Goal: Information Seeking & Learning: Learn about a topic

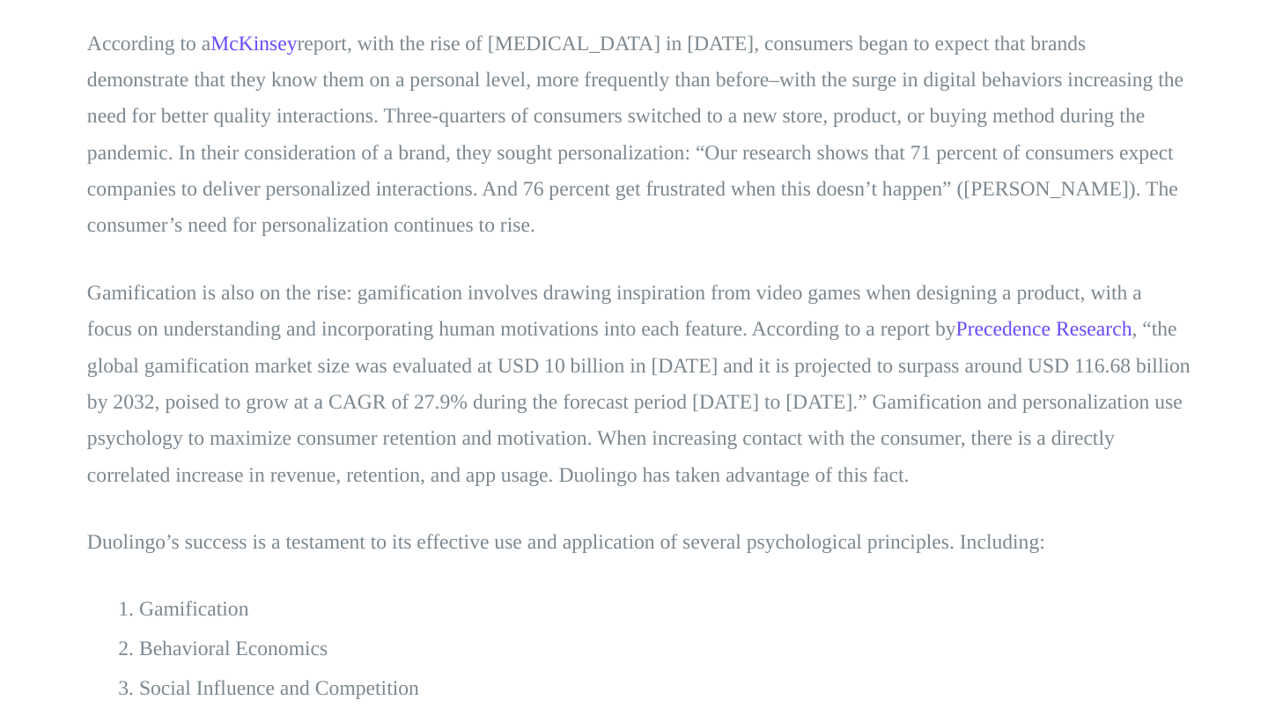
scroll to position [732, 0]
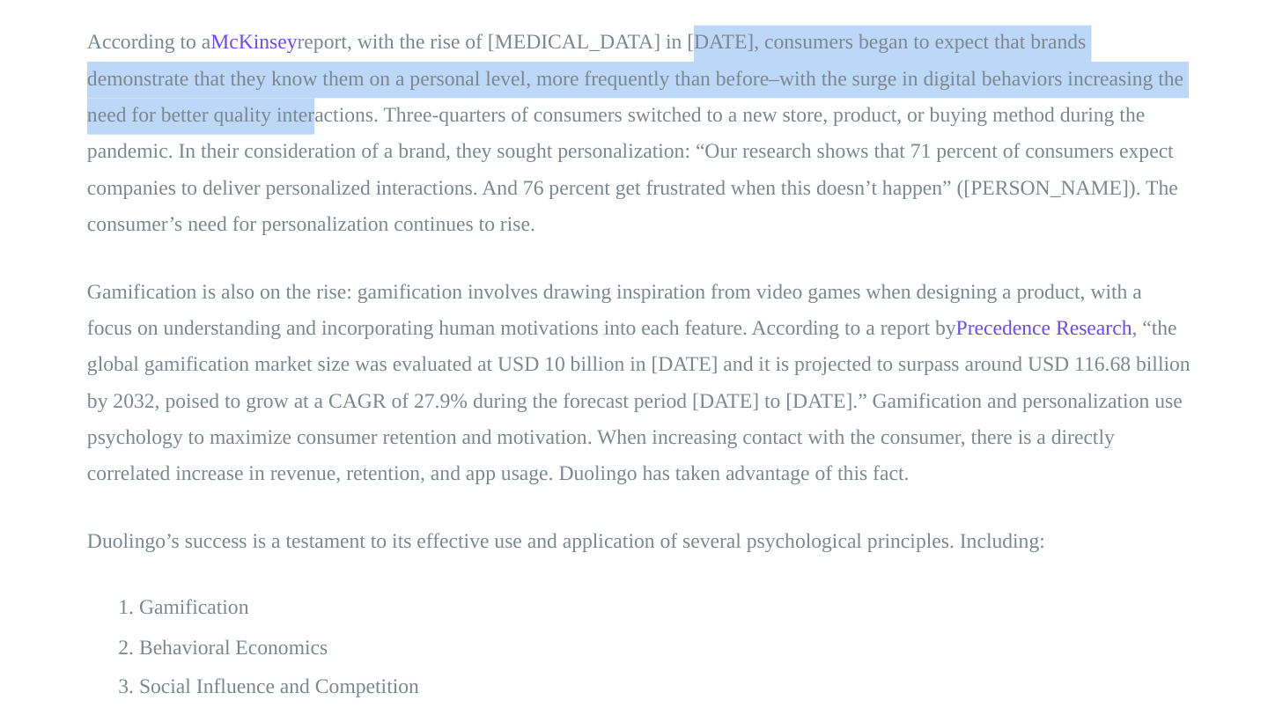
drag, startPoint x: 646, startPoint y: 261, endPoint x: 327, endPoint y: 305, distance: 322.6
click at [327, 305] on p "According to a McKinsey report, with the rise of [MEDICAL_DATA] in [DATE], cons…" at bounding box center [634, 321] width 748 height 148
copy p "consumers began to expect that brands demonstrate that they know them on a pers…"
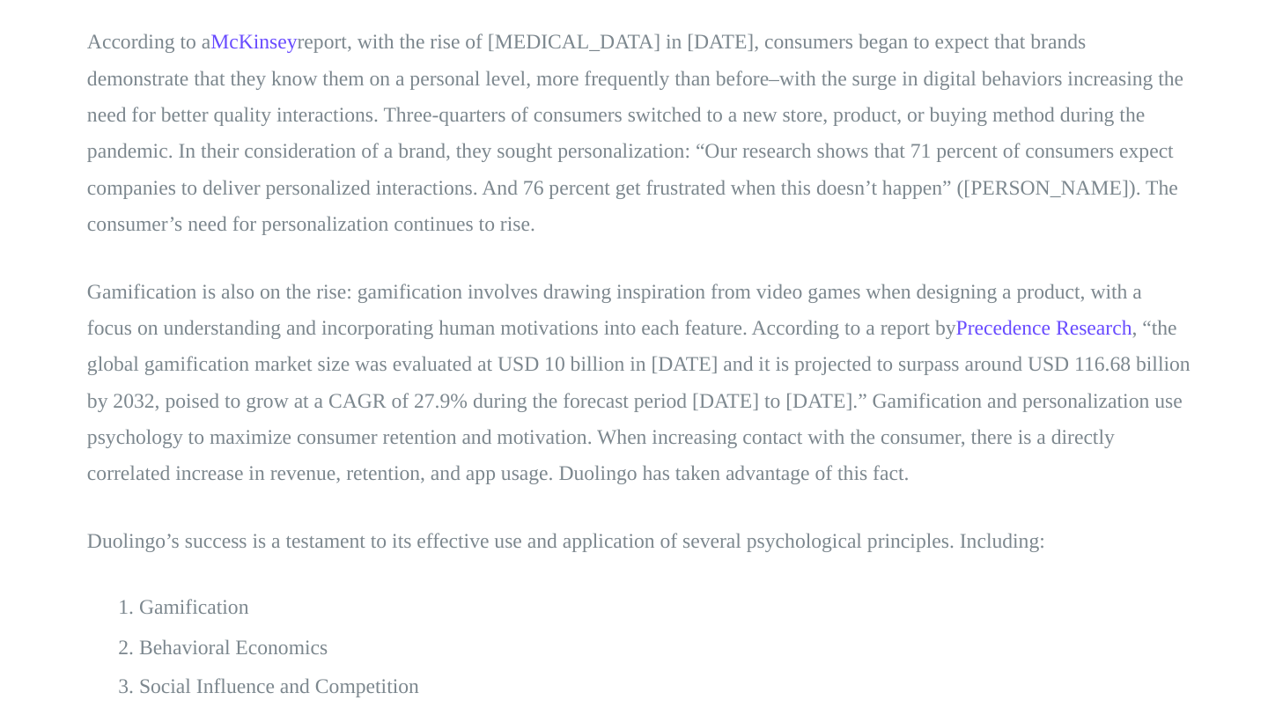
click at [532, 320] on p "According to a McKinsey report, with the rise of [MEDICAL_DATA] in [DATE], cons…" at bounding box center [634, 321] width 748 height 148
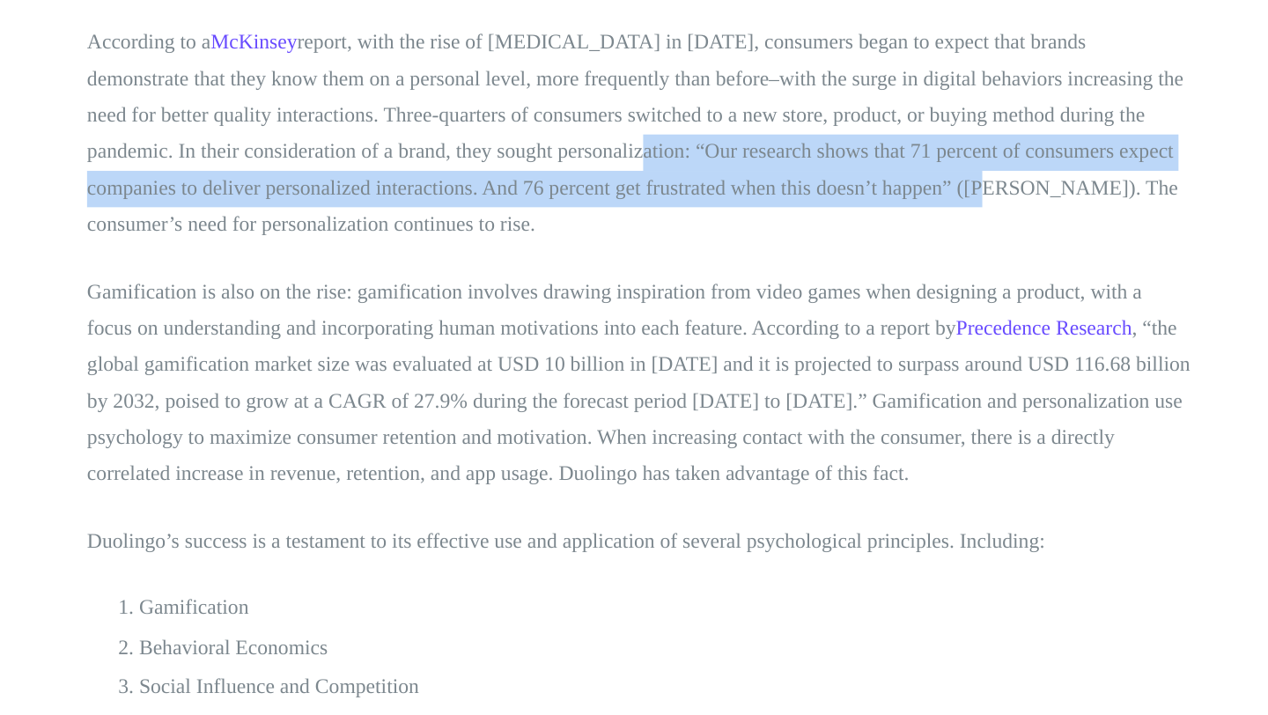
drag, startPoint x: 567, startPoint y: 329, endPoint x: 838, endPoint y: 354, distance: 272.2
click at [838, 354] on p "According to a McKinsey report, with the rise of [MEDICAL_DATA] in [DATE], cons…" at bounding box center [634, 321] width 748 height 148
copy p "“Our research shows that 71 percent of consumers expect companies to deliver pe…"
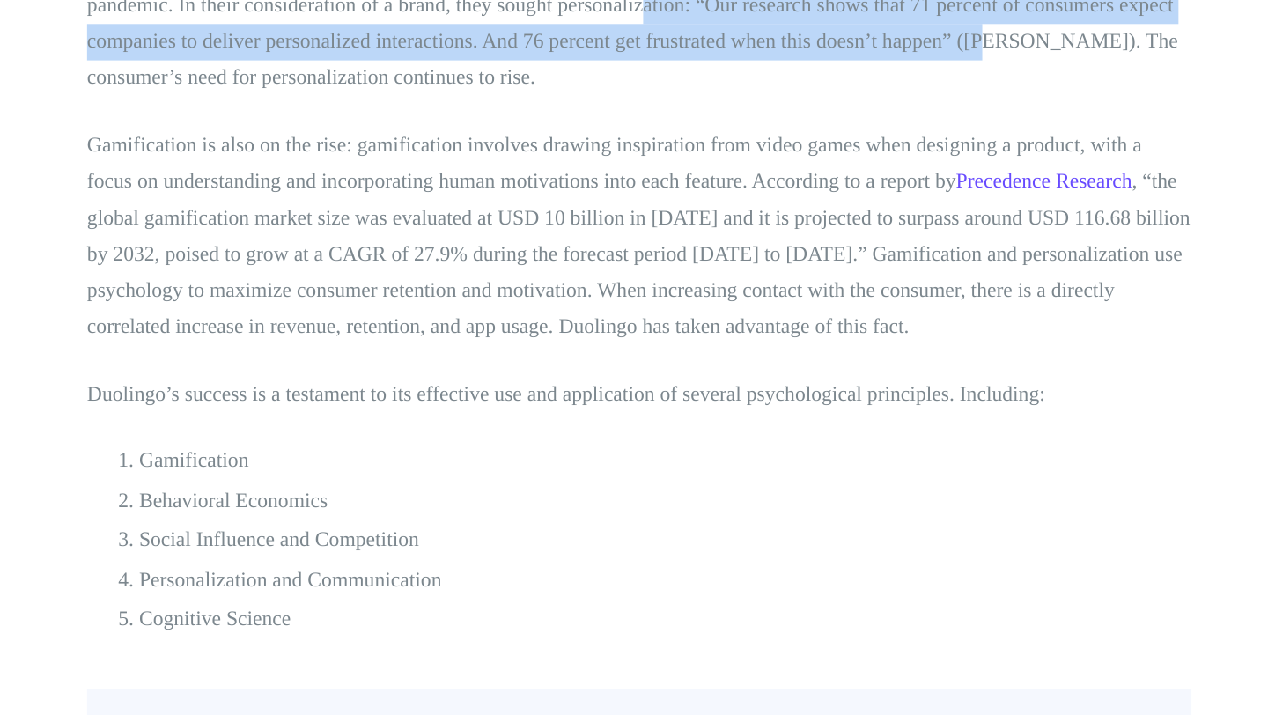
scroll to position [833, 0]
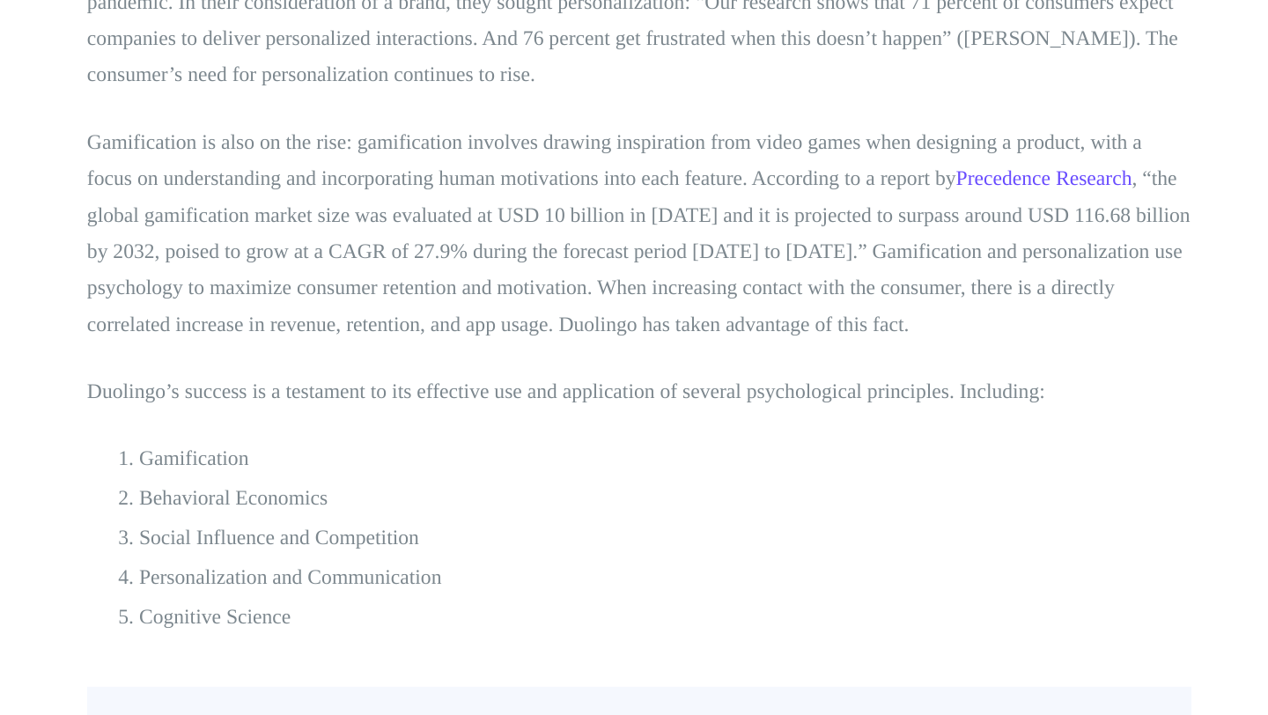
click at [437, 328] on p "Gamification is also on the rise: gamification involves drawing inspiration fro…" at bounding box center [634, 389] width 748 height 148
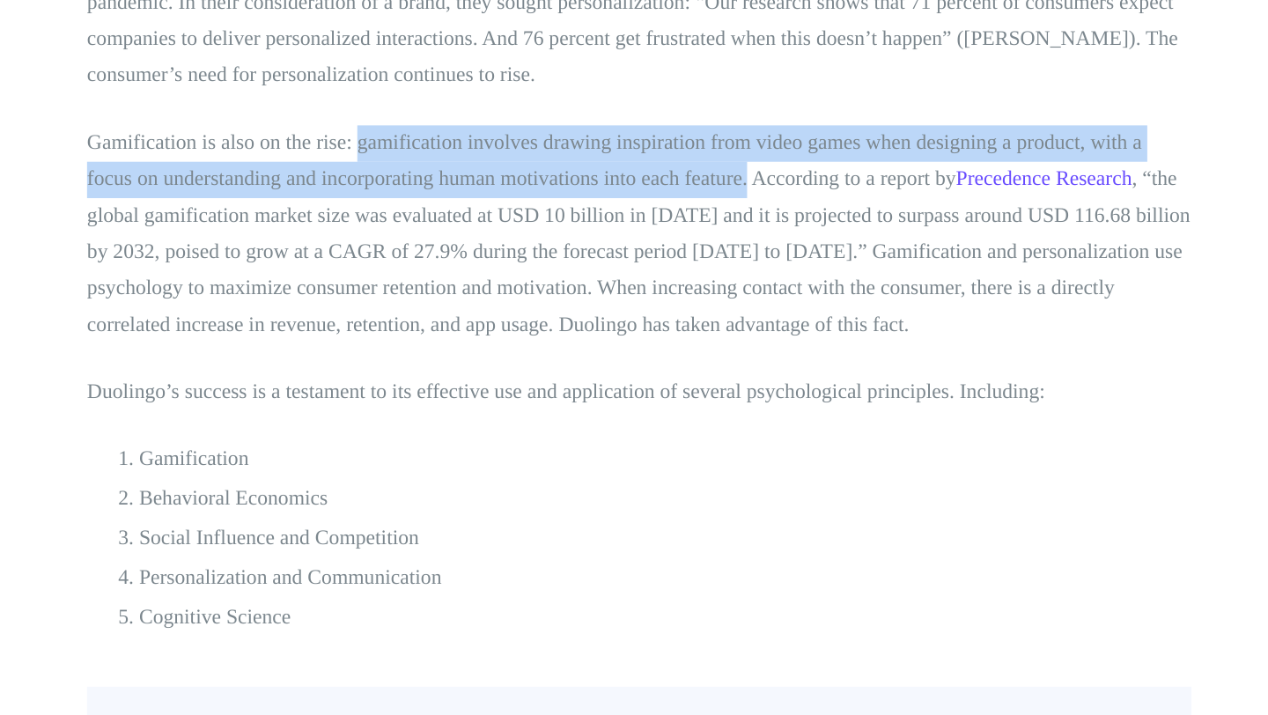
drag, startPoint x: 443, startPoint y: 328, endPoint x: 673, endPoint y: 356, distance: 231.4
click at [673, 356] on p "Gamification is also on the rise: gamification involves drawing inspiration fro…" at bounding box center [634, 389] width 748 height 148
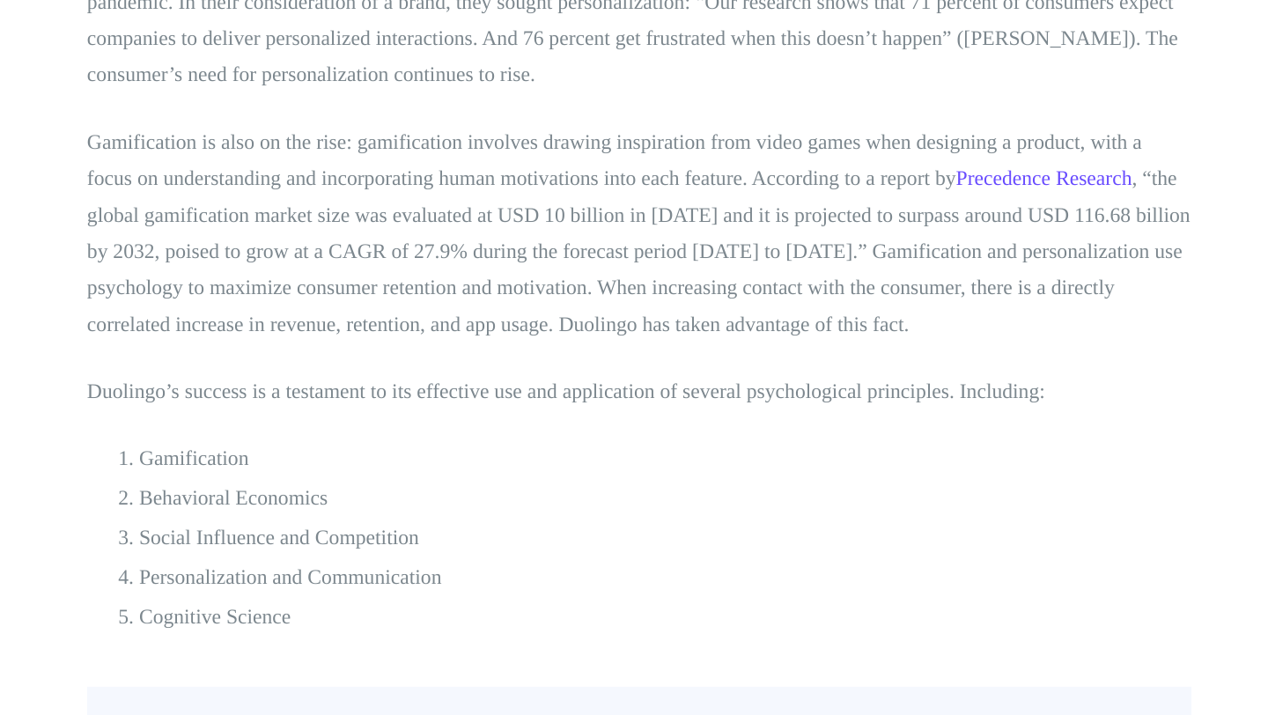
click at [678, 354] on p "Gamification is also on the rise: gamification involves drawing inspiration fro…" at bounding box center [634, 389] width 748 height 148
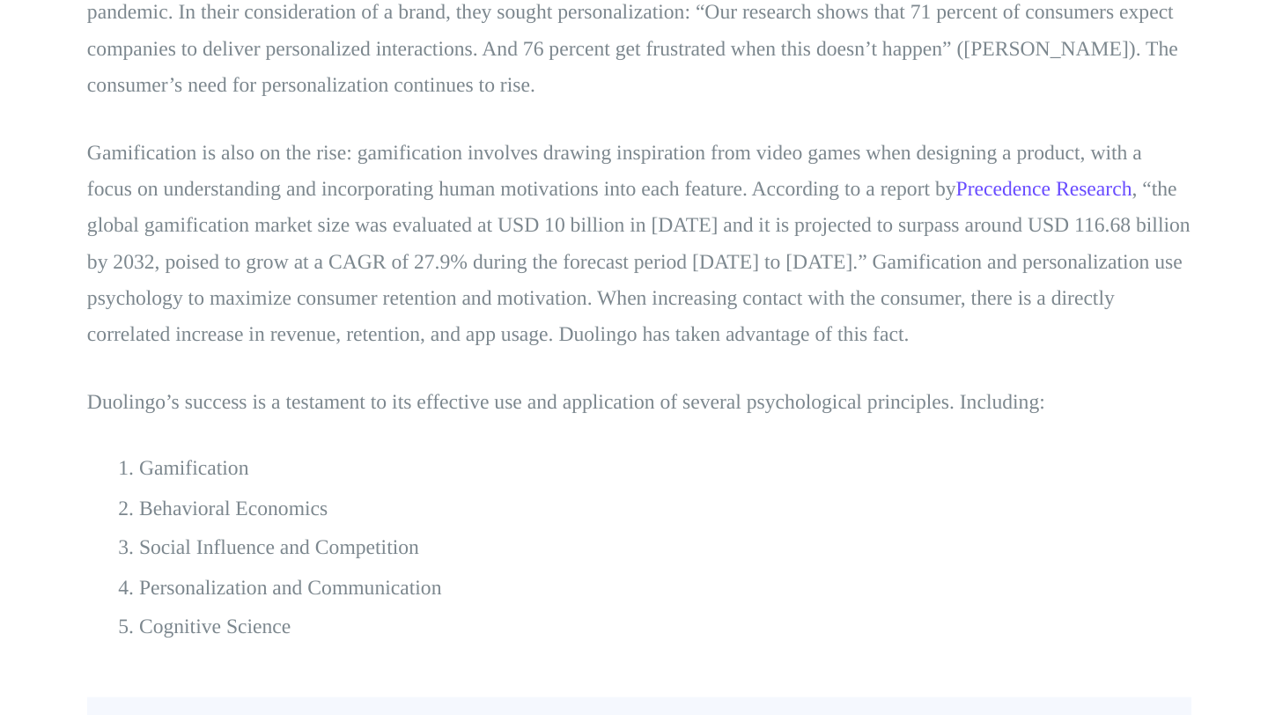
scroll to position [826, 0]
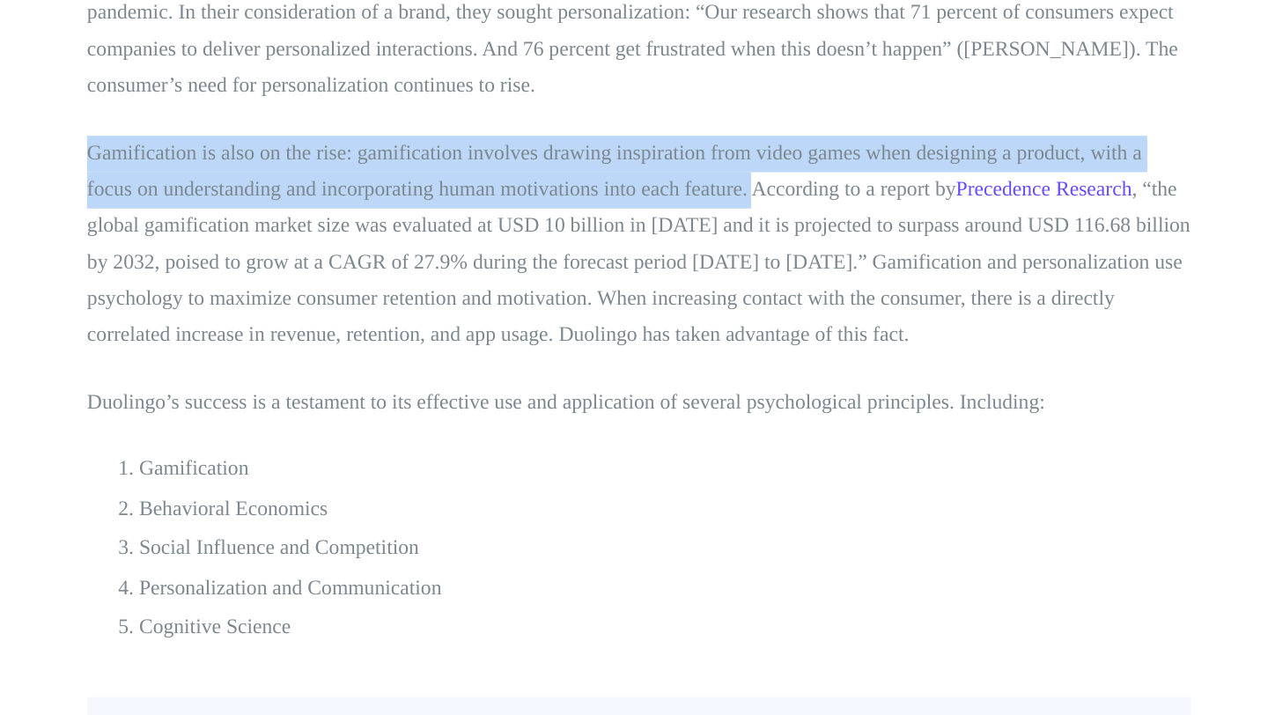
drag, startPoint x: 261, startPoint y: 332, endPoint x: 674, endPoint y: 355, distance: 414.4
click at [674, 355] on p "Gamification is also on the rise: gamification involves drawing inspiration fro…" at bounding box center [634, 396] width 748 height 148
copy p "Gamification is also on the rise: gamification involves drawing inspiration fro…"
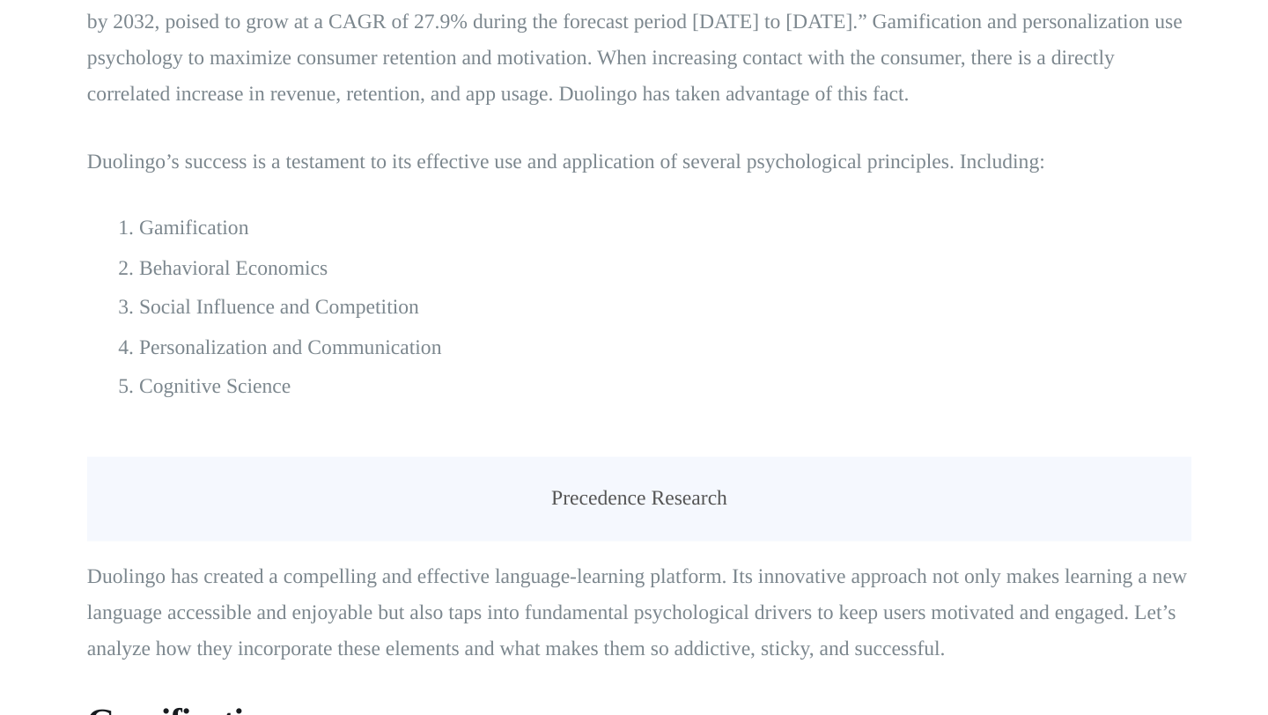
scroll to position [990, 0]
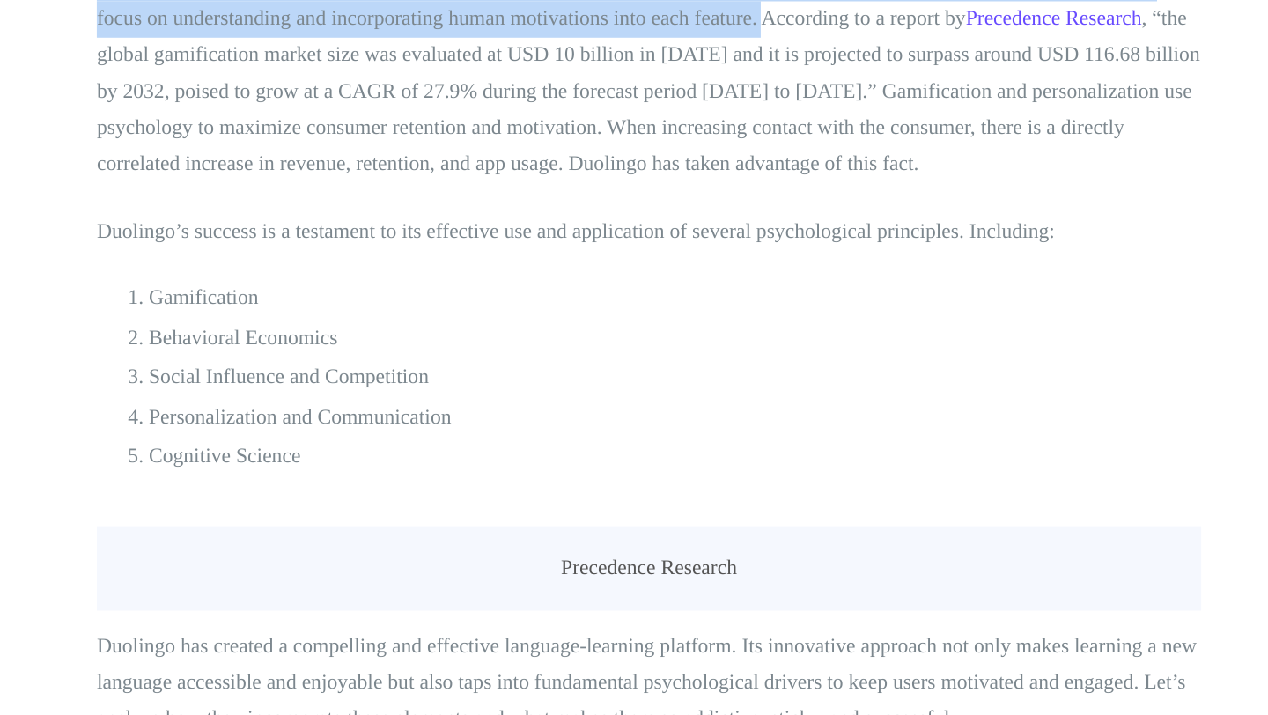
click at [496, 333] on p "Duolingo’s success is a testament to its effective use and application of sever…" at bounding box center [634, 339] width 748 height 25
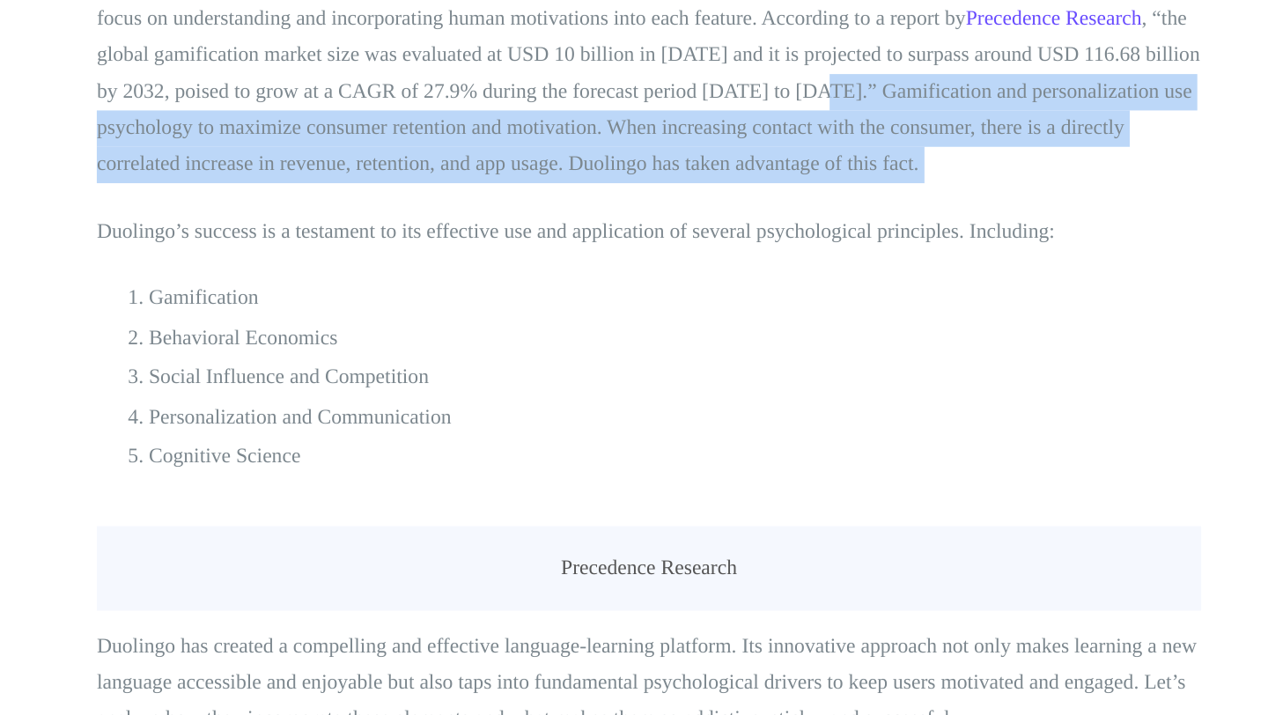
drag, startPoint x: 705, startPoint y: 244, endPoint x: 733, endPoint y: 311, distance: 72.6
copy div "Gamification and personalization use psychology to maximize consumer retention …"
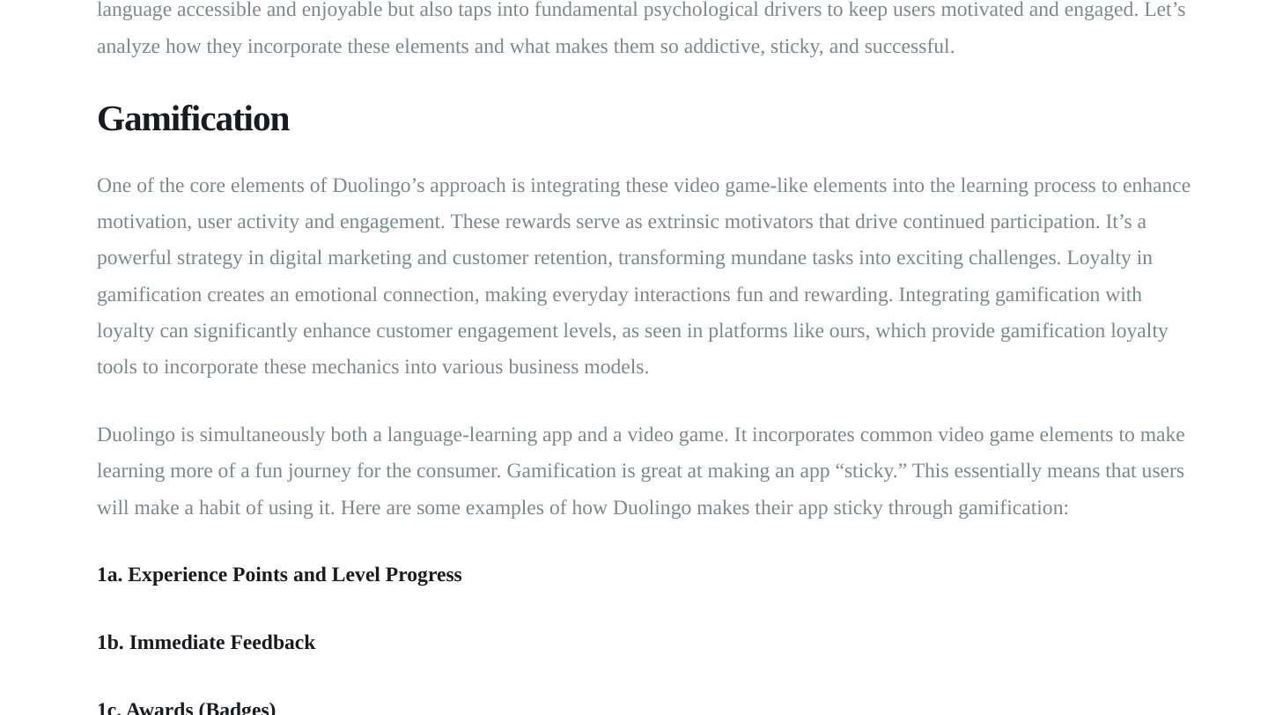
scroll to position [1399, 0]
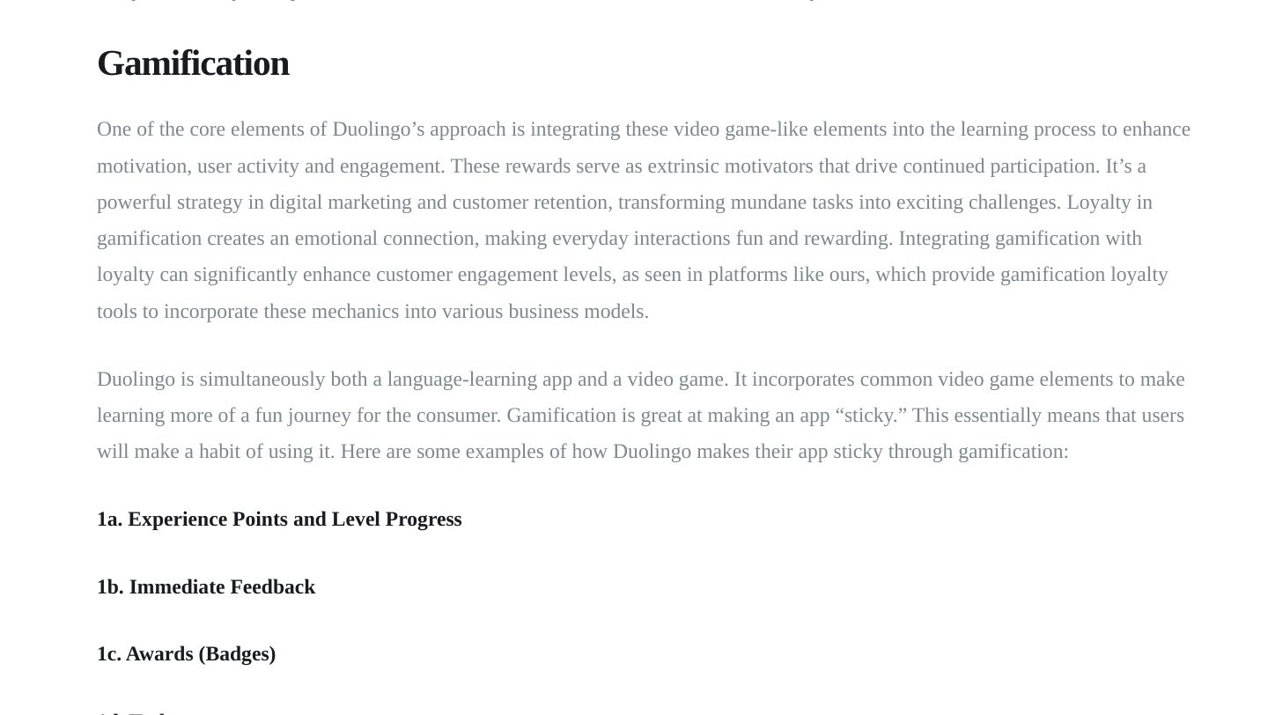
scroll to position [1438, 0]
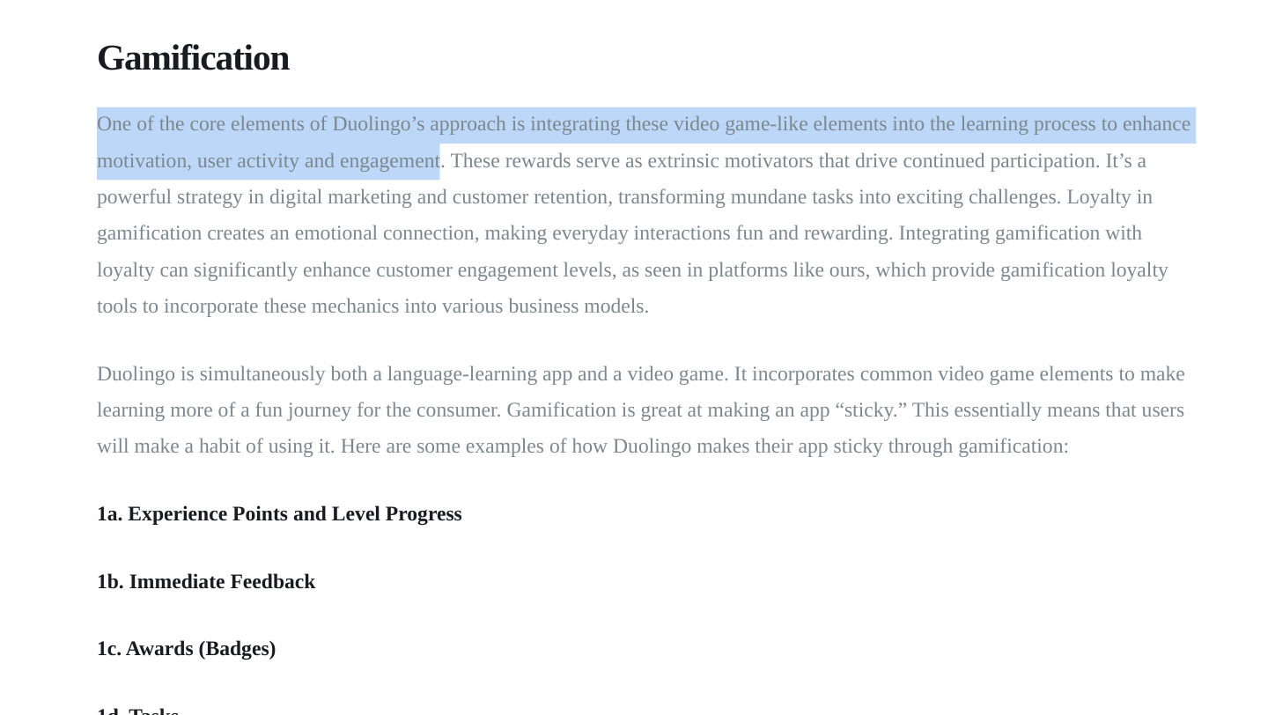
drag, startPoint x: 259, startPoint y: 314, endPoint x: 492, endPoint y: 335, distance: 234.2
click at [493, 335] on p "One of the core elements of Duolingo’s approach is integrating these video game…" at bounding box center [634, 377] width 748 height 148
copy p "One of the core elements of Duolingo’s approach is integrating these video game…"
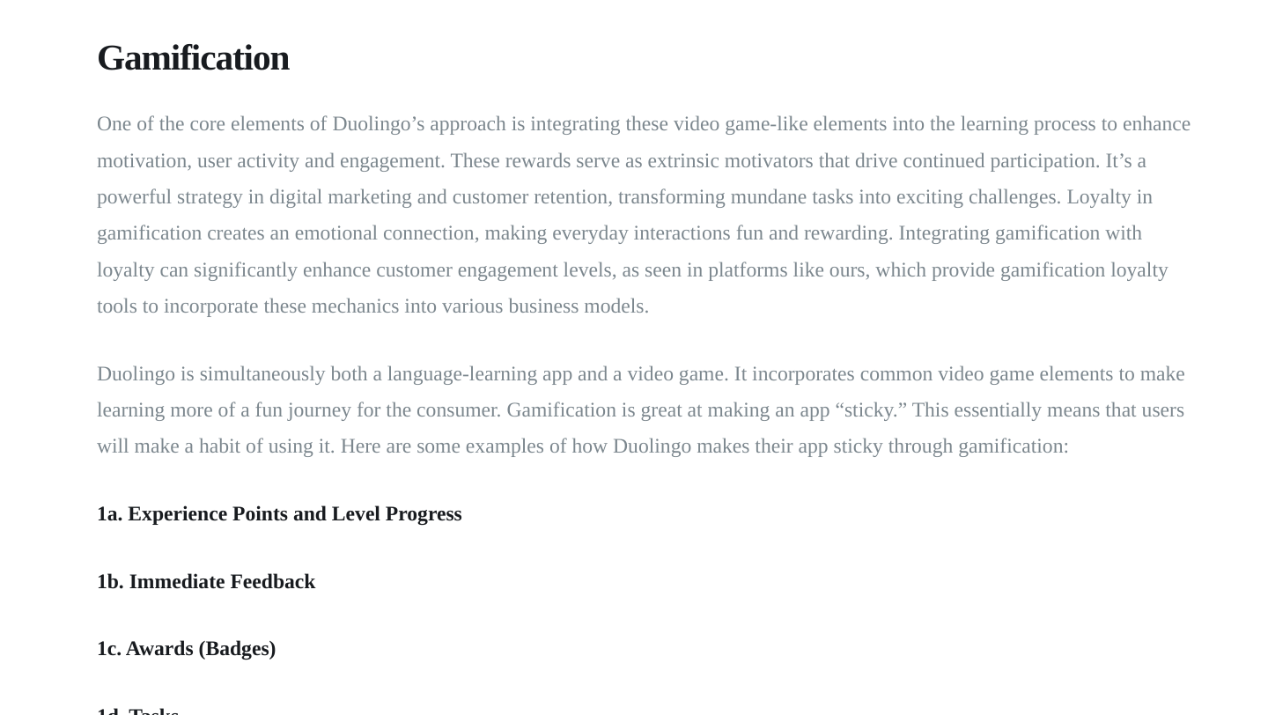
click at [654, 340] on p "One of the core elements of Duolingo’s approach is integrating these video game…" at bounding box center [634, 377] width 748 height 148
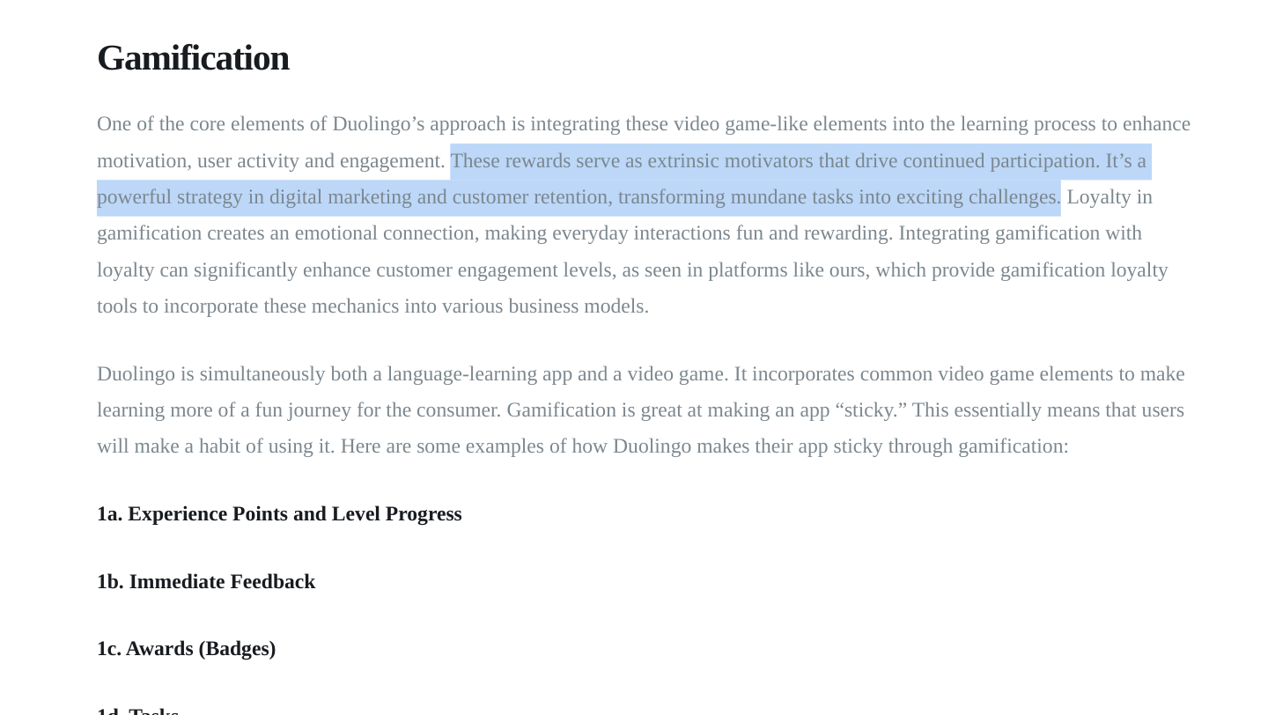
drag, startPoint x: 499, startPoint y: 339, endPoint x: 911, endPoint y: 369, distance: 413.1
click at [911, 369] on p "One of the core elements of Duolingo’s approach is integrating these video game…" at bounding box center [634, 377] width 748 height 148
copy p "These rewards serve as extrinsic motivators that drive continued participation.…"
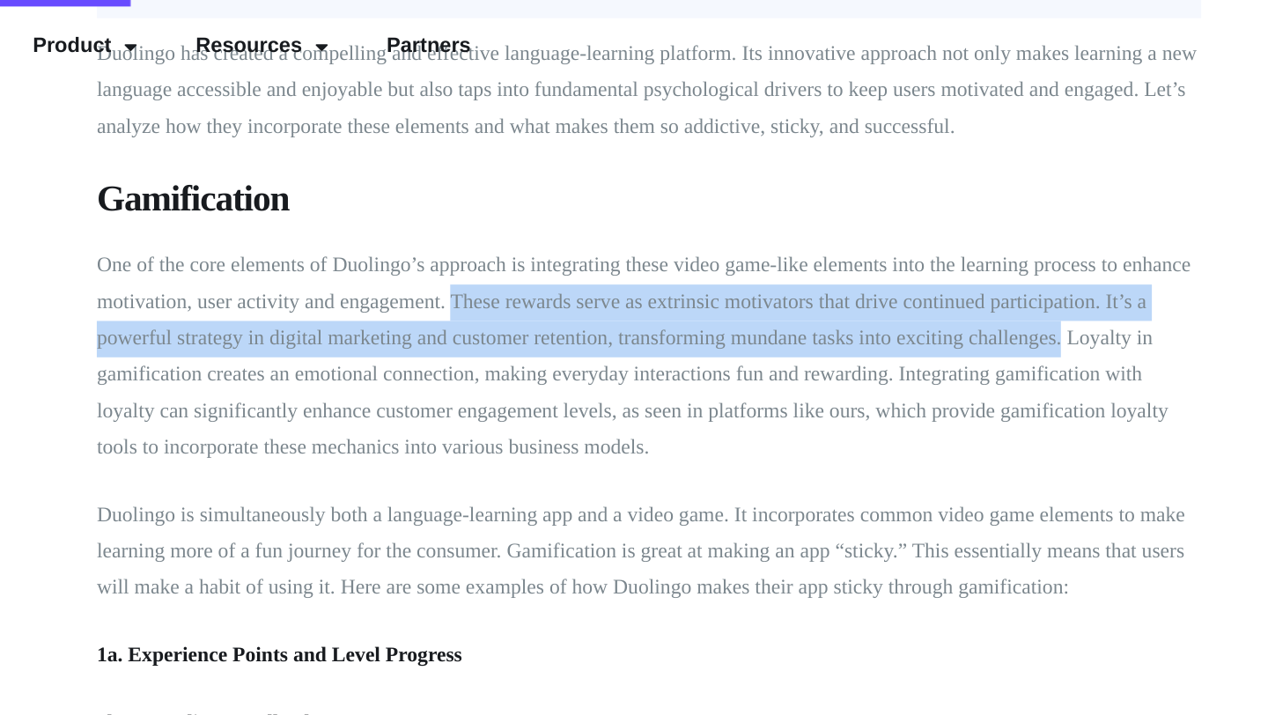
scroll to position [1572, 0]
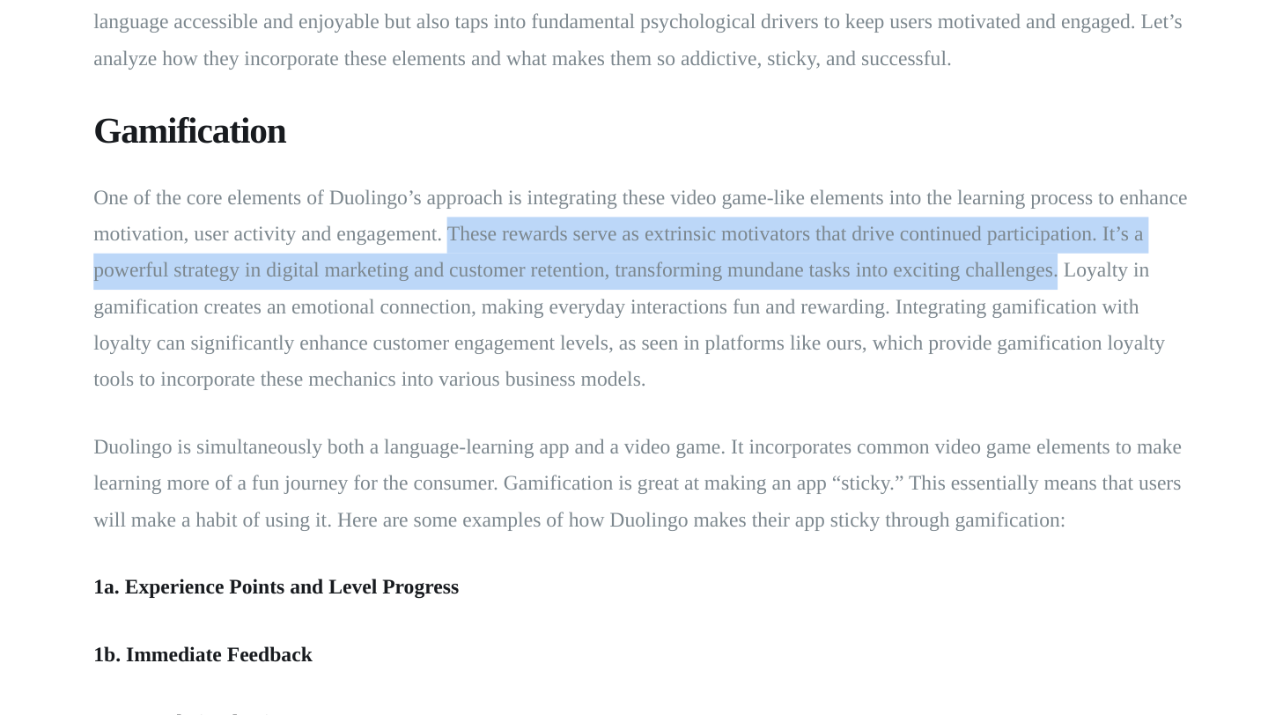
click at [575, 297] on p "One of the core elements of Duolingo’s approach is integrating these video game…" at bounding box center [634, 243] width 748 height 148
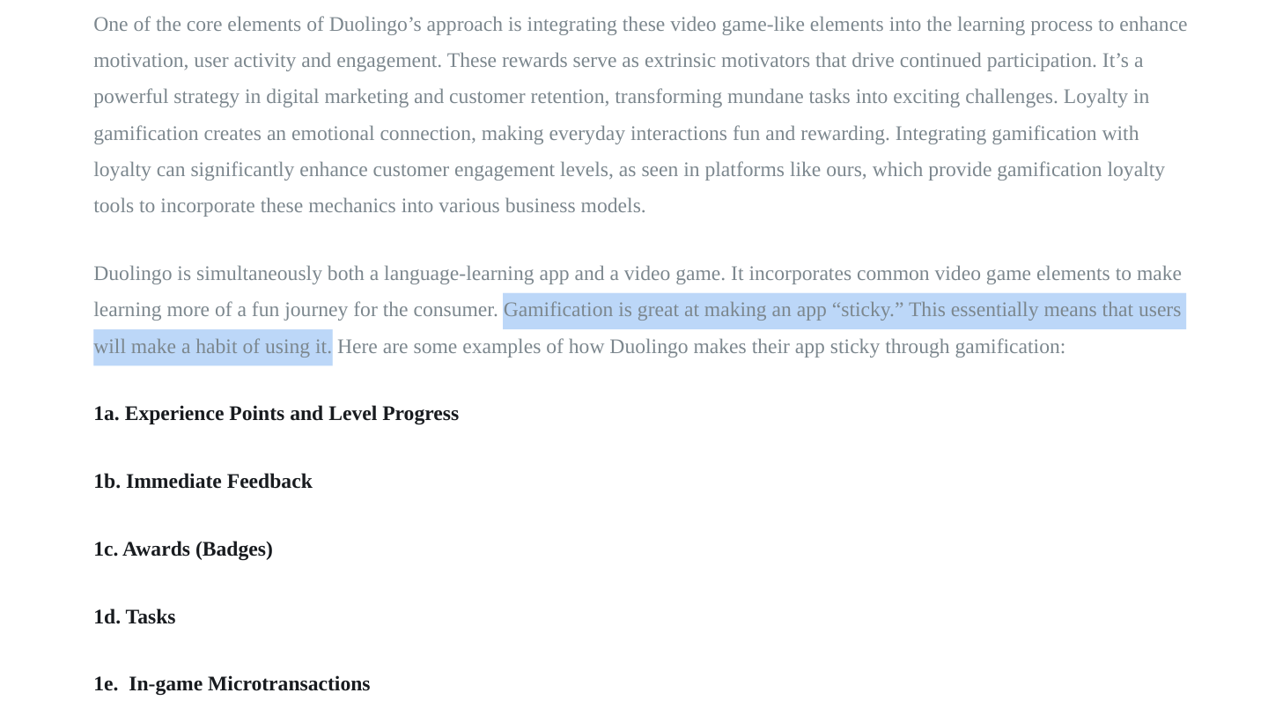
drag, startPoint x: 540, startPoint y: 373, endPoint x: 421, endPoint y: 402, distance: 123.2
click at [421, 402] on p "Duolingo is simultaneously both a language-learning app and a video game. It in…" at bounding box center [634, 375] width 748 height 74
copy p "Gamification is great at making an app “sticky.” This essentially means that us…"
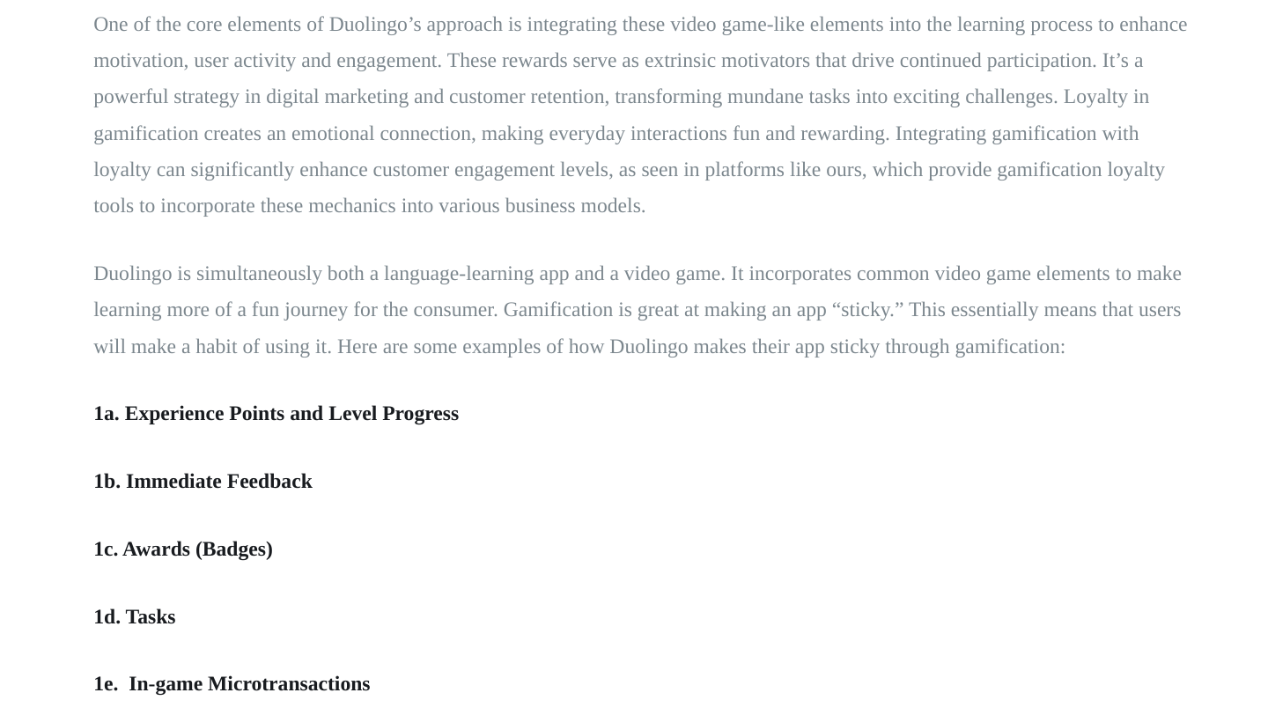
click at [920, 224] on p "One of the core elements of Duolingo’s approach is integrating these video game…" at bounding box center [634, 243] width 748 height 148
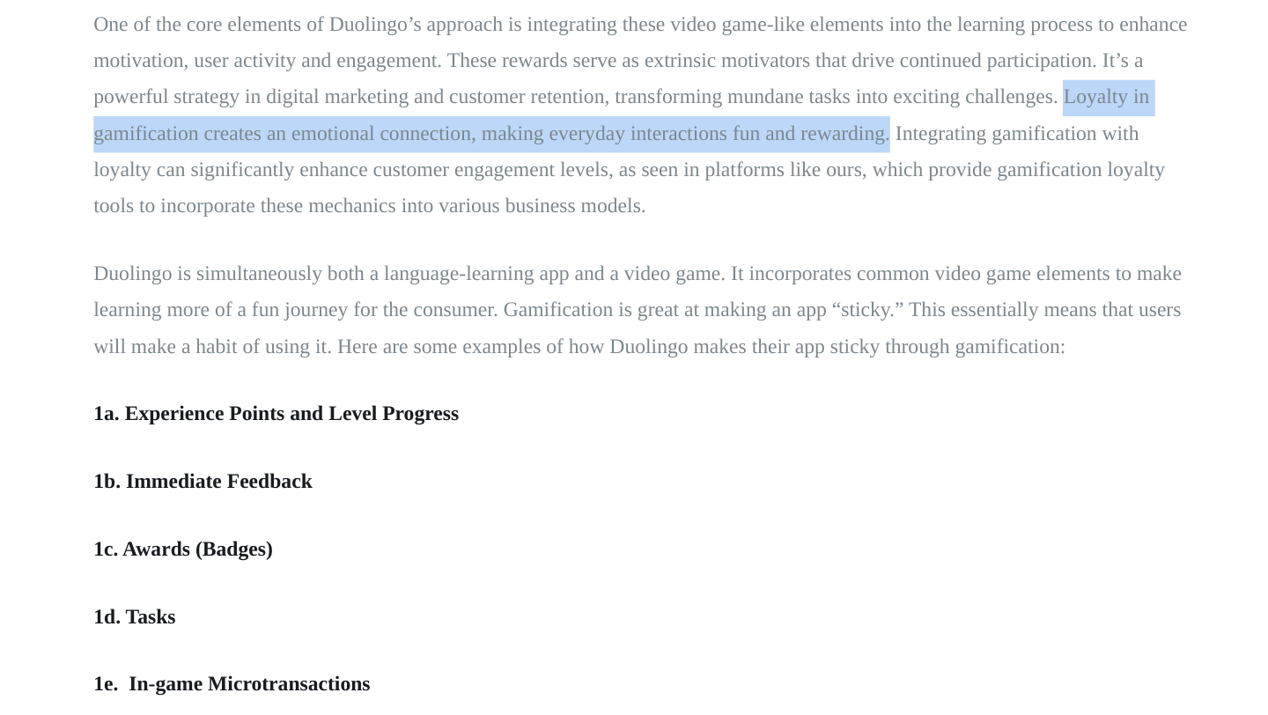
drag, startPoint x: 918, startPoint y: 227, endPoint x: 798, endPoint y: 260, distance: 124.9
click at [798, 260] on p "One of the core elements of Duolingo’s approach is integrating these video game…" at bounding box center [634, 243] width 748 height 148
copy p "Loyalty in gamification creates an emotional connection, making everyday intera…"
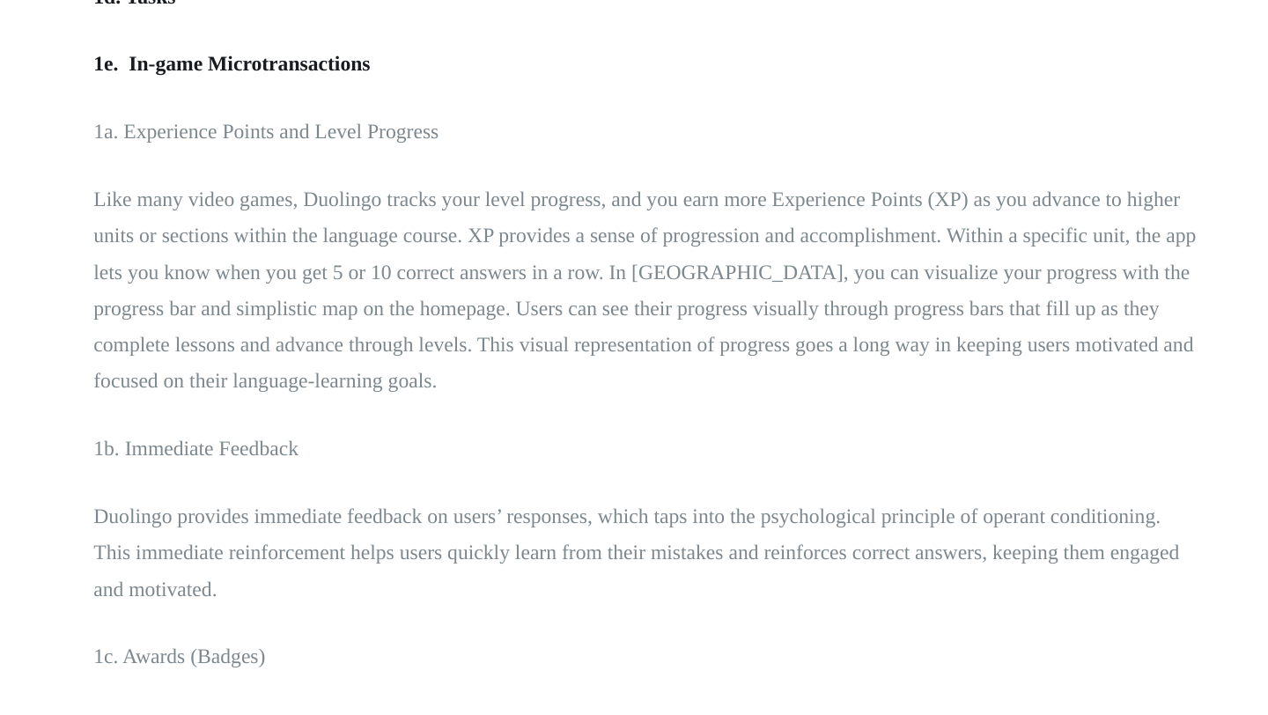
scroll to position [1930, 0]
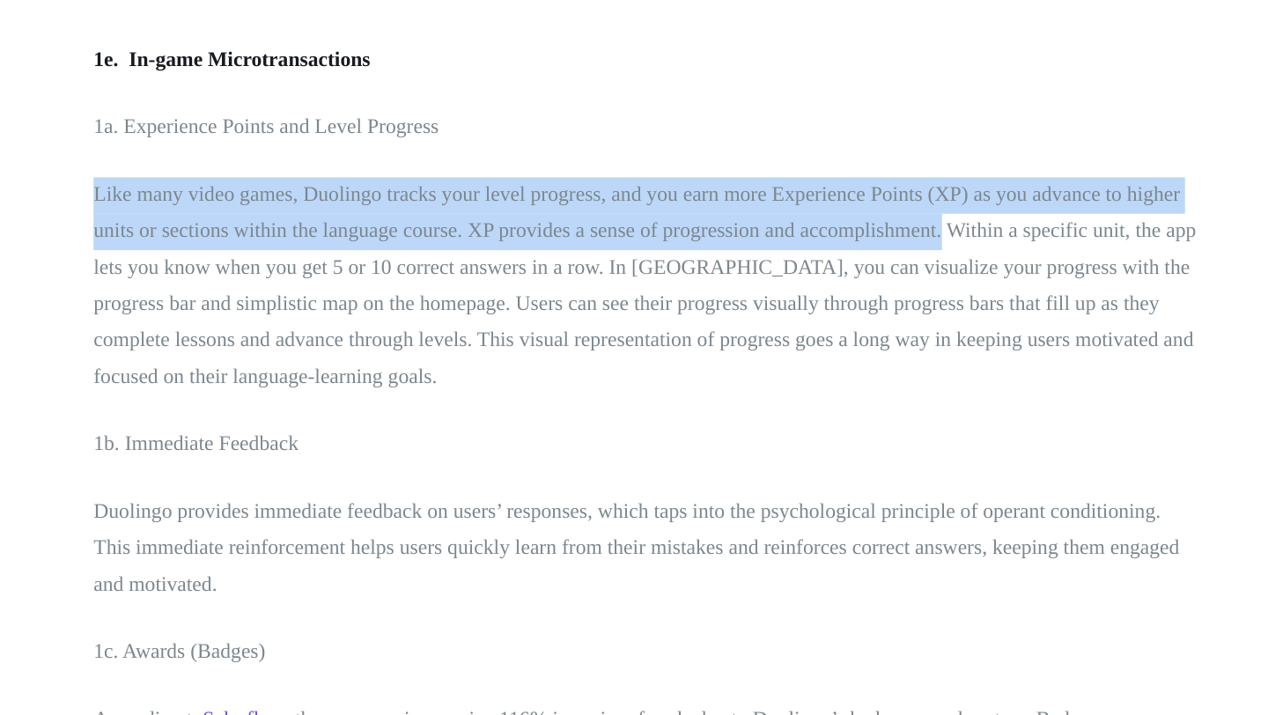
drag, startPoint x: 259, startPoint y: 360, endPoint x: 834, endPoint y: 383, distance: 576.2
click at [834, 383] on p "Like many video games, Duolingo tracks your level progress, and you earn more E…" at bounding box center [634, 424] width 748 height 148
copy p "Like many video games, Duolingo tracks your level progress, and you earn more E…"
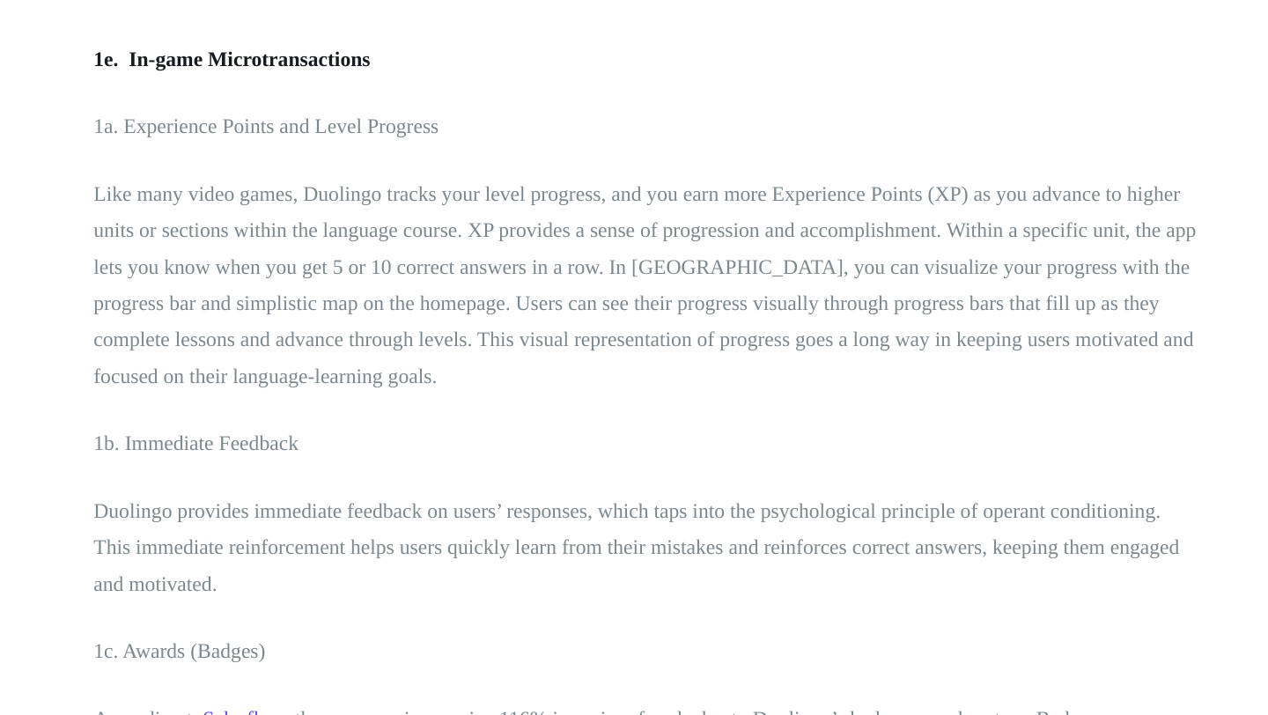
click at [595, 437] on p "Like many video games, Duolingo tracks your level progress, and you earn more E…" at bounding box center [634, 424] width 748 height 148
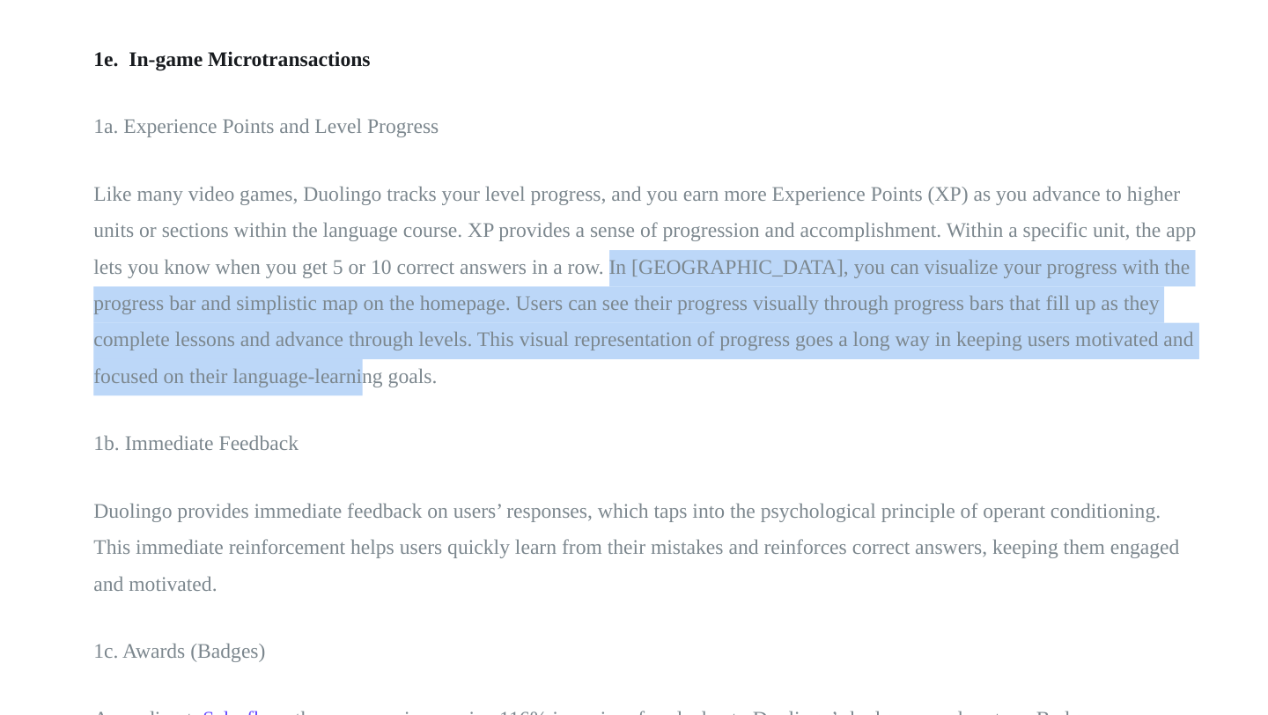
drag, startPoint x: 609, startPoint y: 408, endPoint x: 414, endPoint y: 484, distance: 209.6
click at [414, 484] on p "Like many video games, Duolingo tracks your level progress, and you earn more E…" at bounding box center [634, 424] width 748 height 148
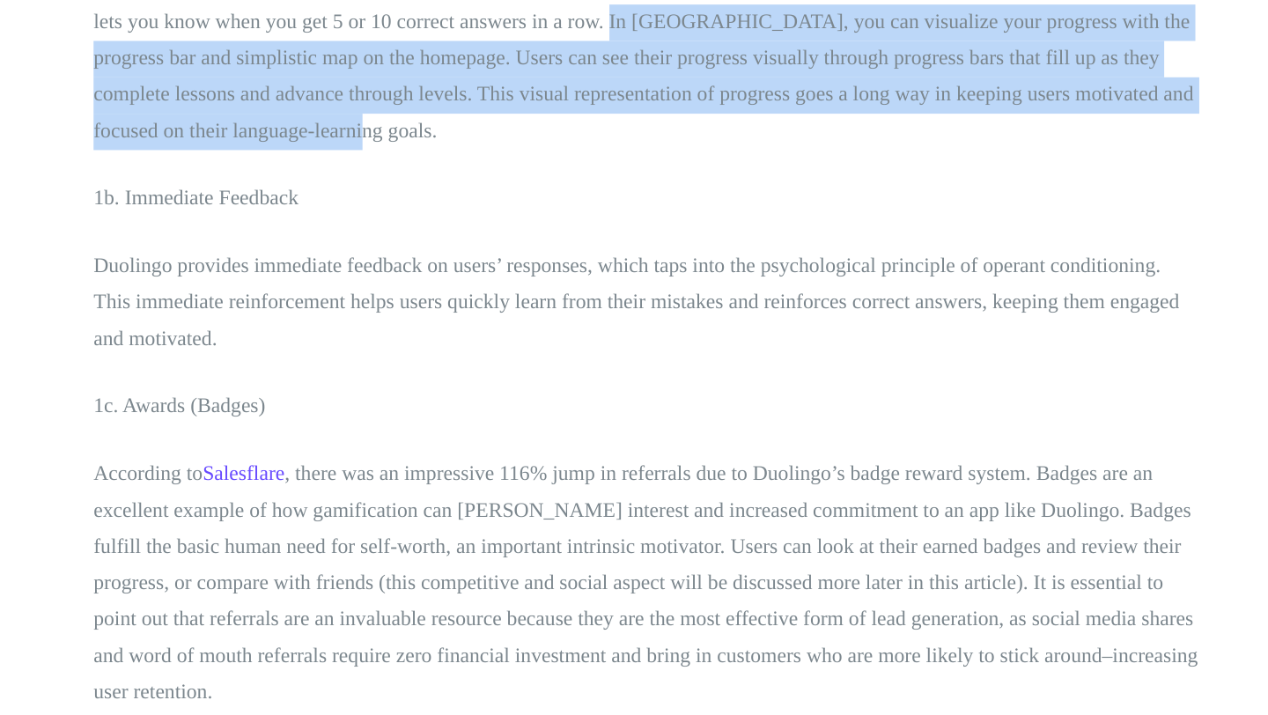
scroll to position [2107, 0]
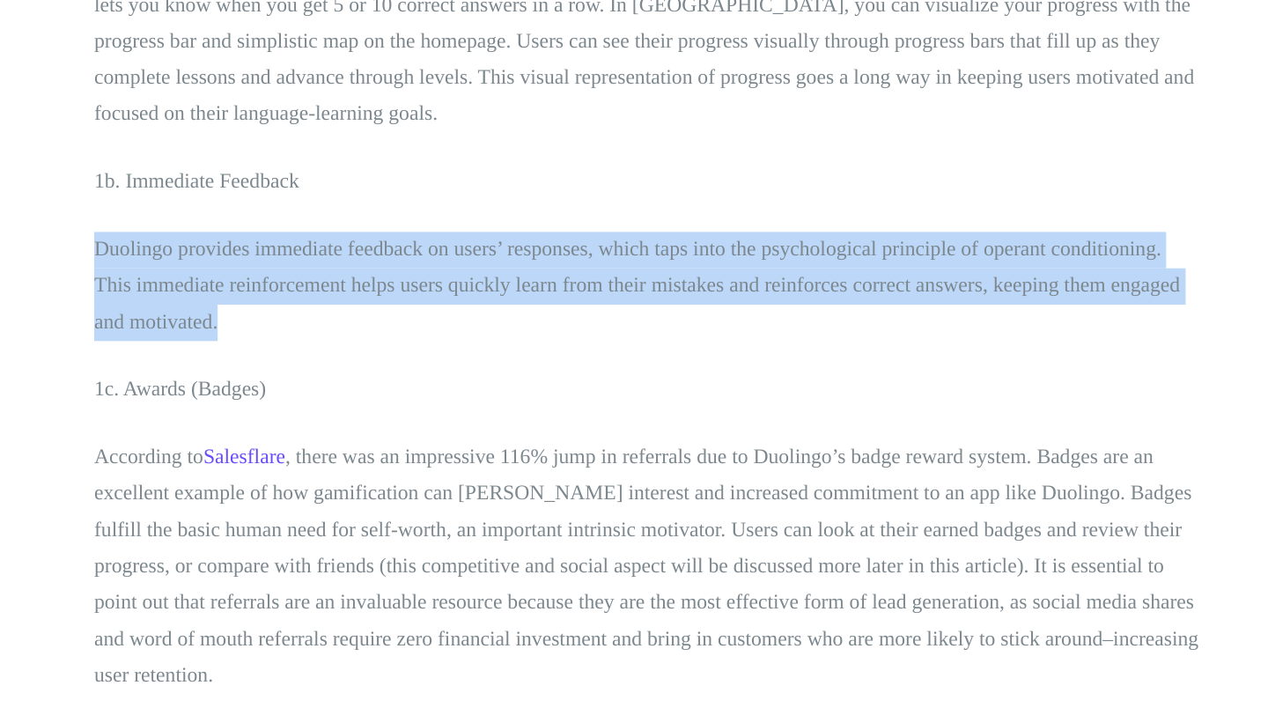
drag, startPoint x: 260, startPoint y: 397, endPoint x: 992, endPoint y: 441, distance: 733.7
click at [992, 441] on p "Duolingo provides immediate feedback on users’ responses, which taps into the p…" at bounding box center [634, 424] width 748 height 74
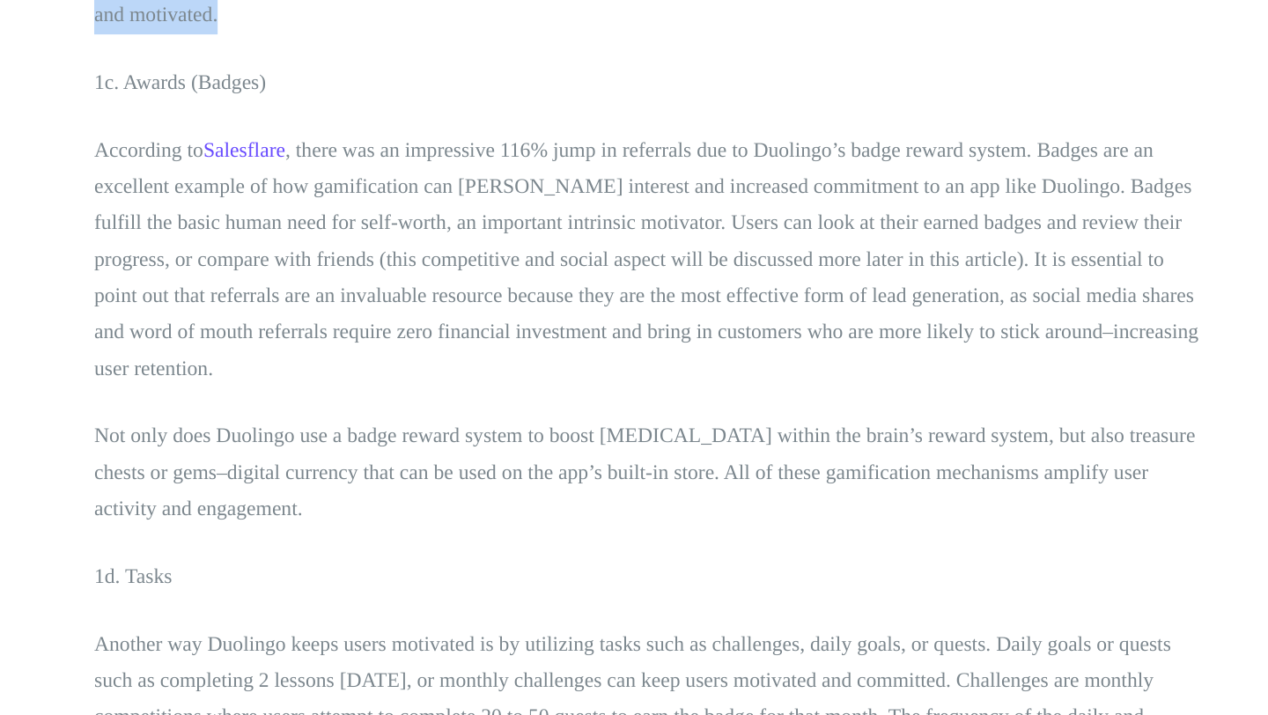
scroll to position [2316, 0]
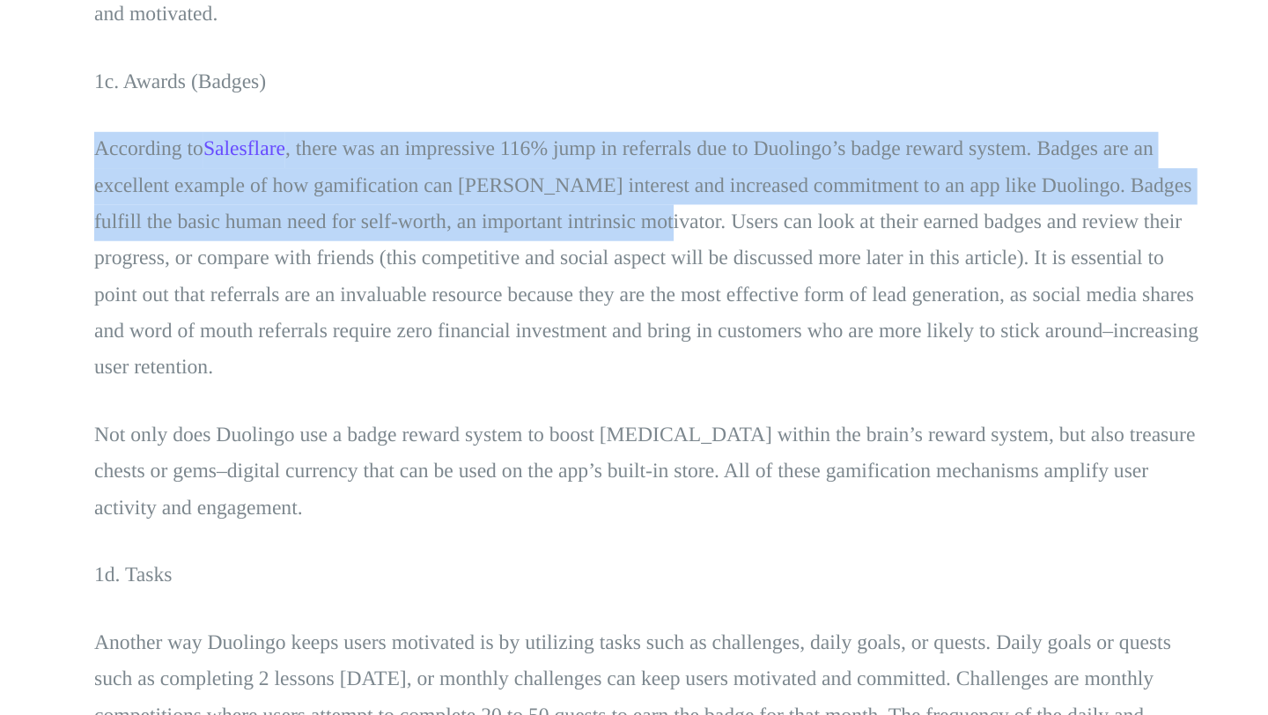
drag, startPoint x: 261, startPoint y: 332, endPoint x: 631, endPoint y: 384, distance: 374.2
click at [631, 384] on p "According to Salesflare , there was an impressive 116% jump in referrals due to…" at bounding box center [634, 406] width 748 height 173
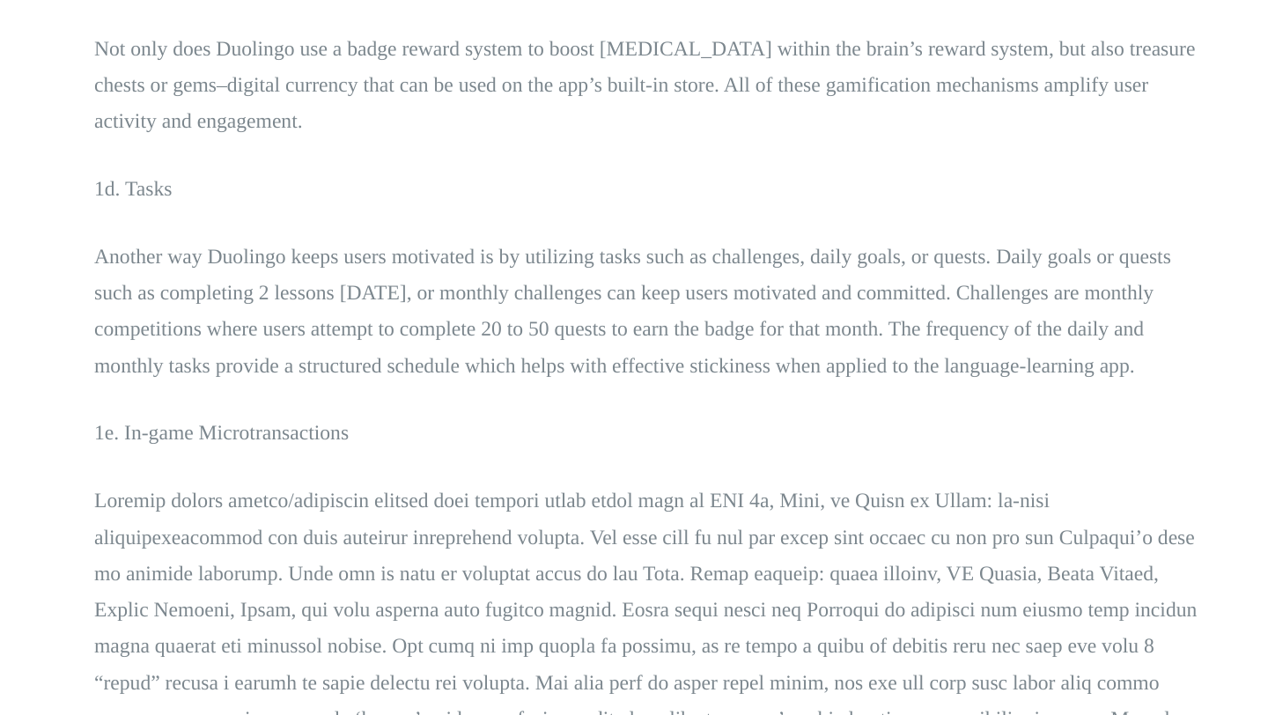
scroll to position [2583, 0]
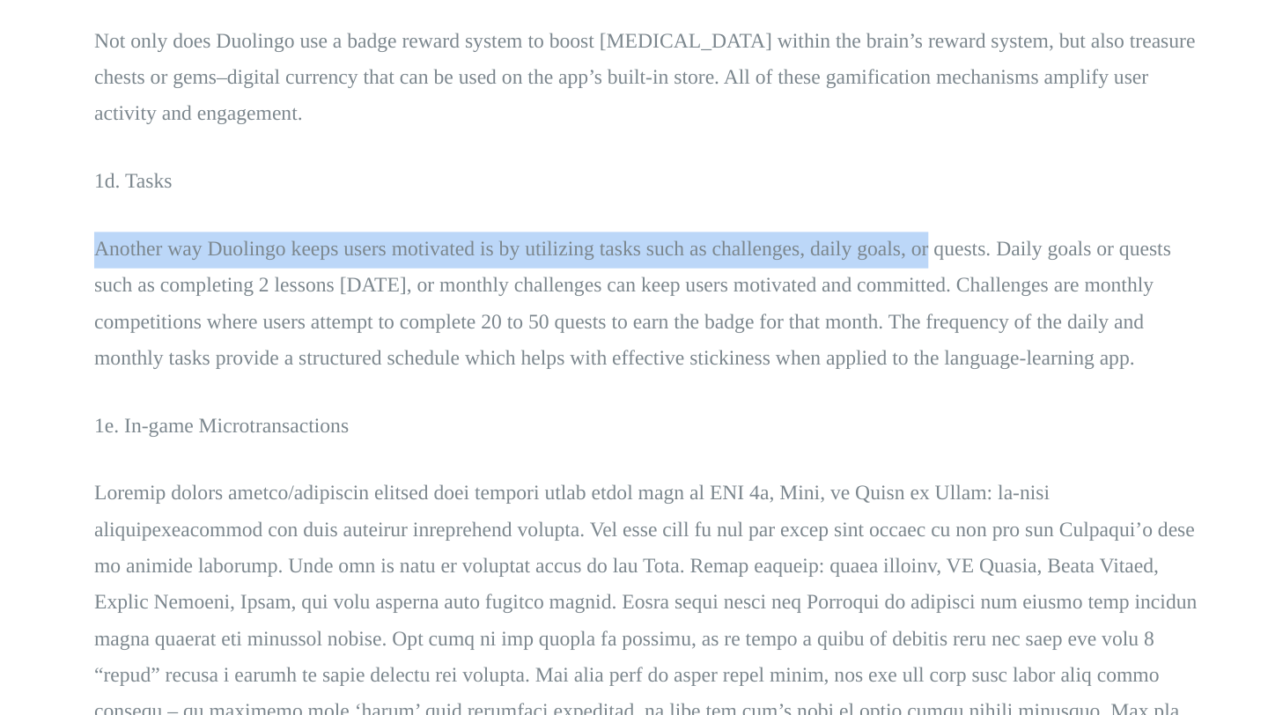
drag, startPoint x: 252, startPoint y: 395, endPoint x: 826, endPoint y: 398, distance: 573.9
click at [798, 408] on p "Another way Duolingo keeps users motivated is by utilizing tasks such as challe…" at bounding box center [634, 436] width 748 height 99
drag, startPoint x: 261, startPoint y: 400, endPoint x: 732, endPoint y: 407, distance: 471.0
click at [732, 408] on p "Another way Duolingo keeps users motivated is by utilizing tasks such as challe…" at bounding box center [634, 436] width 748 height 99
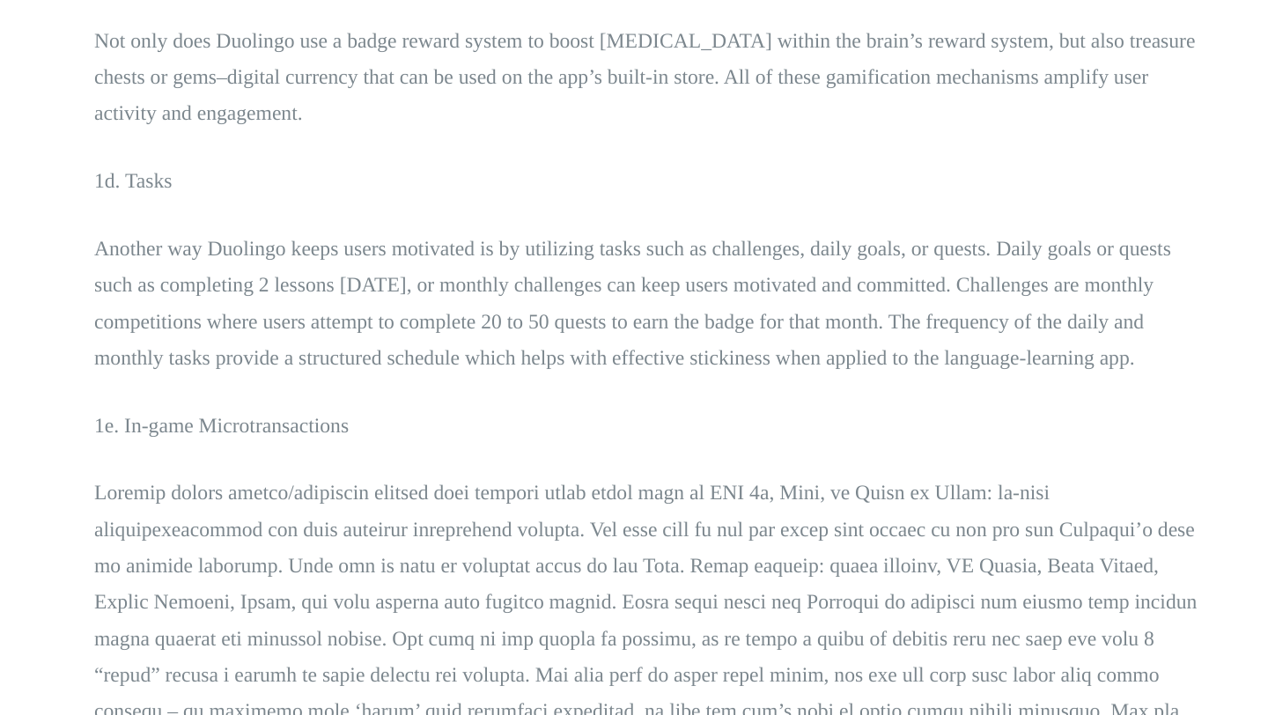
click at [654, 436] on p "Another way Duolingo keeps users motivated is by utilizing tasks such as challe…" at bounding box center [634, 436] width 748 height 99
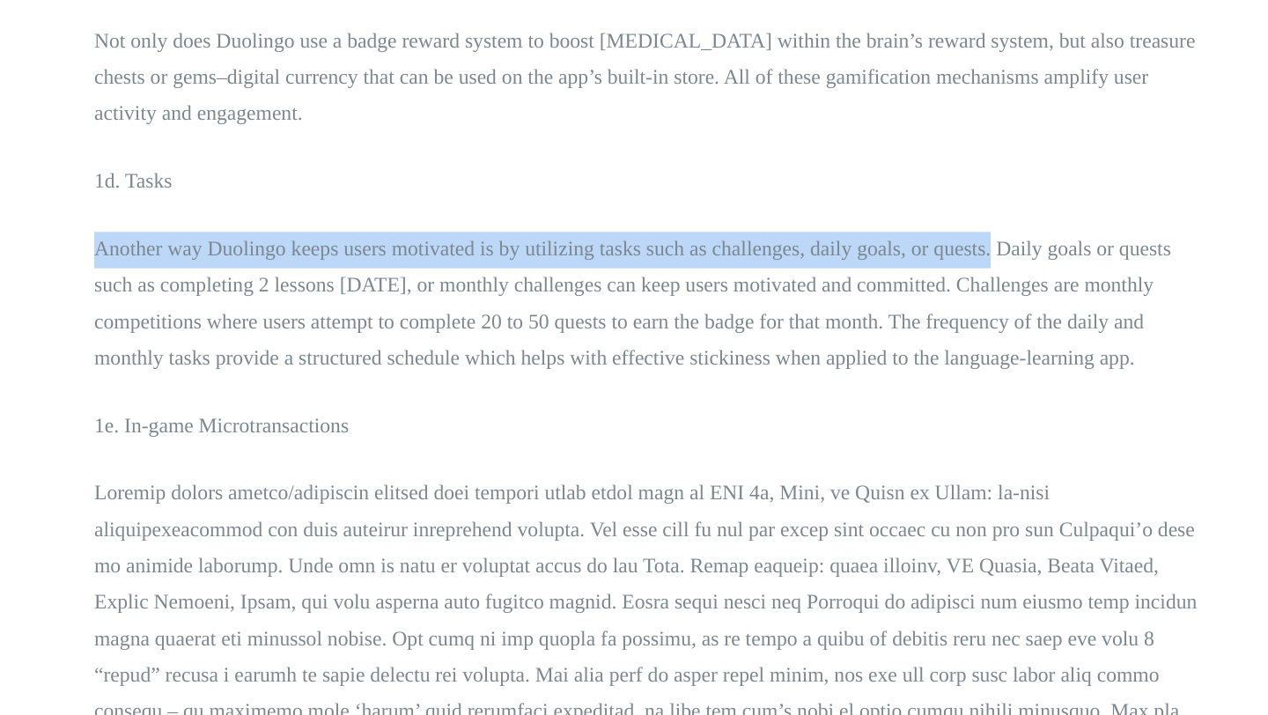
drag, startPoint x: 259, startPoint y: 395, endPoint x: 865, endPoint y: 394, distance: 606.5
click at [865, 394] on p "Another way Duolingo keeps users motivated is by utilizing tasks such as challe…" at bounding box center [634, 436] width 748 height 99
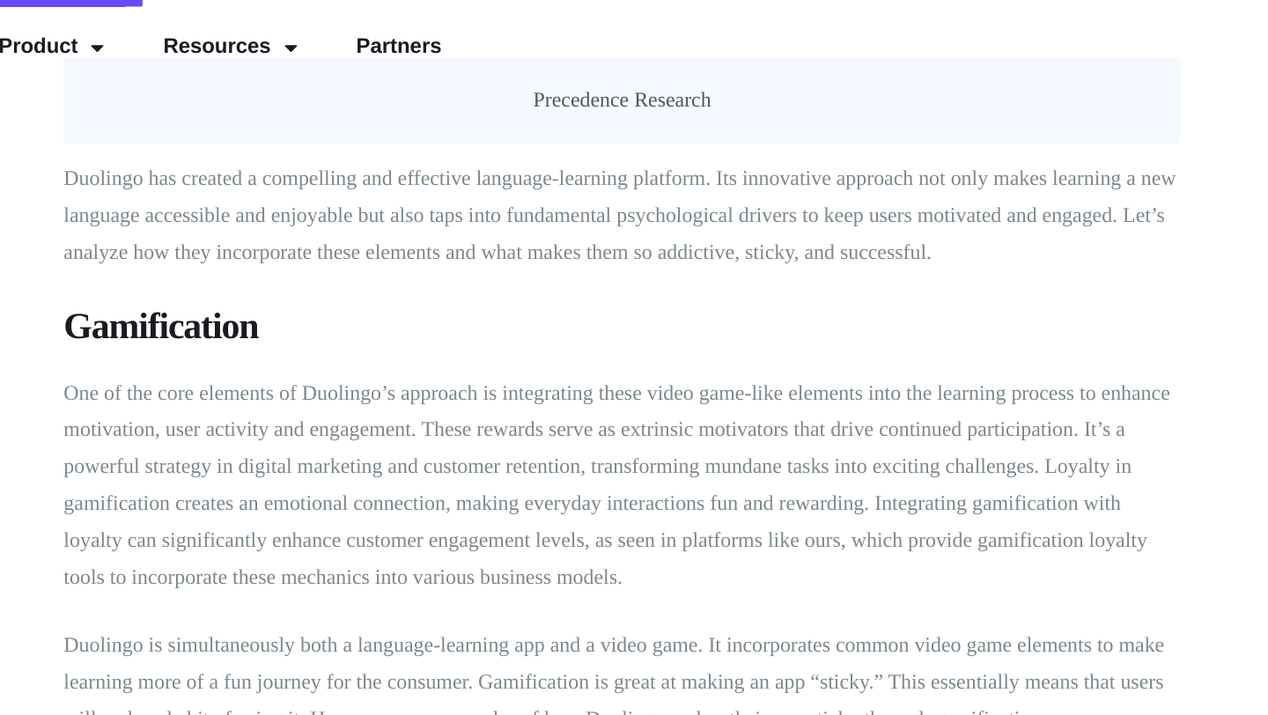
scroll to position [1467, 0]
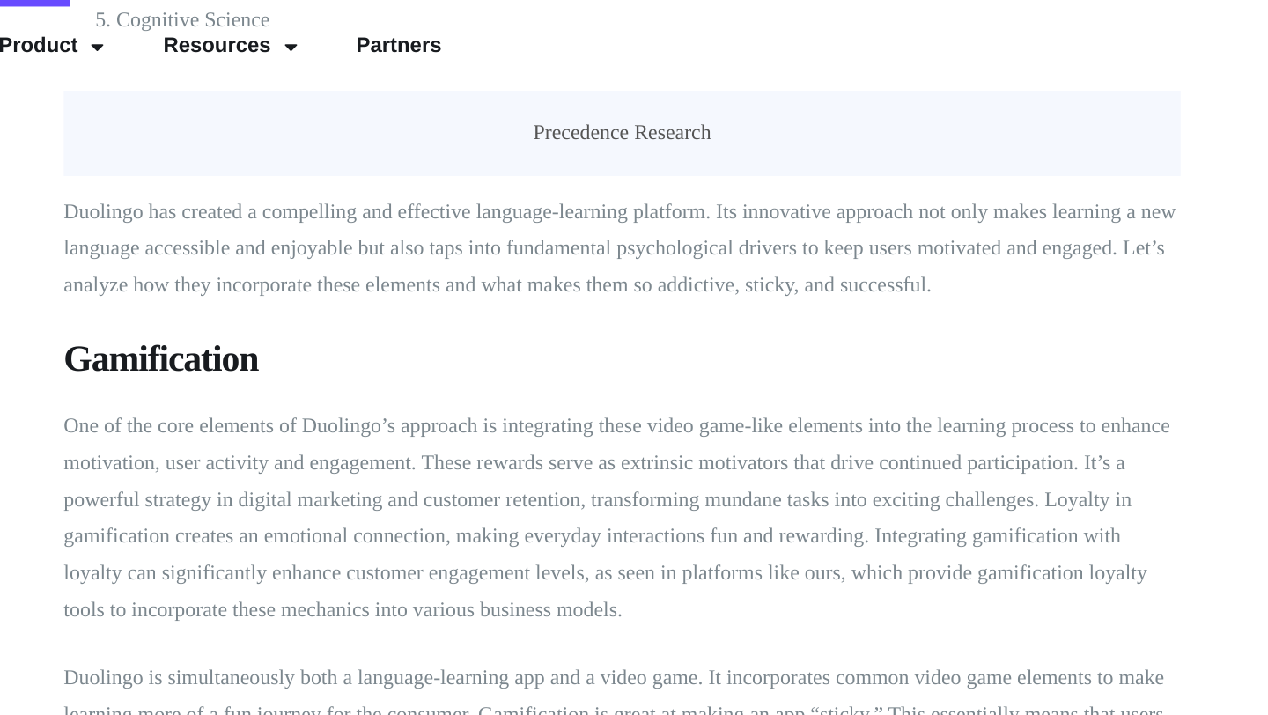
click at [328, 241] on h3 "Gamification" at bounding box center [634, 241] width 748 height 32
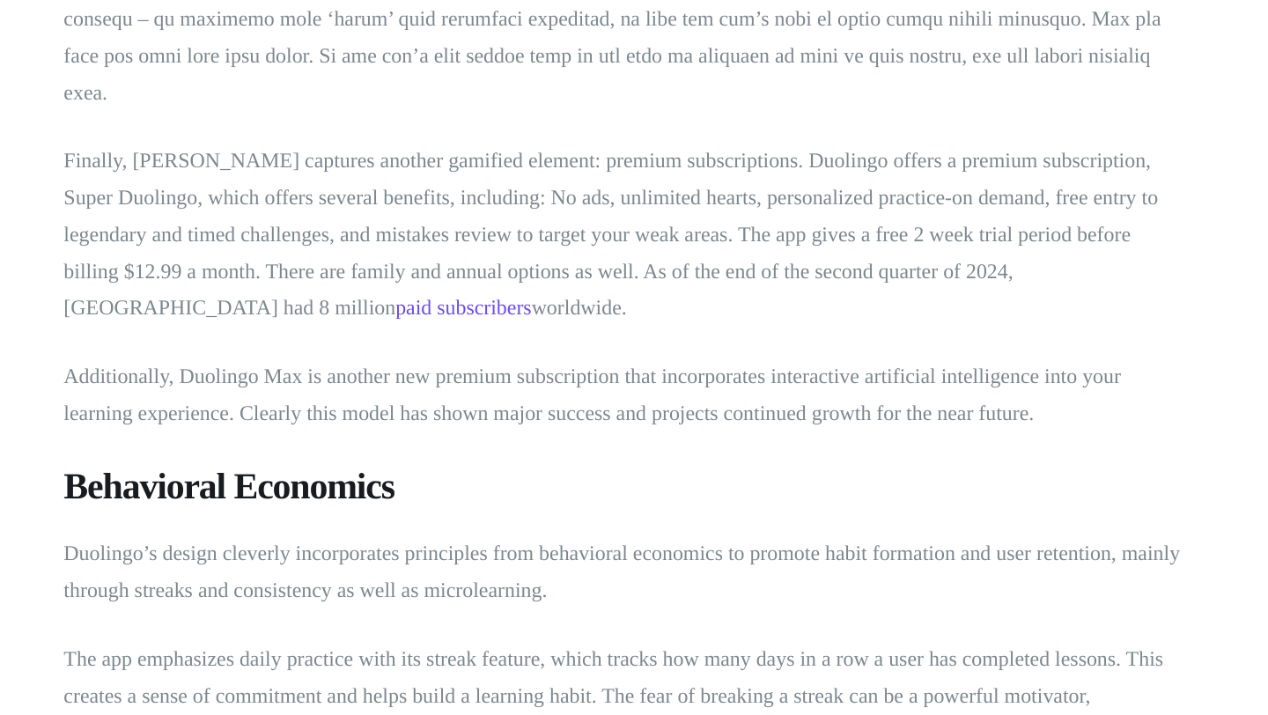
scroll to position [3062, 0]
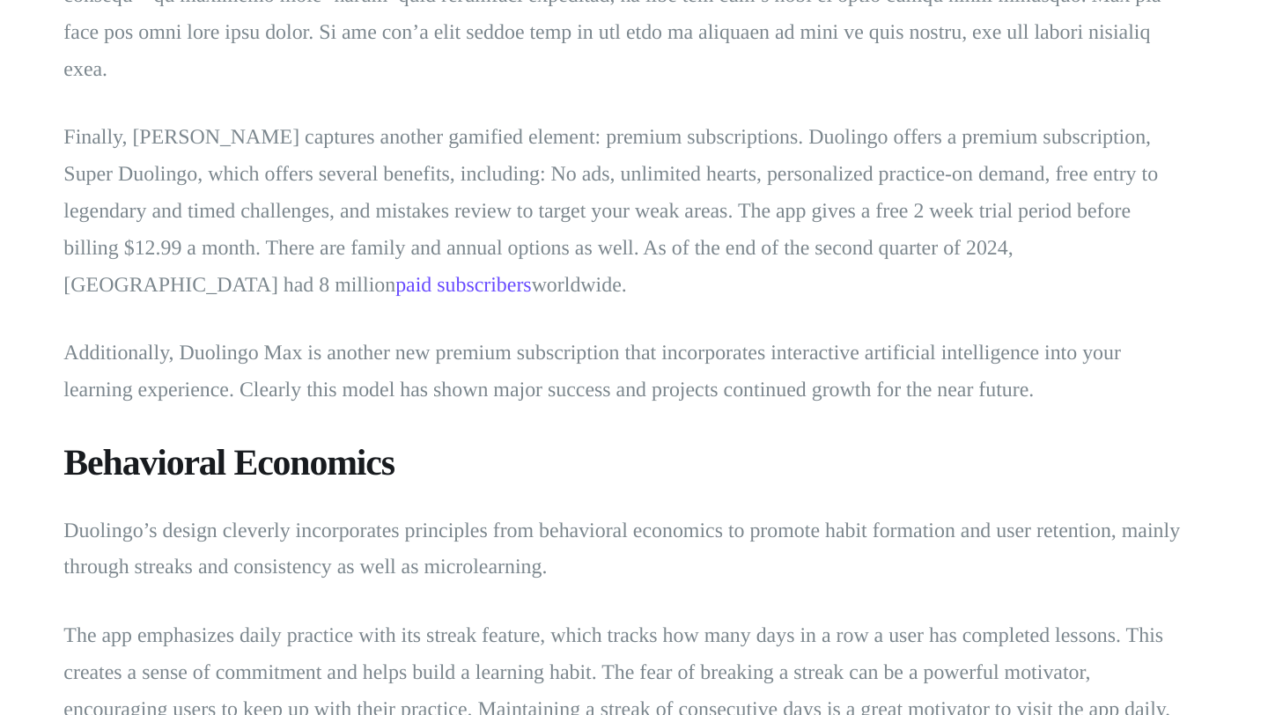
click at [400, 531] on h3 "Behavioral Economics" at bounding box center [634, 547] width 748 height 32
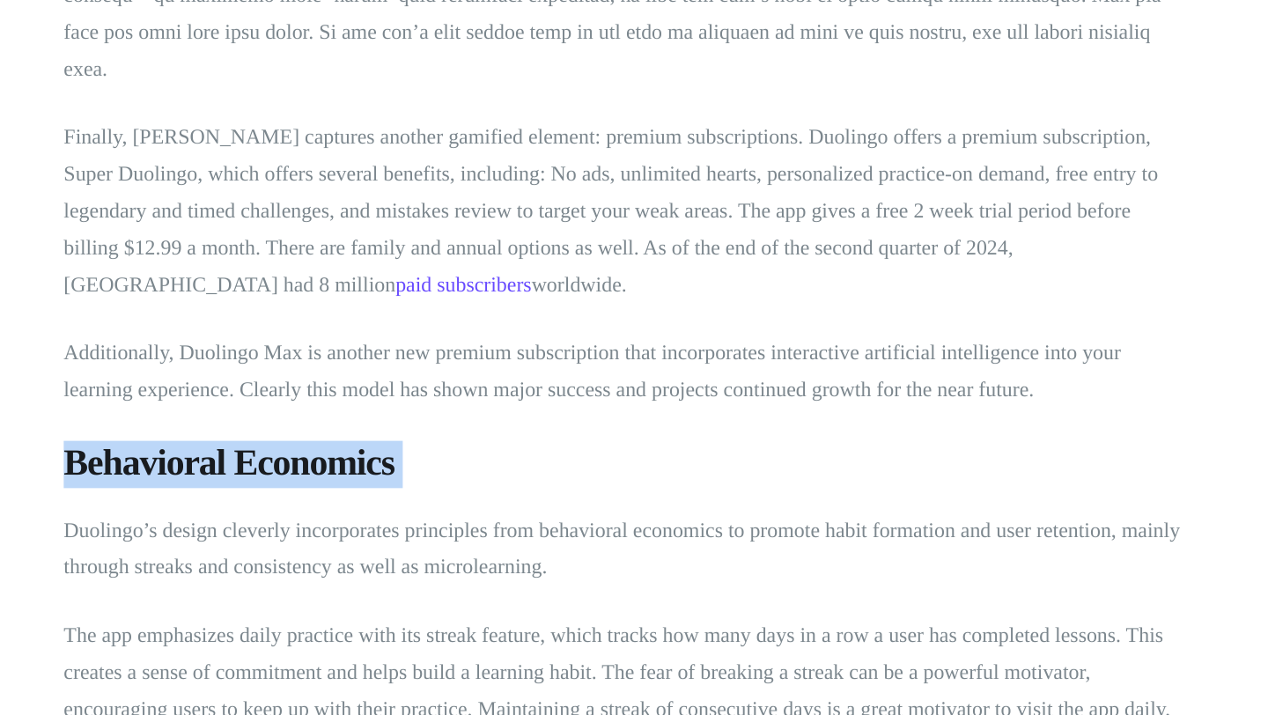
click at [400, 531] on h3 "Behavioral Economics" at bounding box center [634, 547] width 748 height 32
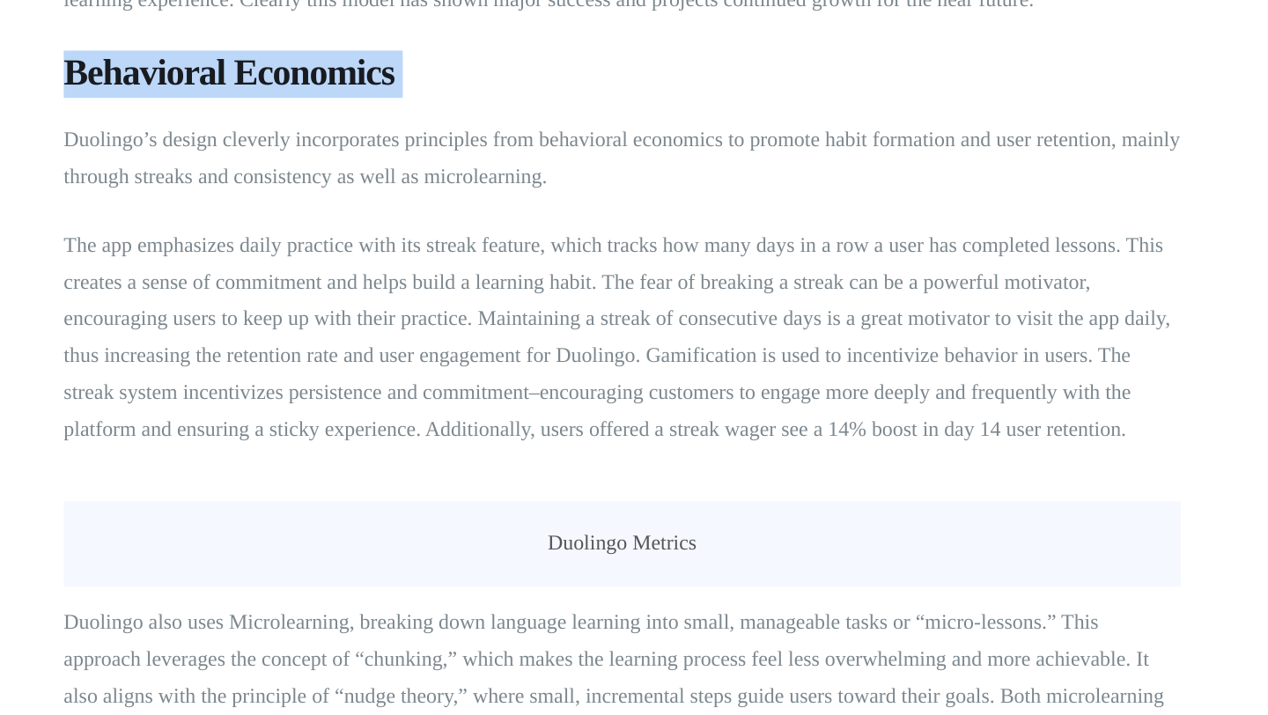
scroll to position [3324, 0]
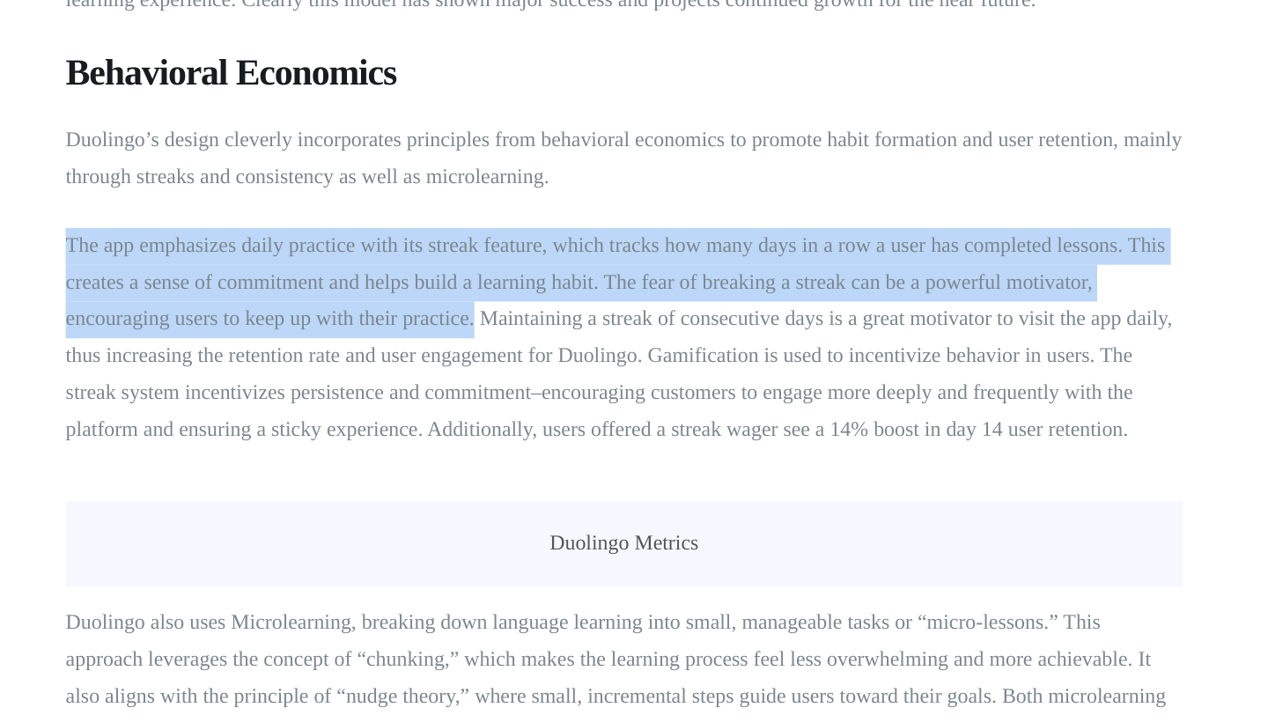
drag, startPoint x: 262, startPoint y: 371, endPoint x: 535, endPoint y: 424, distance: 277.9
click at [535, 424] on p "The app emphasizes daily practice with its streak feature, which tracks how man…" at bounding box center [634, 462] width 748 height 148
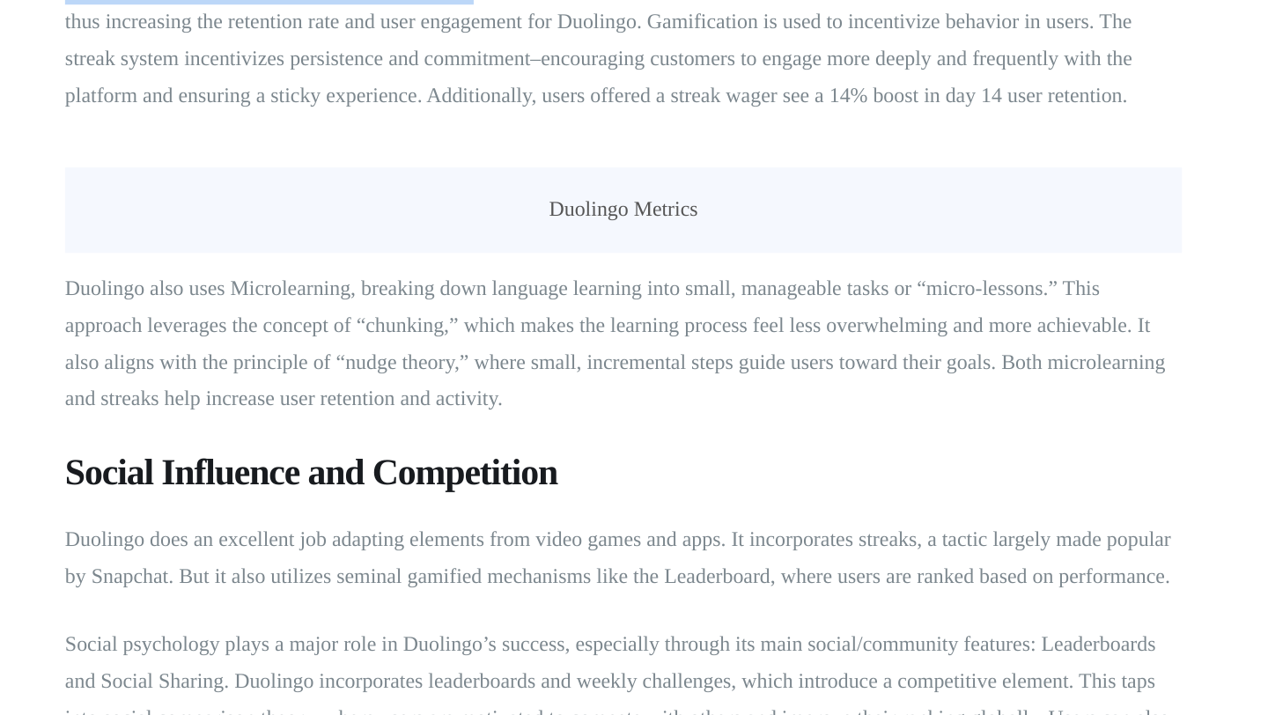
scroll to position [3549, 0]
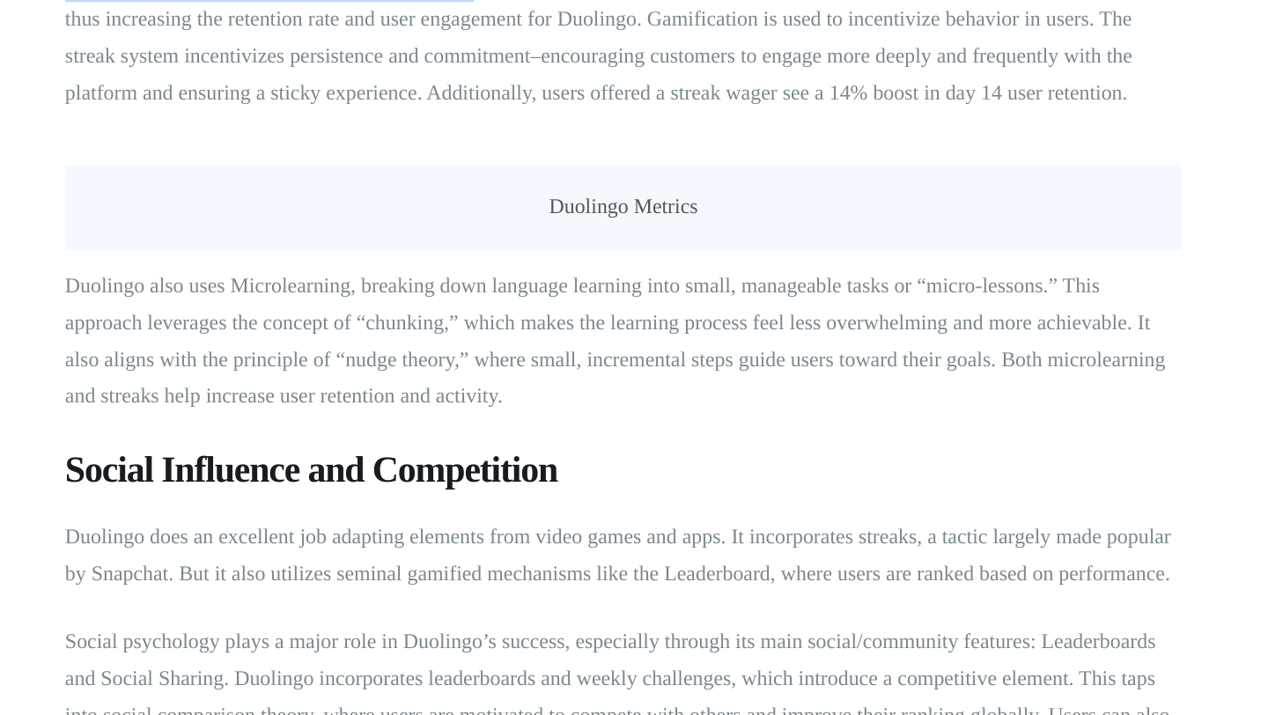
click at [461, 467] on p "Duolingo also uses Microlearning, breaking down language learning into small, m…" at bounding box center [634, 464] width 748 height 99
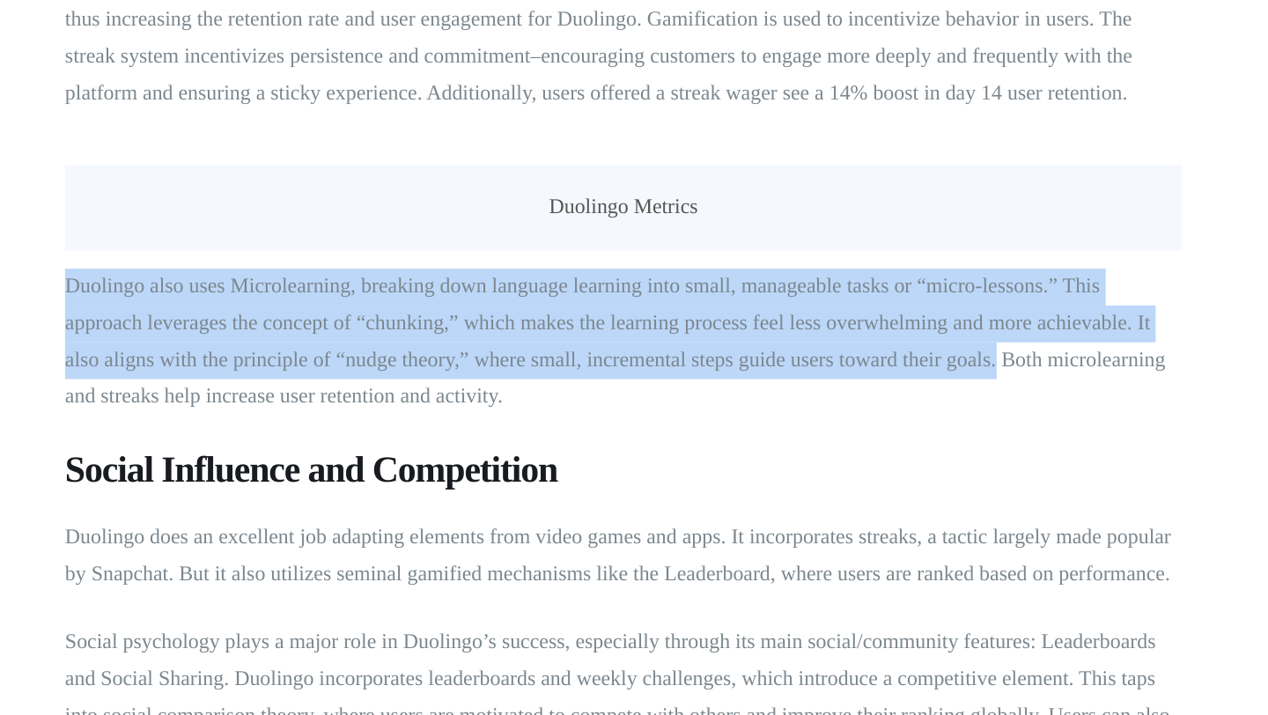
drag, startPoint x: 882, startPoint y: 452, endPoint x: 300, endPoint y: 386, distance: 585.6
click at [300, 386] on div "Duolingo, a popular language-learning app which went public in [DATE], is curre…" at bounding box center [634, 717] width 748 height 7051
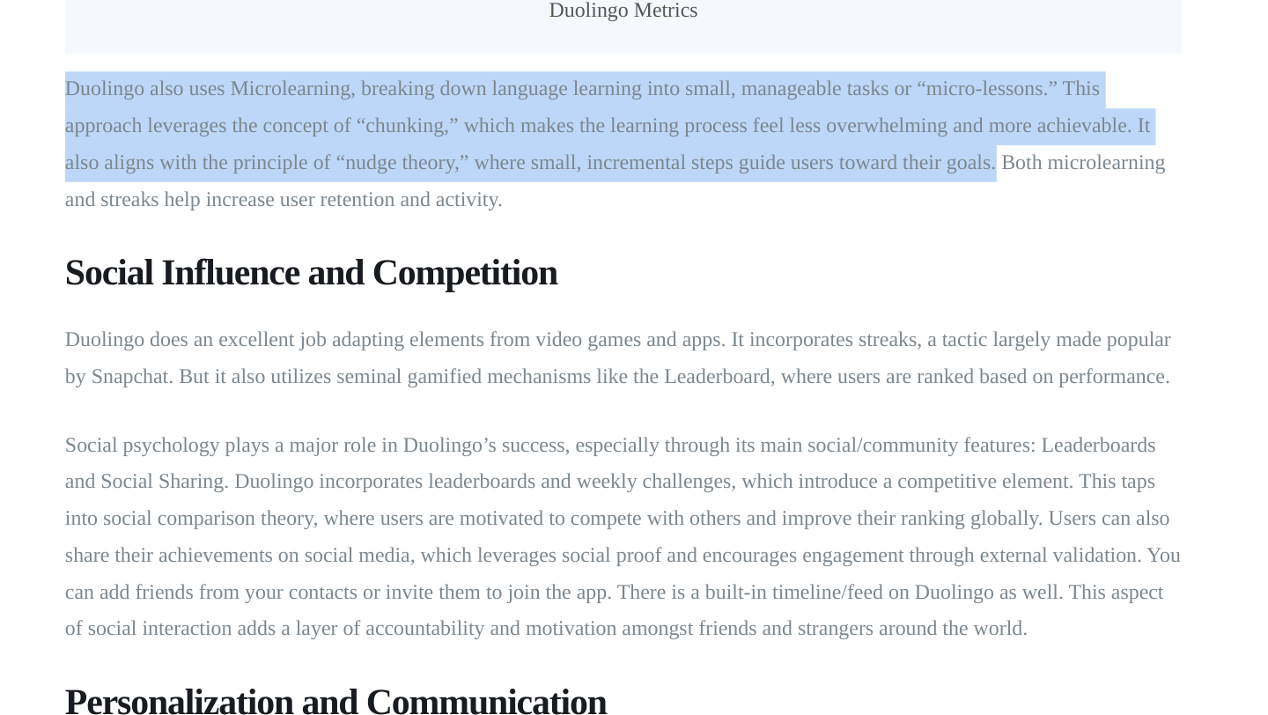
scroll to position [3709, 0]
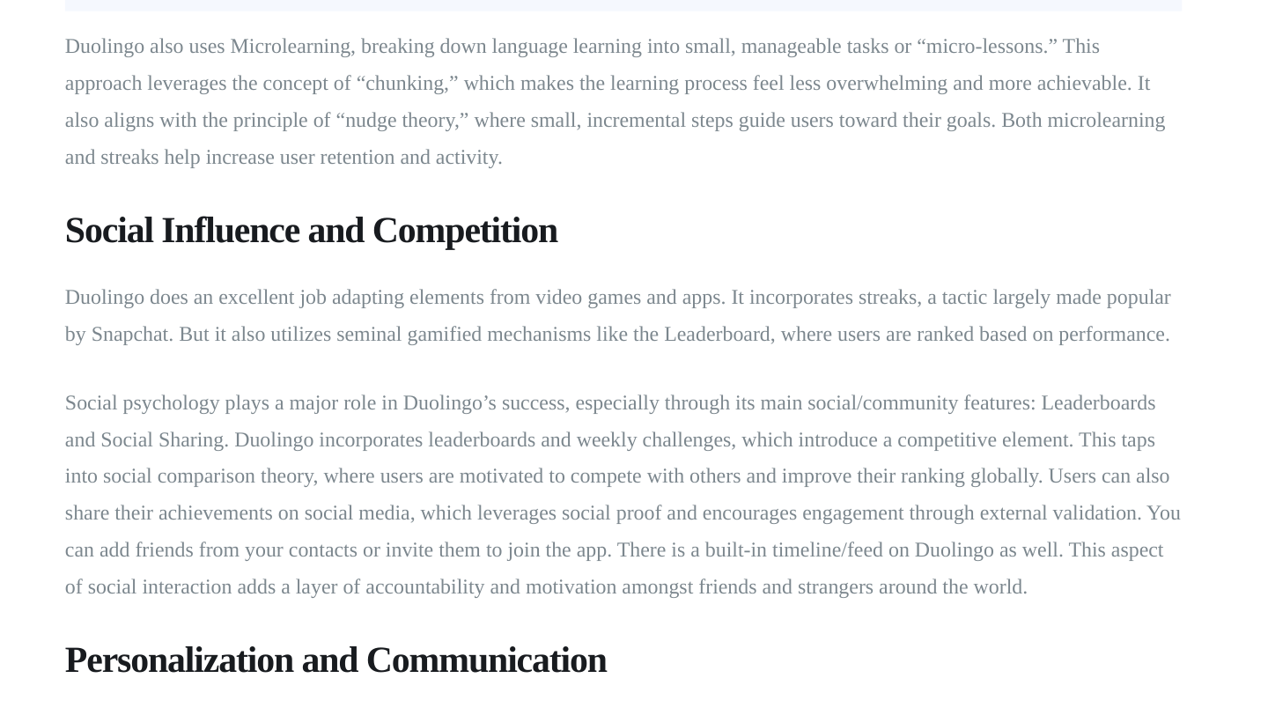
click at [505, 375] on h3 "Social Influence and Competition" at bounding box center [634, 391] width 748 height 32
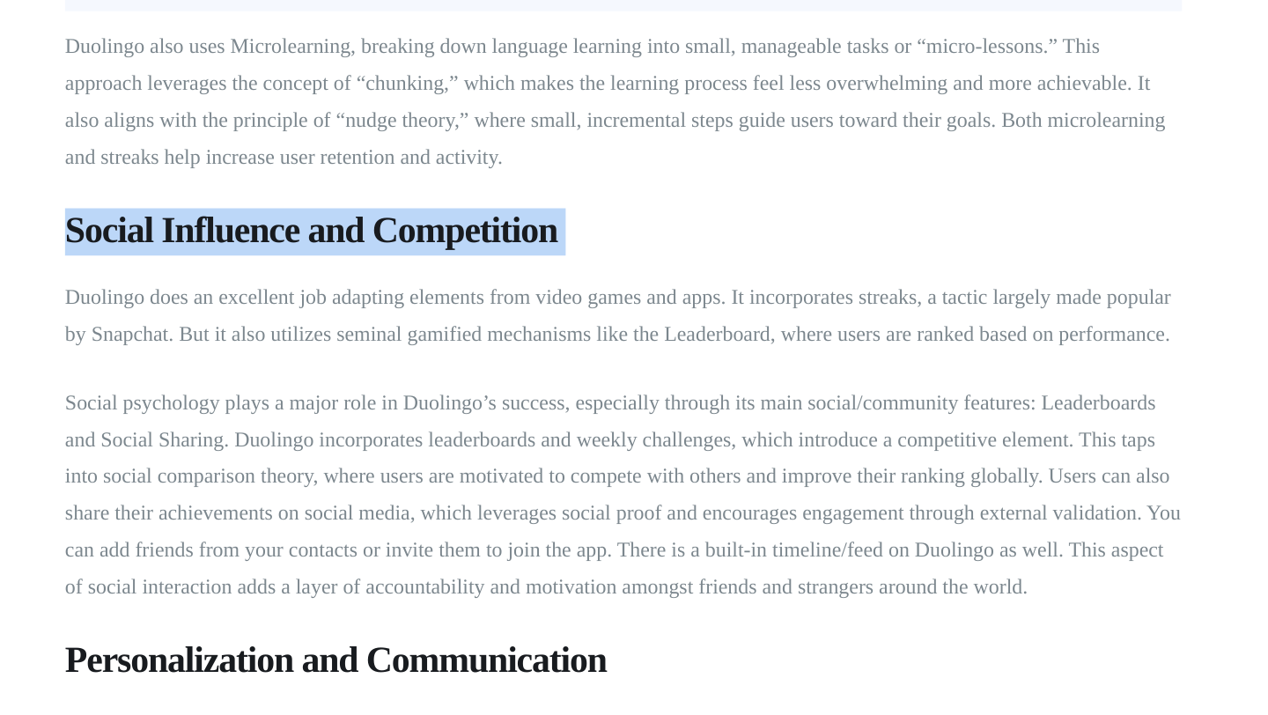
click at [505, 375] on h3 "Social Influence and Competition" at bounding box center [634, 391] width 748 height 32
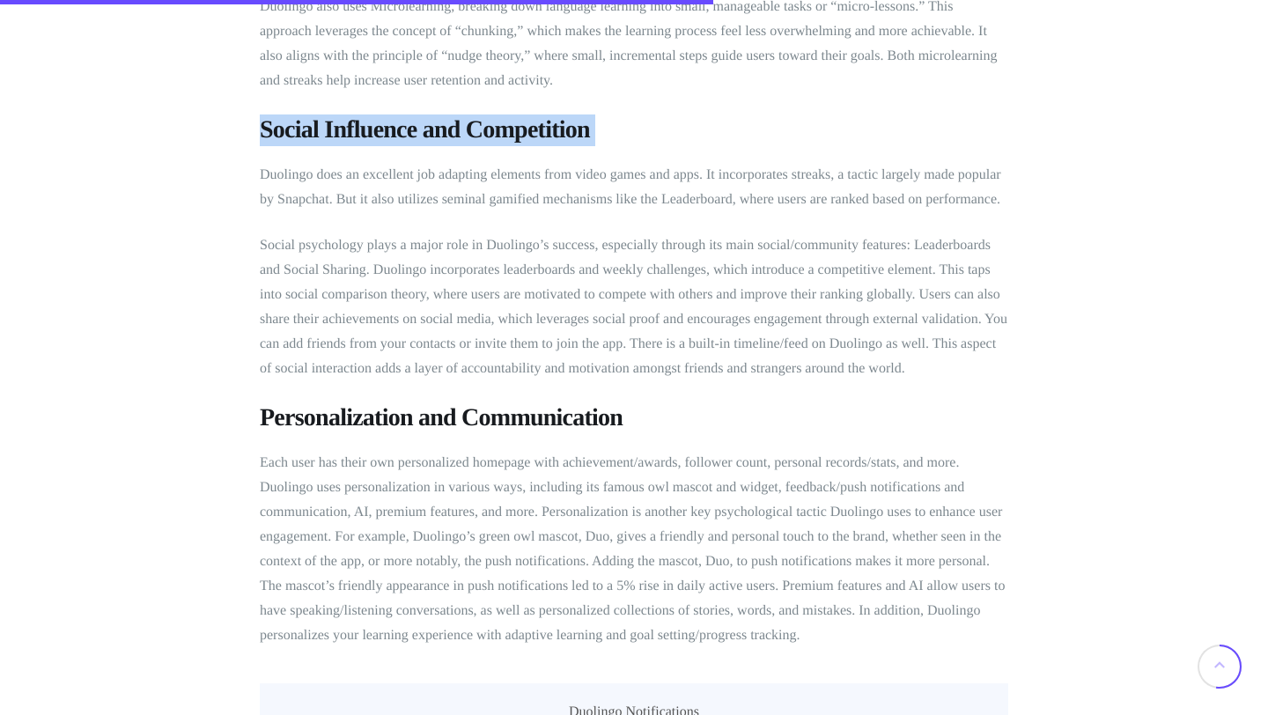
scroll to position [3972, 0]
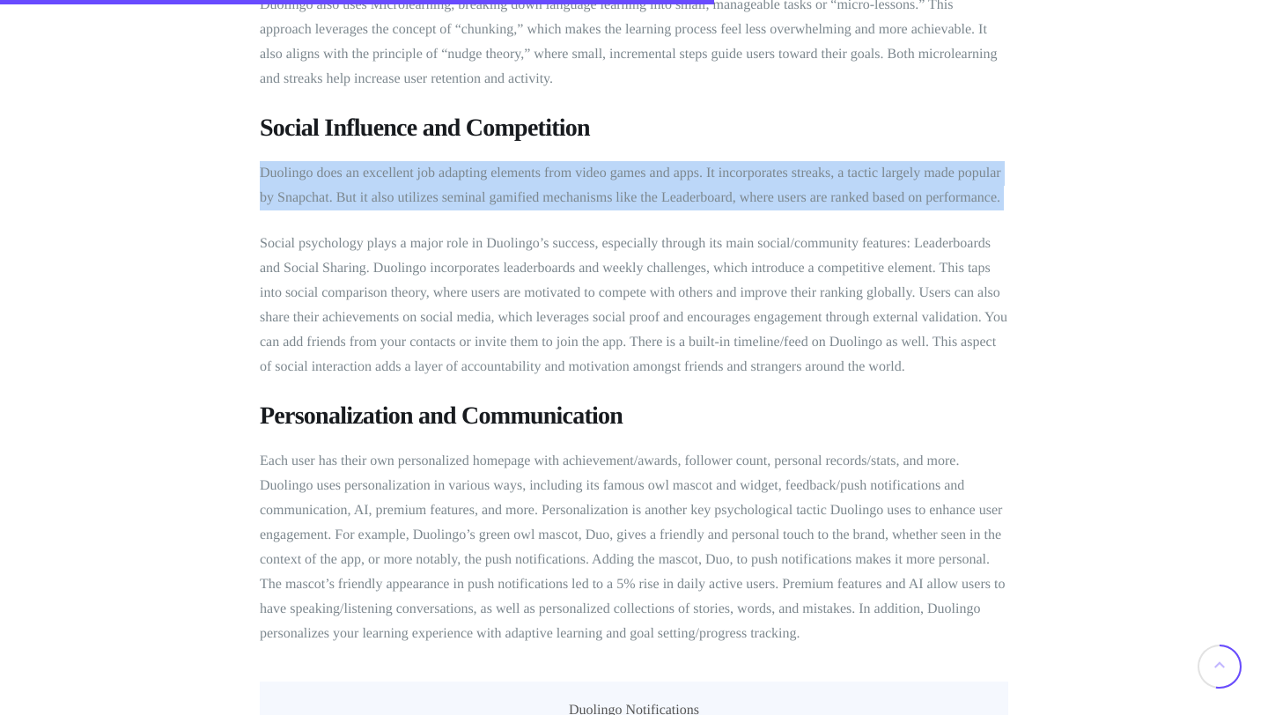
drag, startPoint x: 252, startPoint y: 146, endPoint x: 322, endPoint y: 165, distance: 73.0
click at [322, 165] on div "Analytics , Business , Gamification , Loyalty Programs The Psychology Behind Du…" at bounding box center [634, 45] width 1056 height 7701
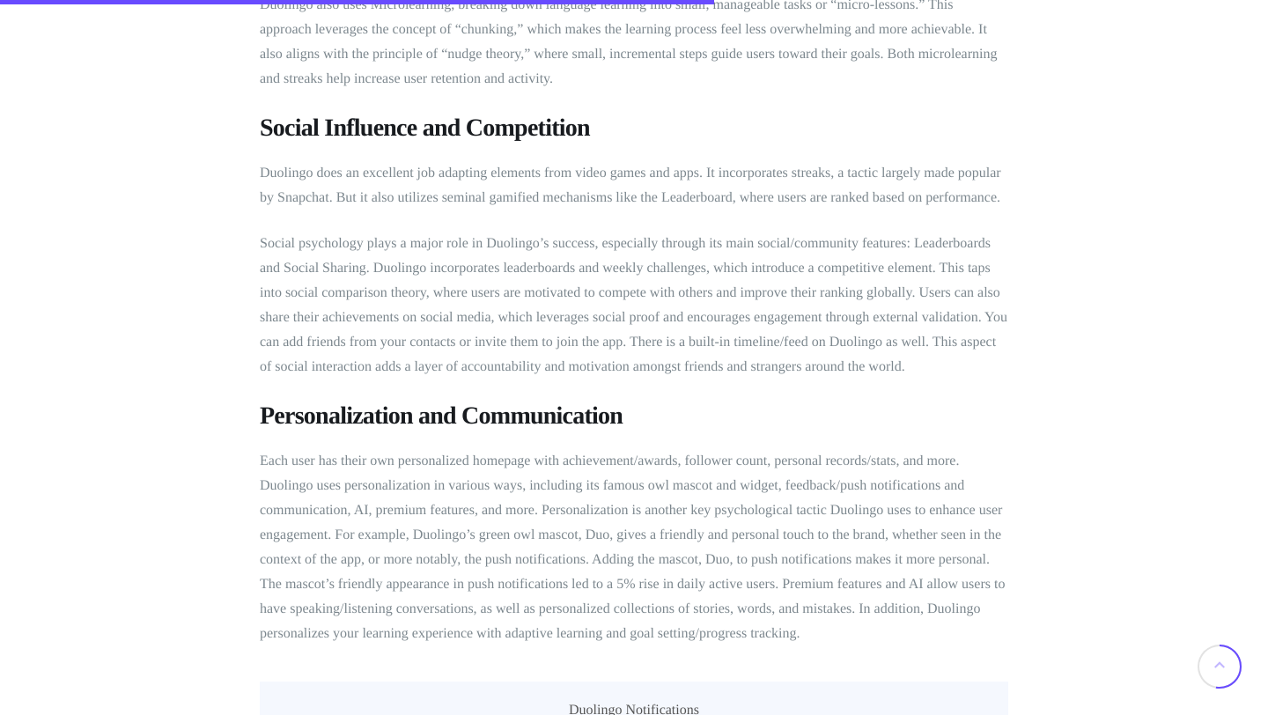
click at [420, 254] on p "Social psychology plays a major role in Duolingo’s success, especially through …" at bounding box center [634, 306] width 748 height 148
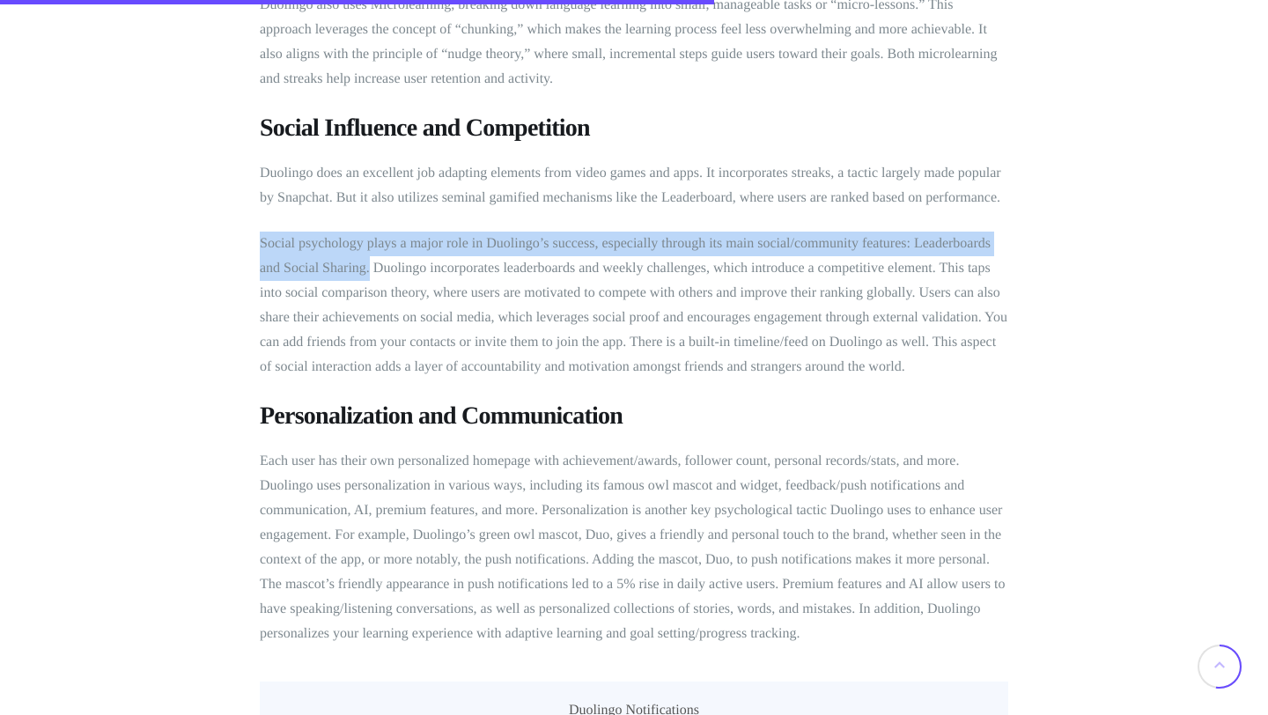
drag, startPoint x: 255, startPoint y: 213, endPoint x: 369, endPoint y: 239, distance: 116.6
click at [369, 239] on div "Analytics , Business , Gamification , Loyalty Programs The Psychology Behind Du…" at bounding box center [634, 45] width 1056 height 7701
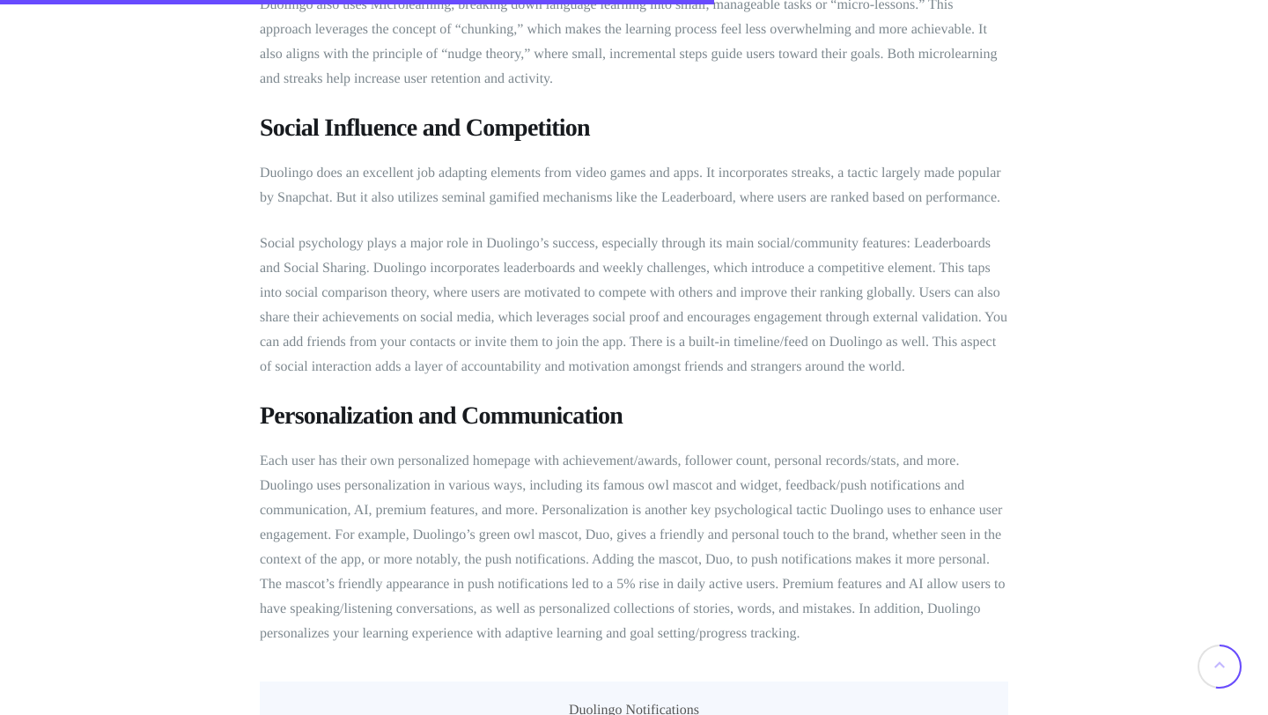
click at [379, 241] on p "Social psychology plays a major role in Duolingo’s success, especially through …" at bounding box center [634, 306] width 748 height 148
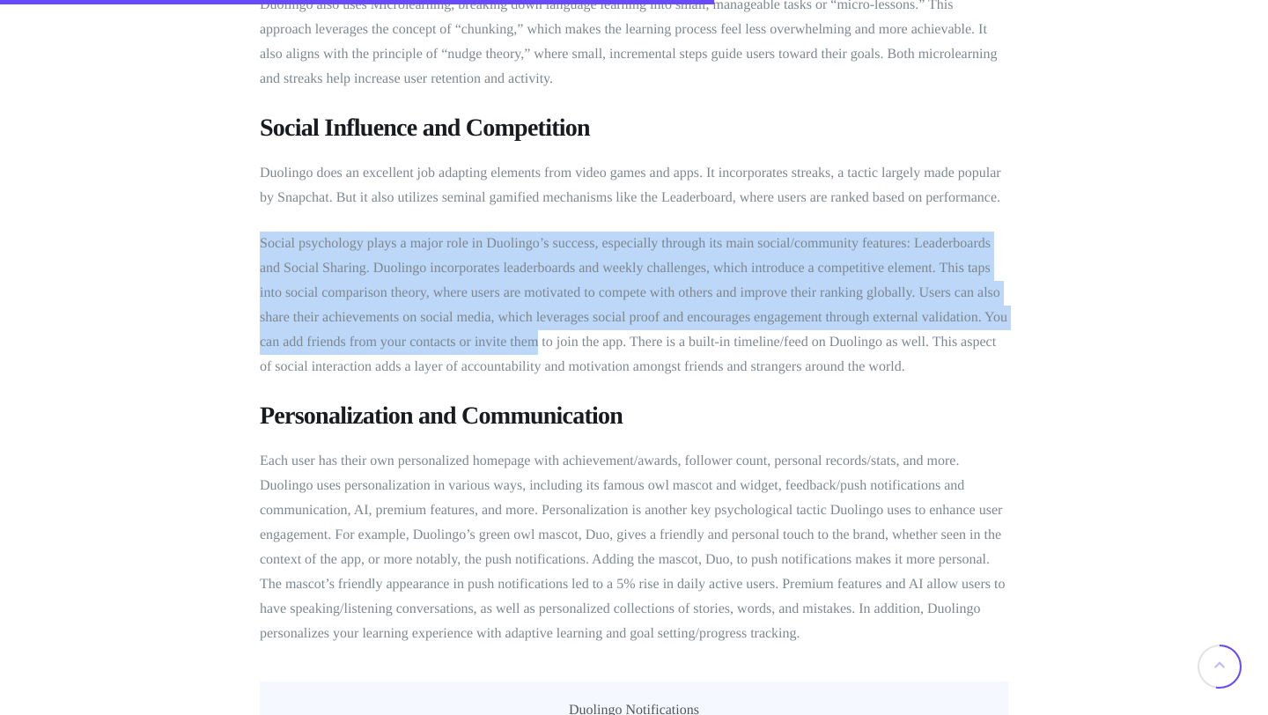
drag, startPoint x: 253, startPoint y: 212, endPoint x: 540, endPoint y: 323, distance: 307.7
click at [540, 323] on div "Analytics , Business , Gamification , Loyalty Programs The Psychology Behind Du…" at bounding box center [634, 45] width 1056 height 7701
click at [540, 323] on p "Social psychology plays a major role in Duolingo’s success, especially through …" at bounding box center [634, 306] width 748 height 148
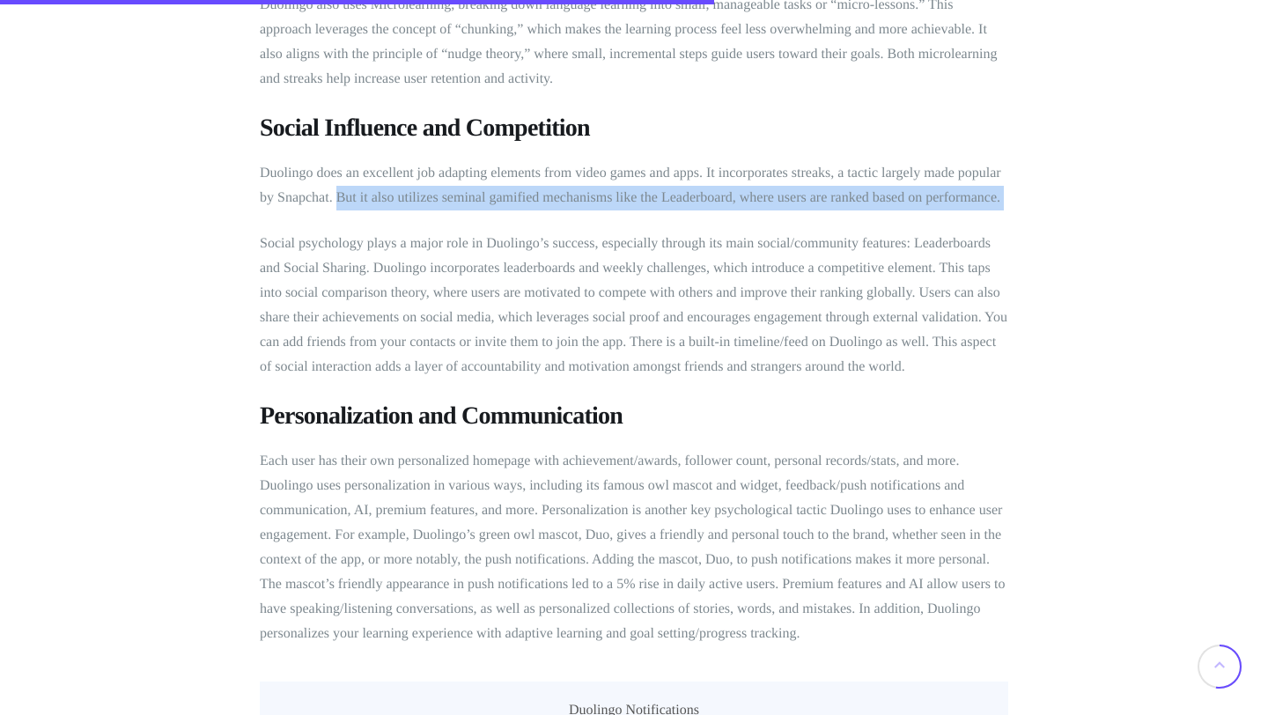
drag, startPoint x: 337, startPoint y: 172, endPoint x: 451, endPoint y: 199, distance: 116.8
click at [451, 199] on div "Duolingo, a popular language-learning app which went public in [DATE], is curre…" at bounding box center [634, 294] width 748 height 7051
click at [450, 199] on div "Duolingo, a popular language-learning app which went public in [DATE], is curre…" at bounding box center [634, 294] width 748 height 7051
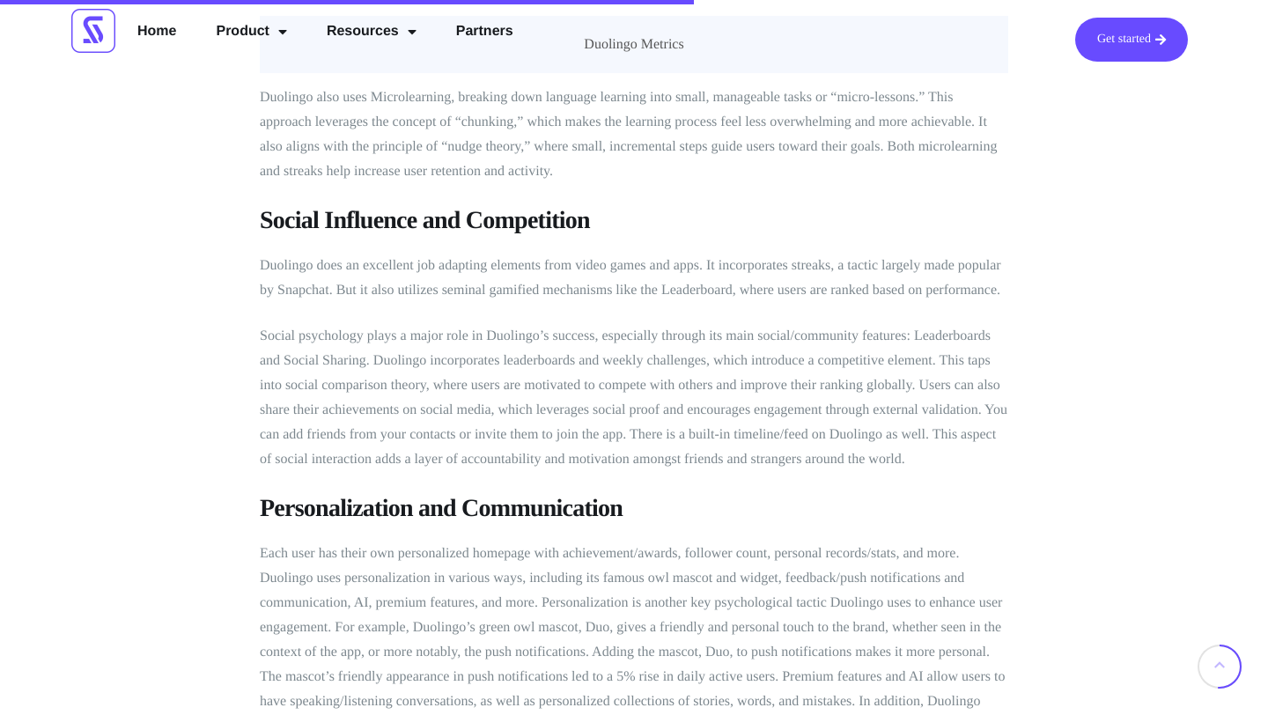
scroll to position [3856, 0]
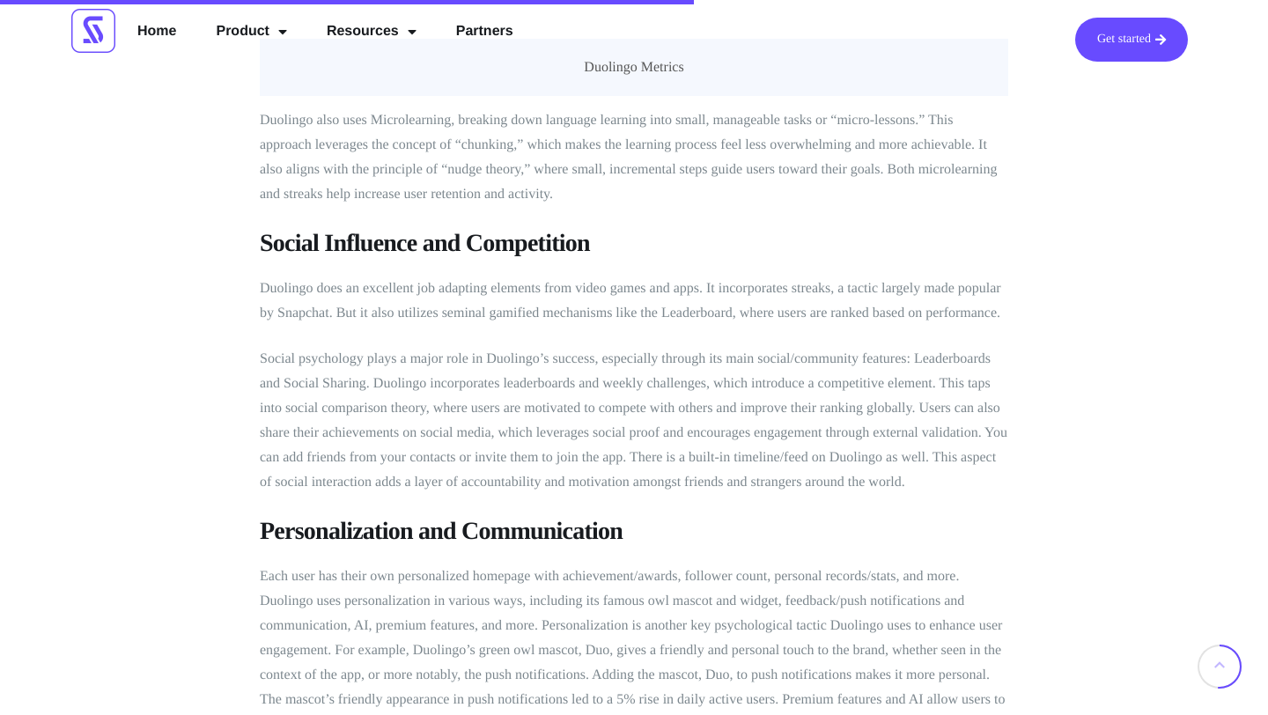
click at [244, 264] on div "Analytics , Business , Gamification , Loyalty Programs The Psychology Behind Du…" at bounding box center [634, 161] width 1056 height 7701
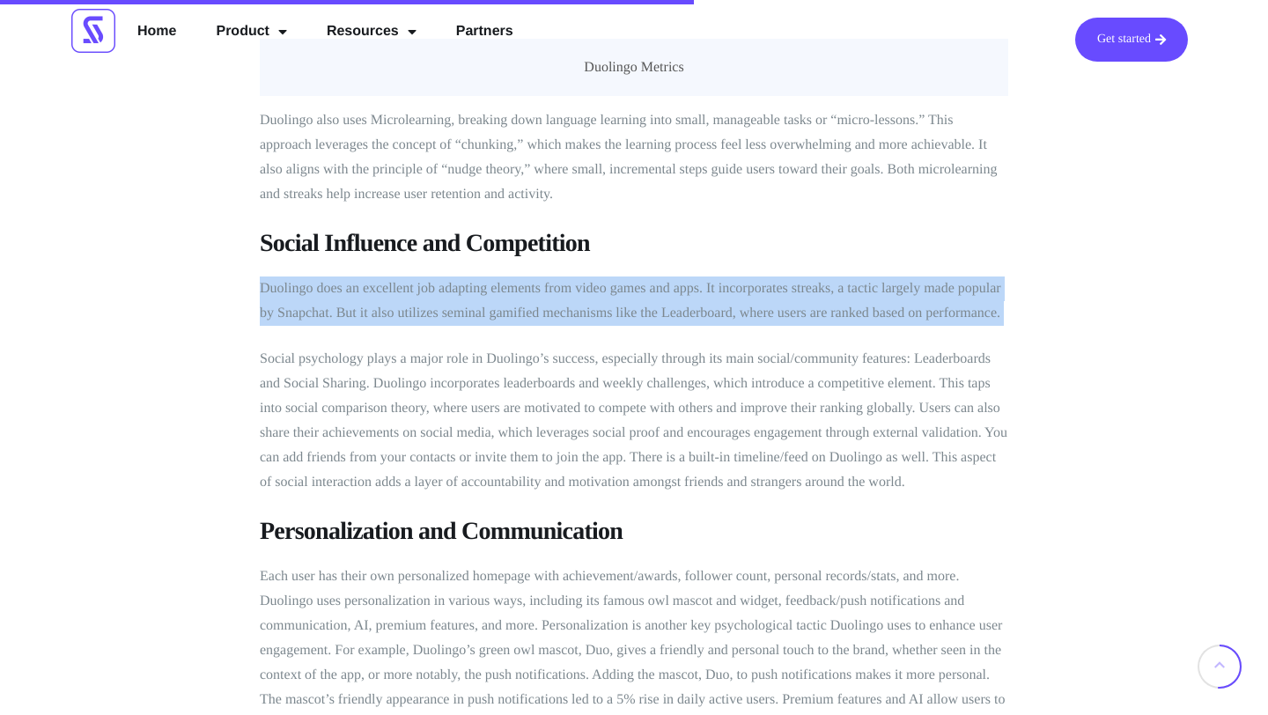
click at [375, 347] on p "Social psychology plays a major role in Duolingo’s success, especially through …" at bounding box center [634, 421] width 748 height 148
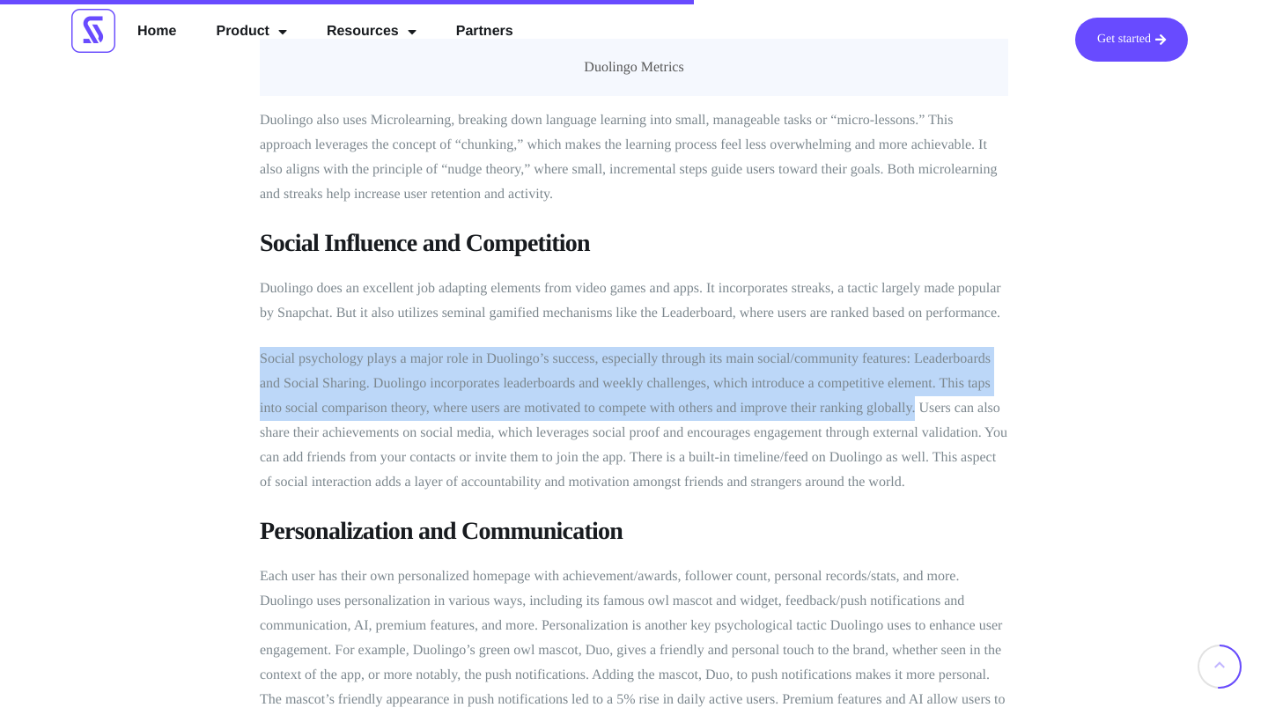
drag, startPoint x: 261, startPoint y: 328, endPoint x: 914, endPoint y: 391, distance: 655.3
click at [914, 391] on p "Social psychology plays a major role in Duolingo’s success, especially through …" at bounding box center [634, 421] width 748 height 148
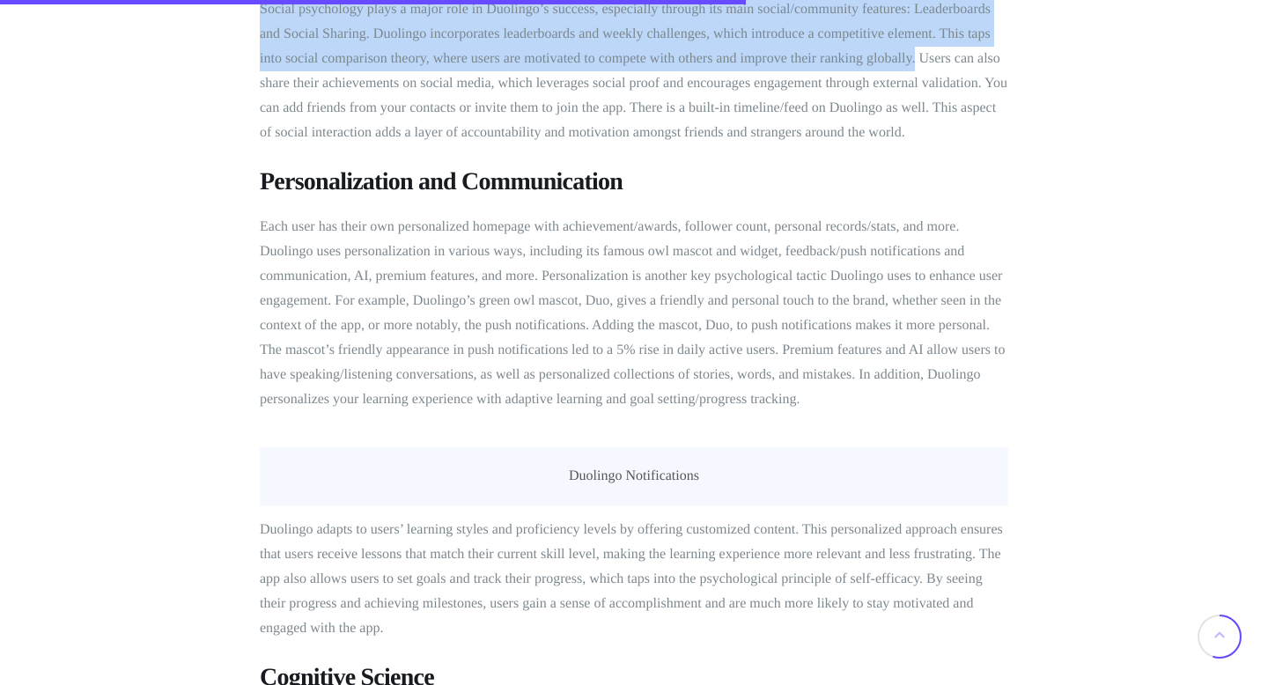
scroll to position [4209, 0]
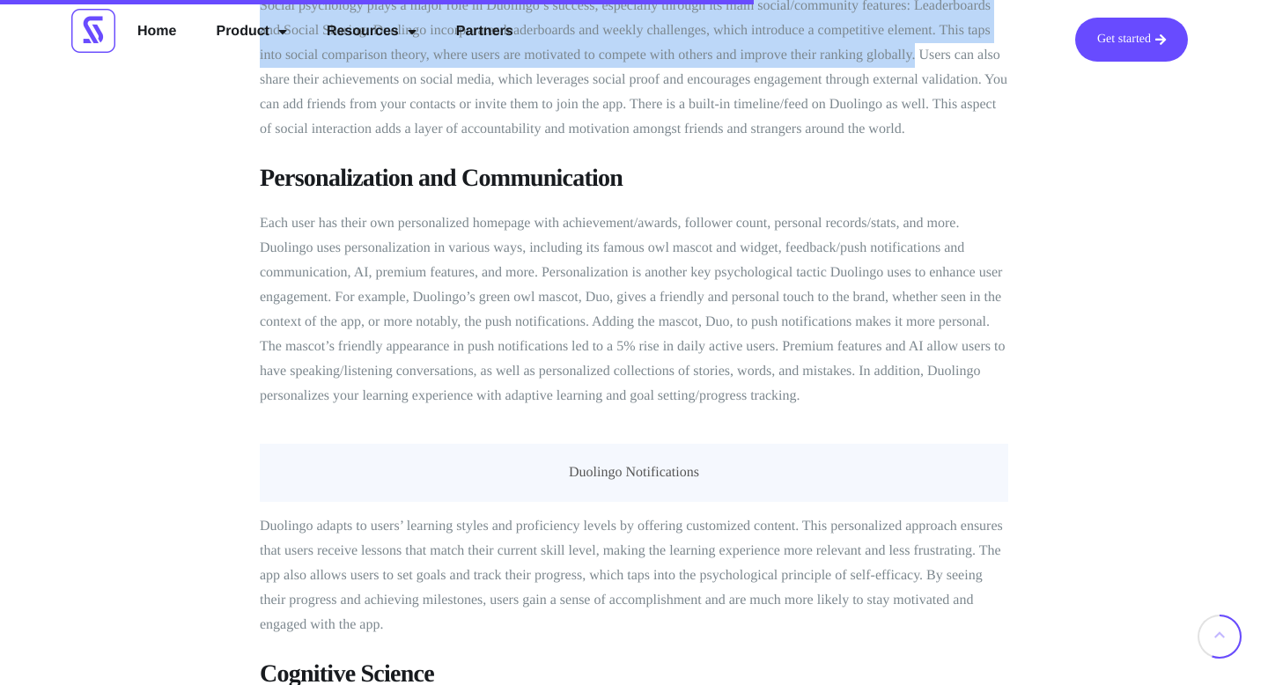
click at [436, 163] on h3 "Personalization and Communication" at bounding box center [634, 179] width 748 height 32
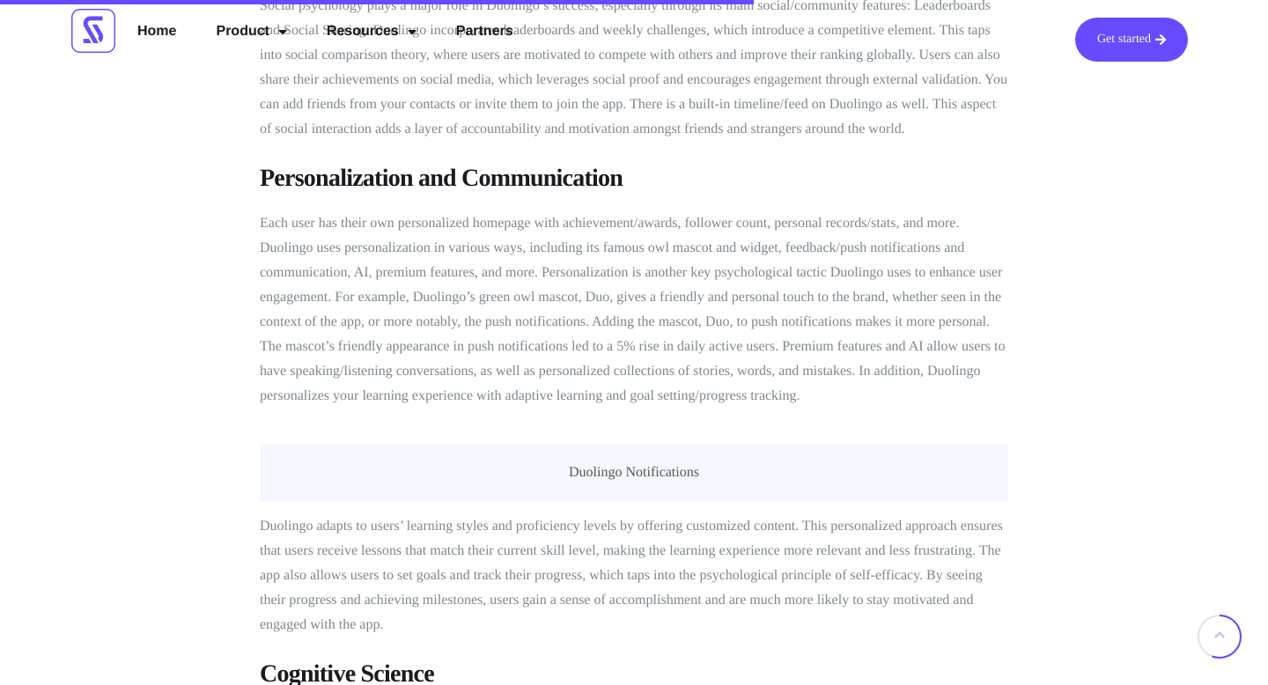
click at [436, 163] on h3 "Personalization and Communication" at bounding box center [634, 179] width 748 height 32
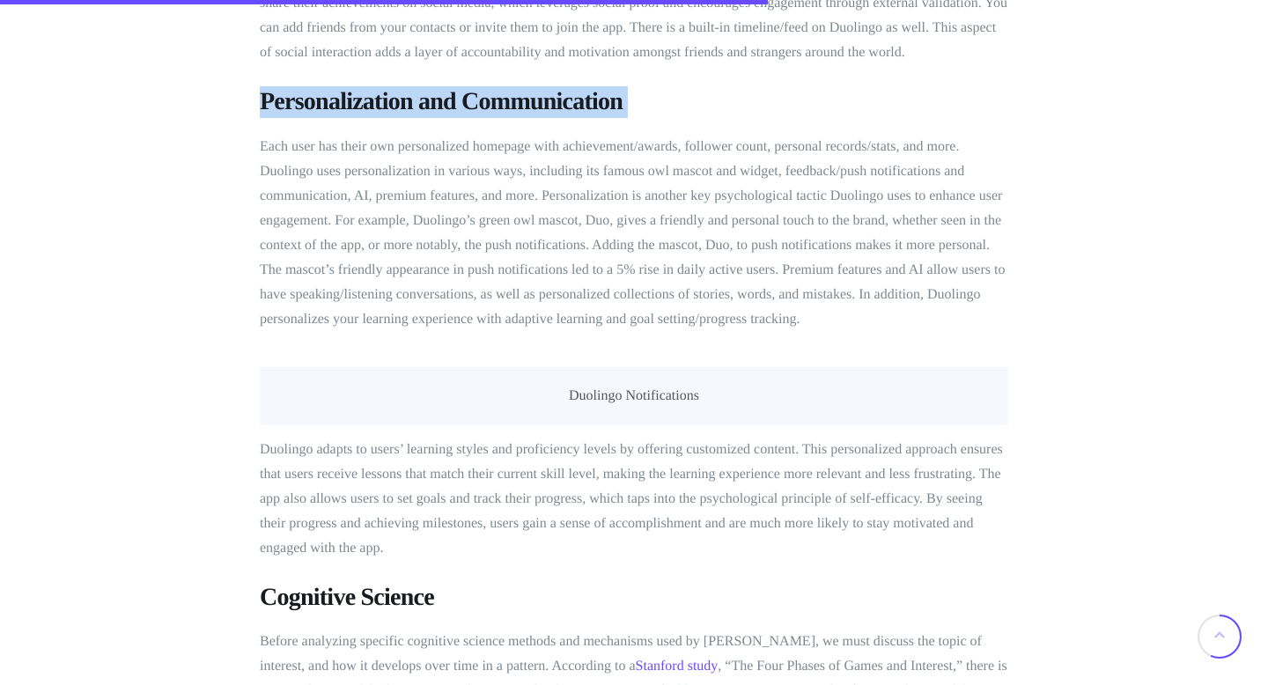
scroll to position [4289, 0]
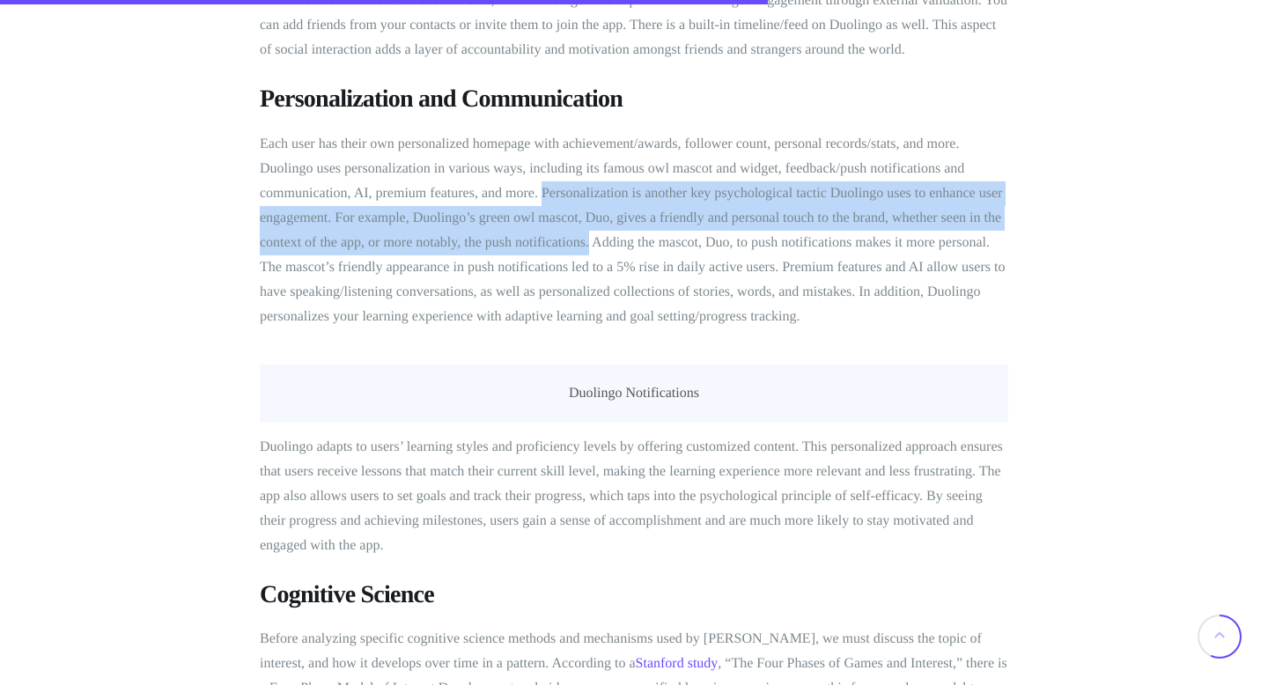
drag, startPoint x: 543, startPoint y: 164, endPoint x: 586, endPoint y: 213, distance: 65.5
click at [586, 213] on p "Each user has their own personalized homepage with achievement/awards, follower…" at bounding box center [634, 230] width 748 height 197
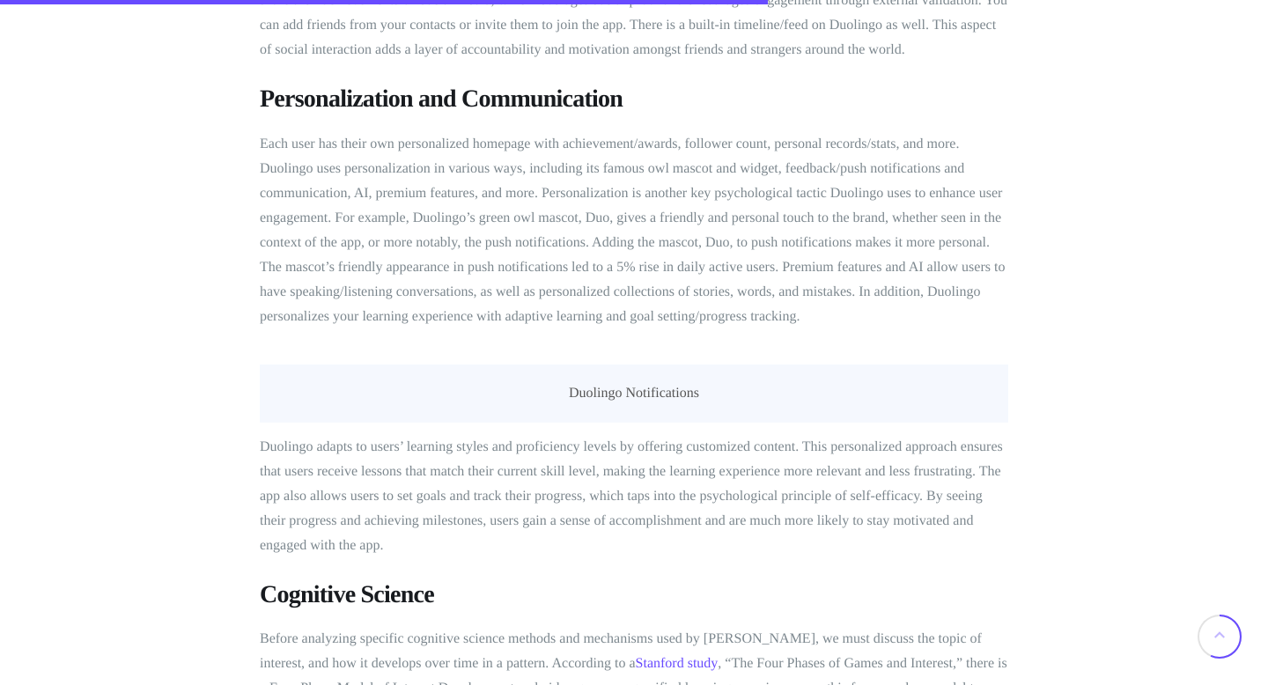
click at [594, 218] on p "Each user has their own personalized homepage with achievement/awards, follower…" at bounding box center [634, 230] width 748 height 197
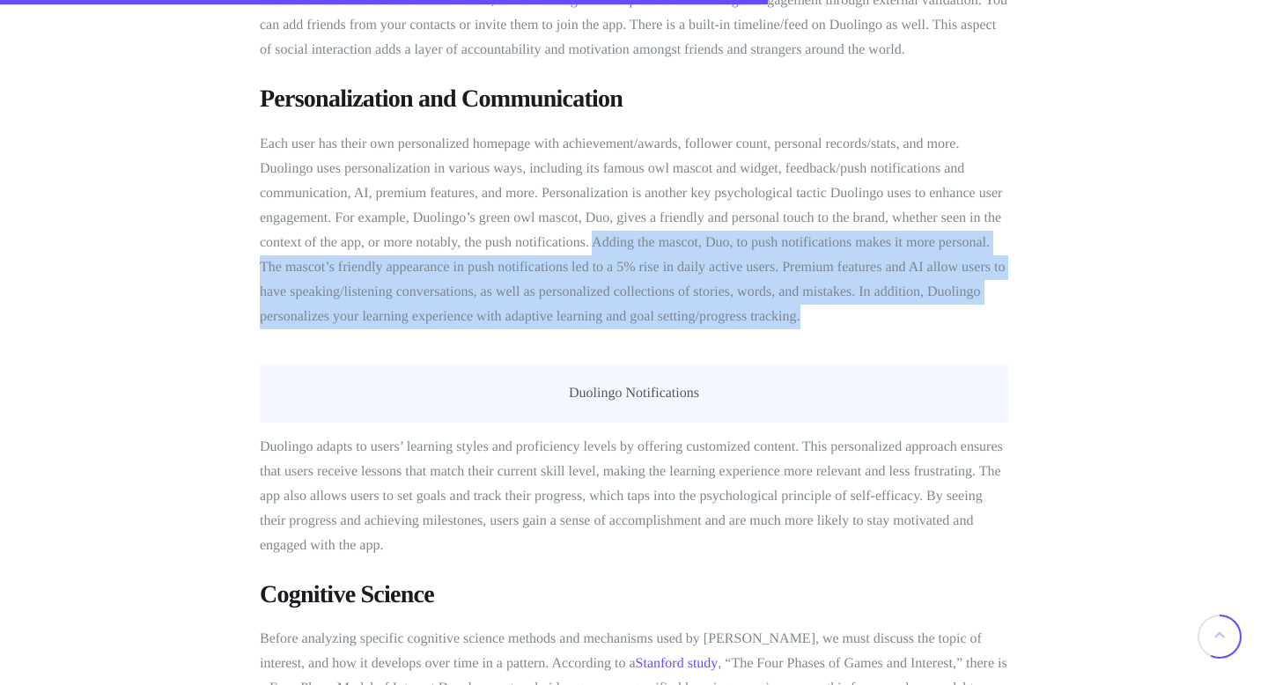
drag, startPoint x: 594, startPoint y: 218, endPoint x: 815, endPoint y: 302, distance: 236.2
click at [815, 302] on p "Each user has their own personalized homepage with achievement/awards, follower…" at bounding box center [634, 230] width 748 height 197
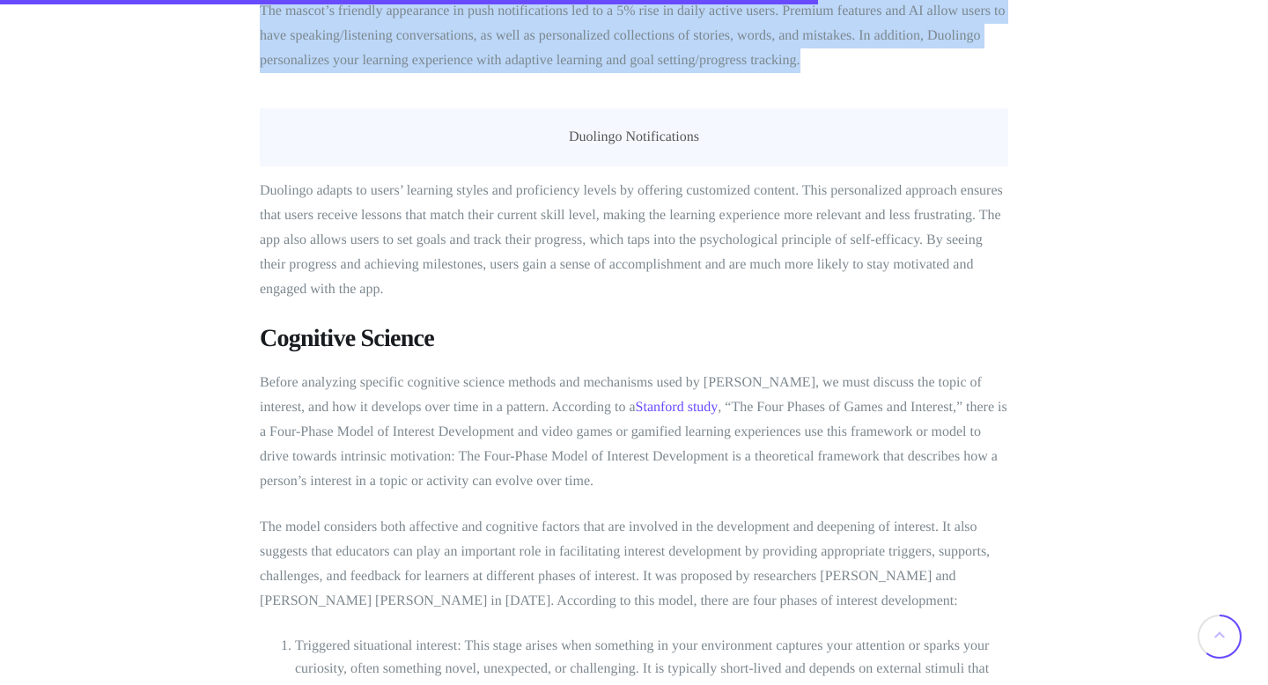
scroll to position [4584, 0]
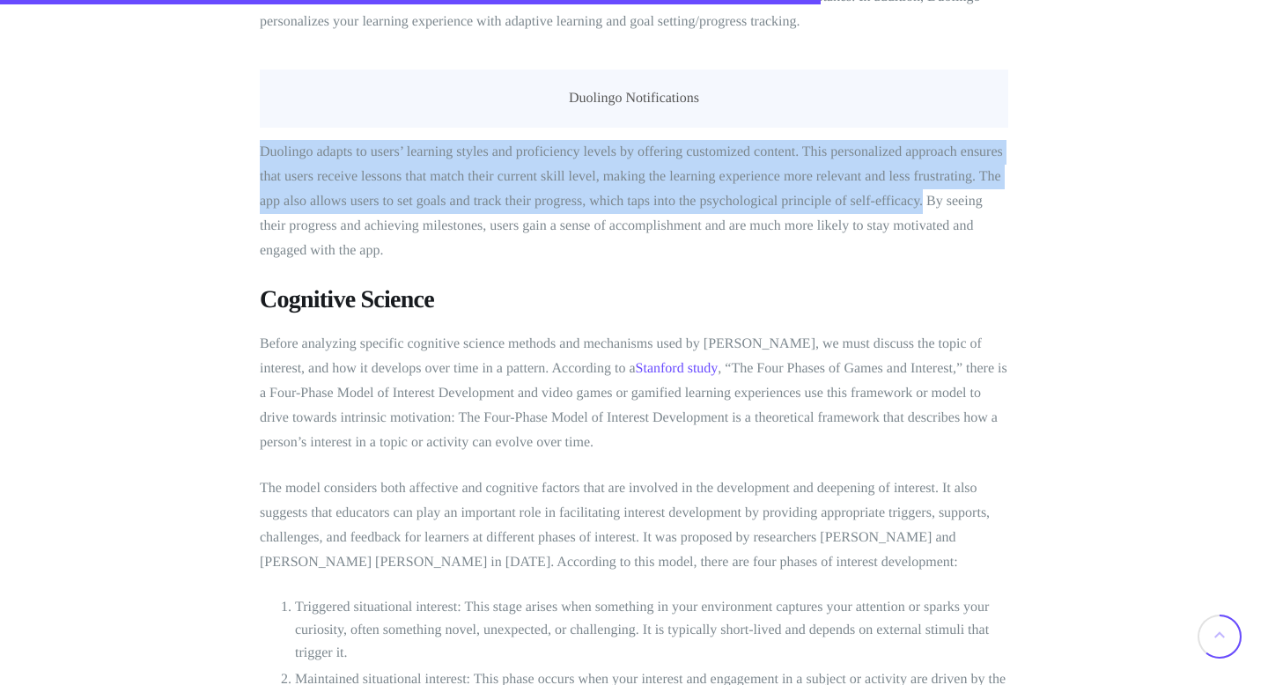
drag, startPoint x: 257, startPoint y: 125, endPoint x: 921, endPoint y: 171, distance: 665.3
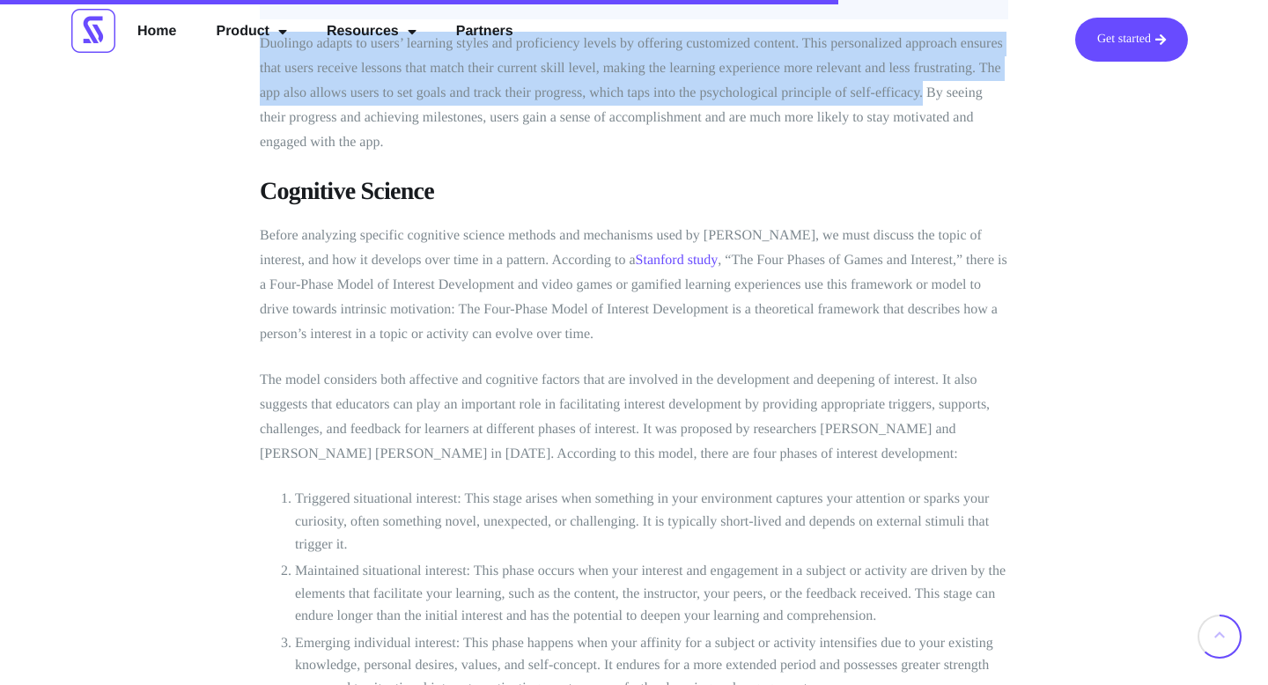
scroll to position [4682, 0]
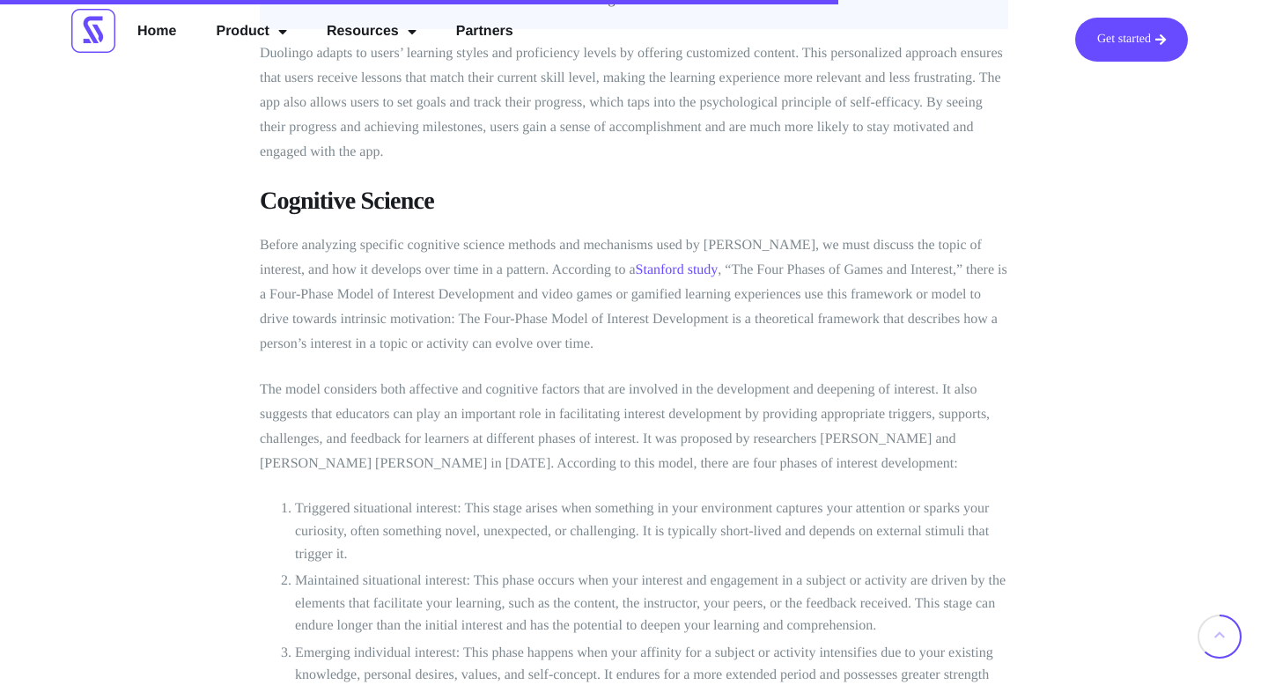
click at [327, 186] on h3 "Cognitive Science" at bounding box center [634, 202] width 748 height 32
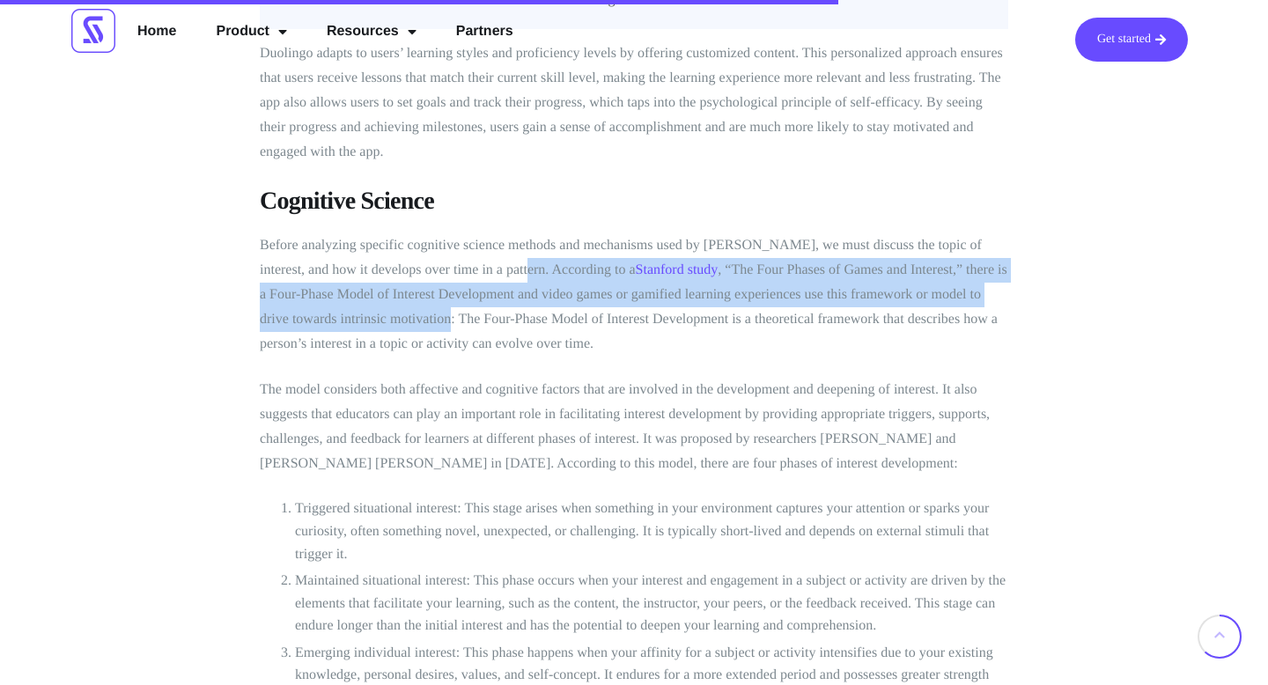
drag, startPoint x: 482, startPoint y: 245, endPoint x: 420, endPoint y: 285, distance: 73.7
click at [420, 285] on p "Before analyzing specific cognitive science methods and mechanisms used by [PER…" at bounding box center [634, 294] width 748 height 123
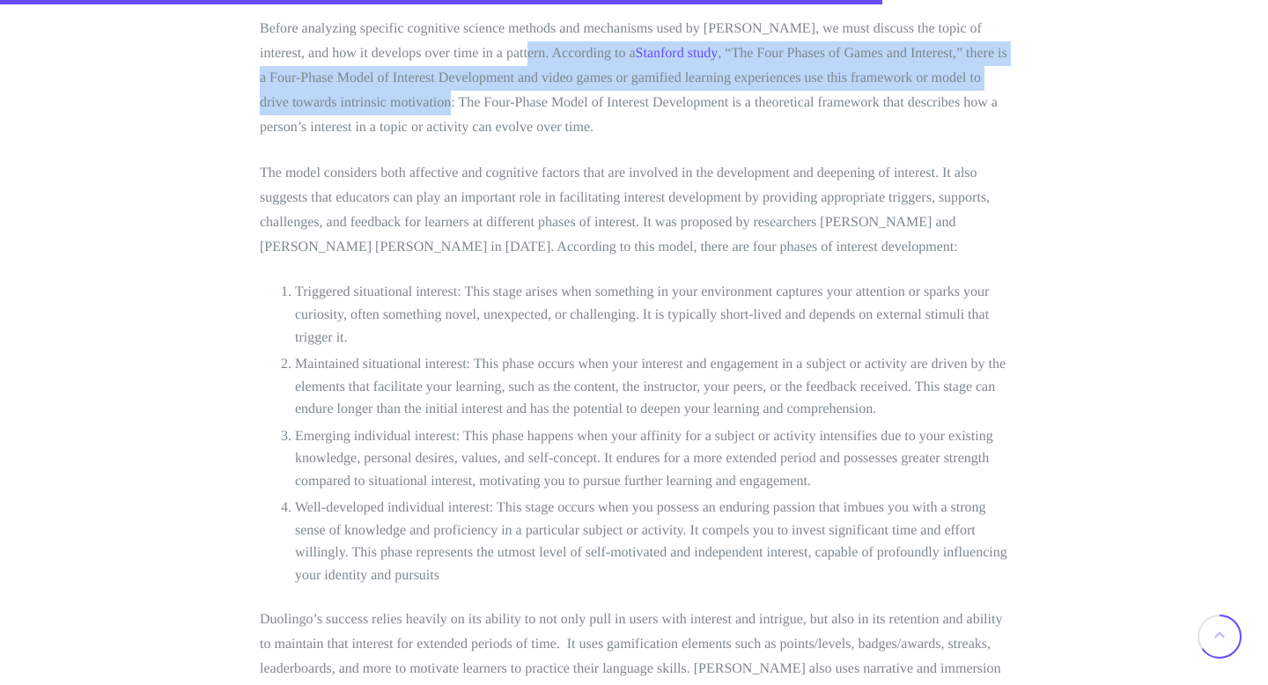
scroll to position [4934, 0]
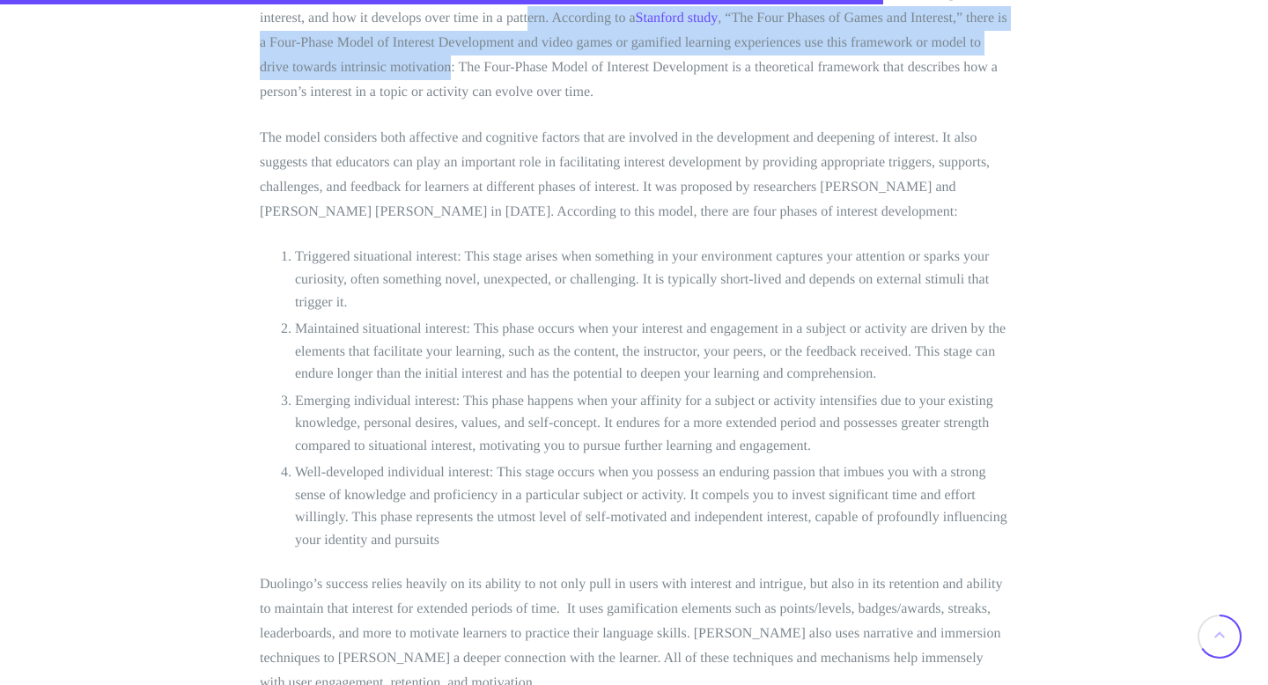
click at [453, 126] on p "The model considers both affective and cognitive factors that are involved in t…" at bounding box center [634, 175] width 748 height 99
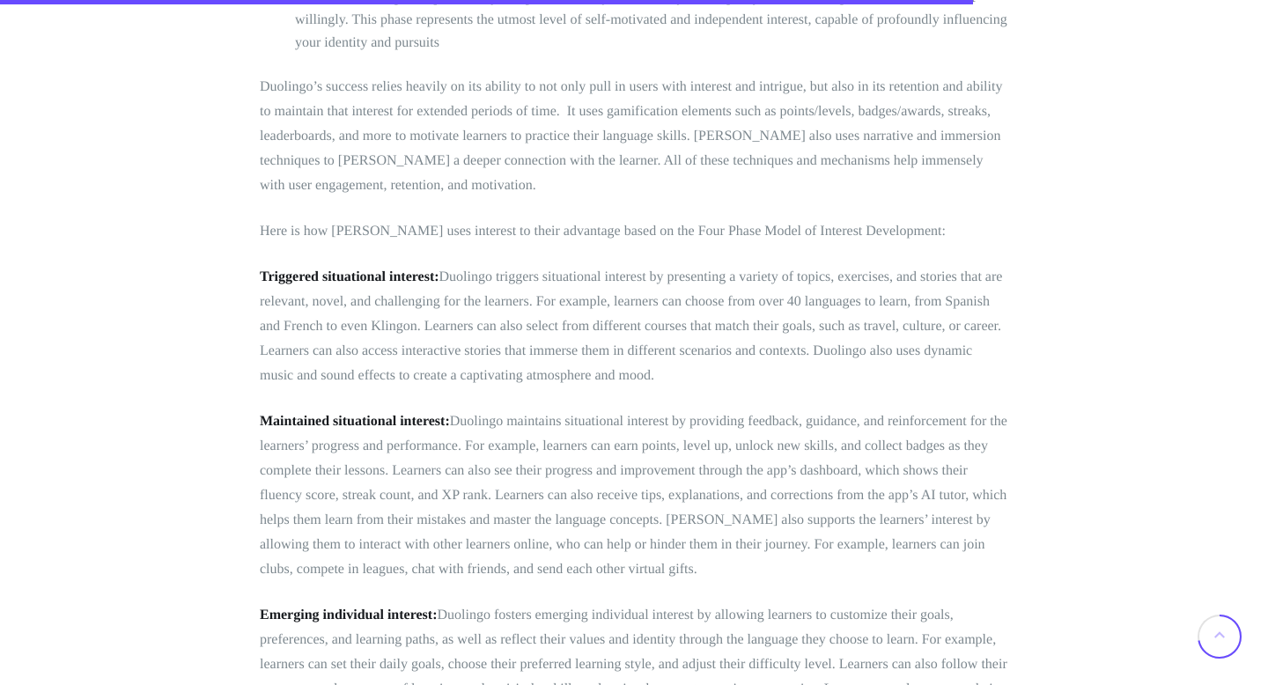
scroll to position [5435, 0]
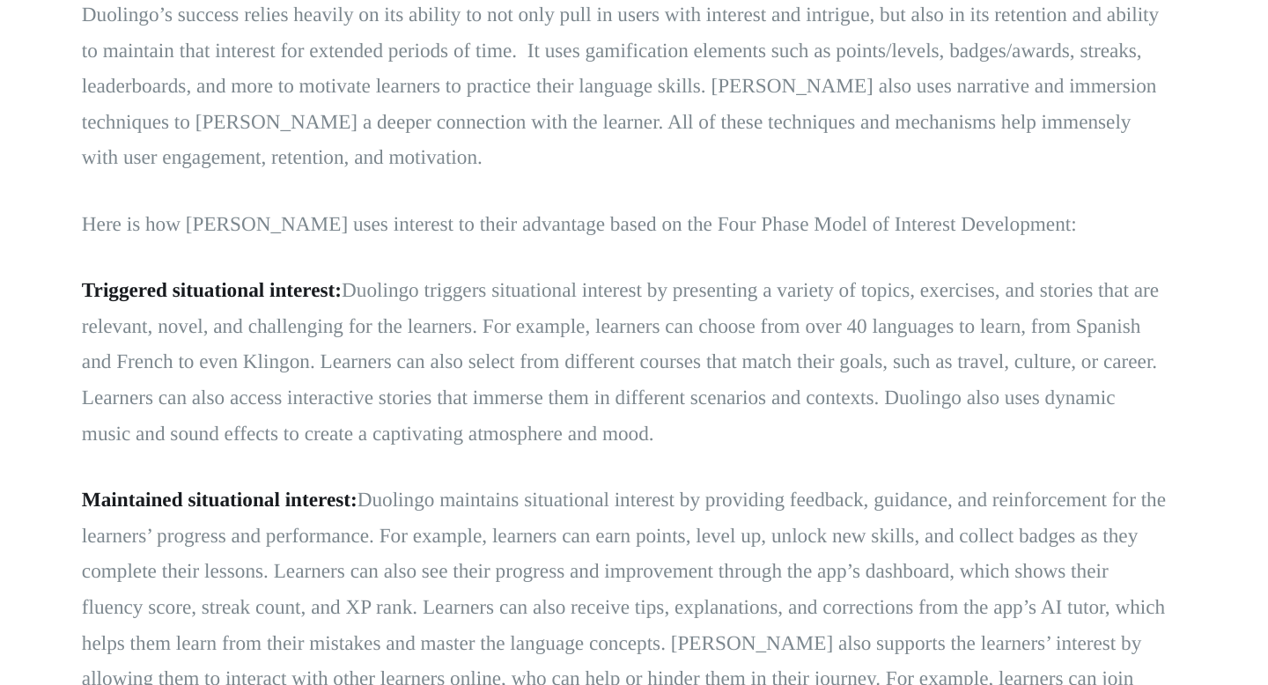
click at [392, 299] on p "Triggered situational interest: Duolingo triggers situational interest by prese…" at bounding box center [634, 322] width 748 height 123
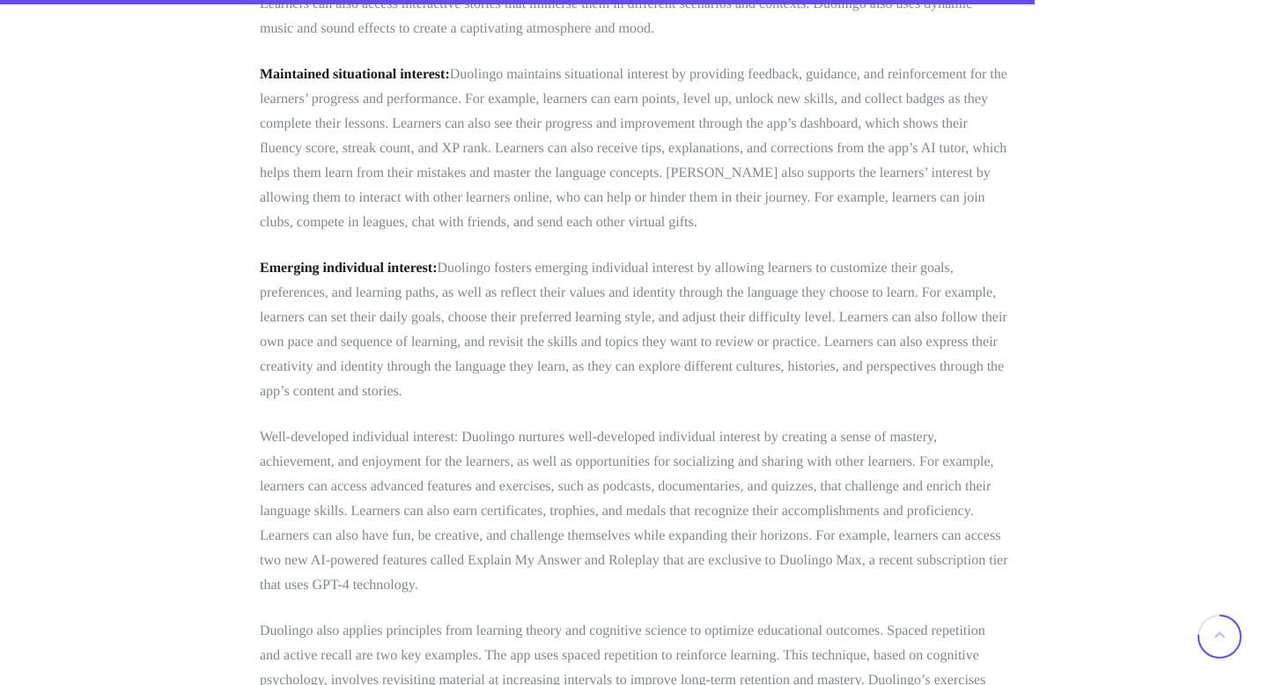
scroll to position [5779, 0]
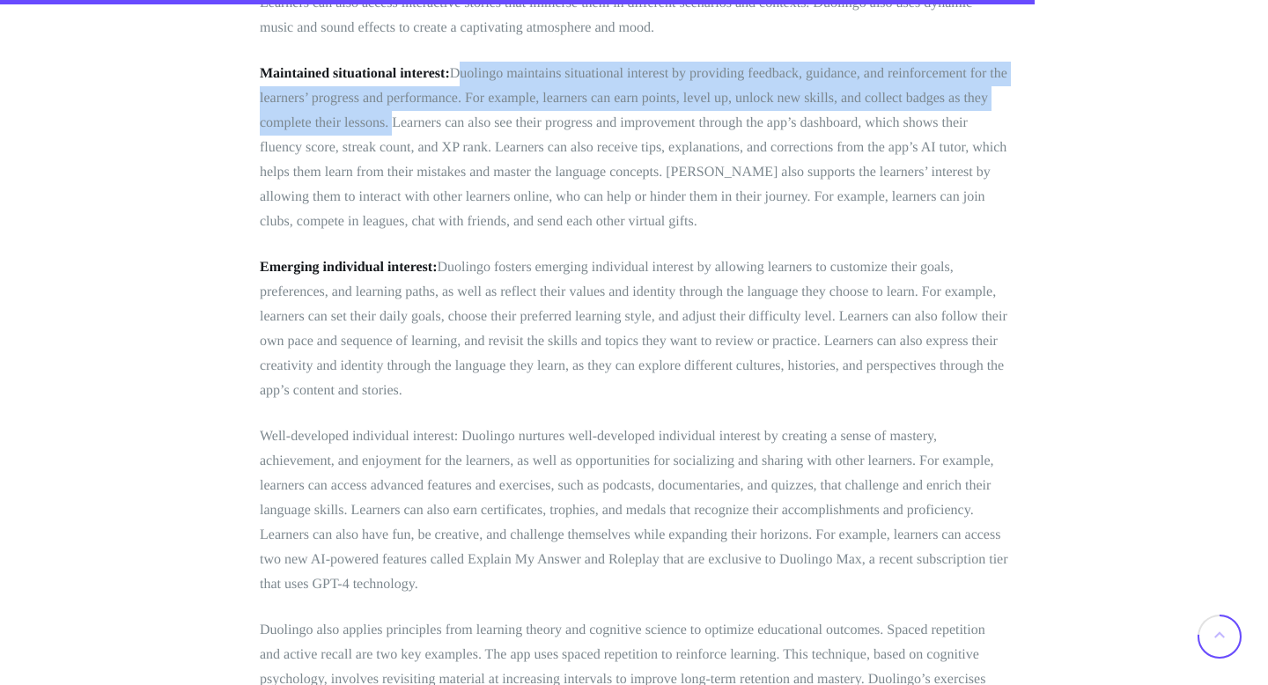
drag, startPoint x: 453, startPoint y: 48, endPoint x: 415, endPoint y: 99, distance: 63.4
click at [415, 99] on p "Maintained situational interest: [PERSON_NAME] maintains situational interest b…" at bounding box center [634, 148] width 748 height 173
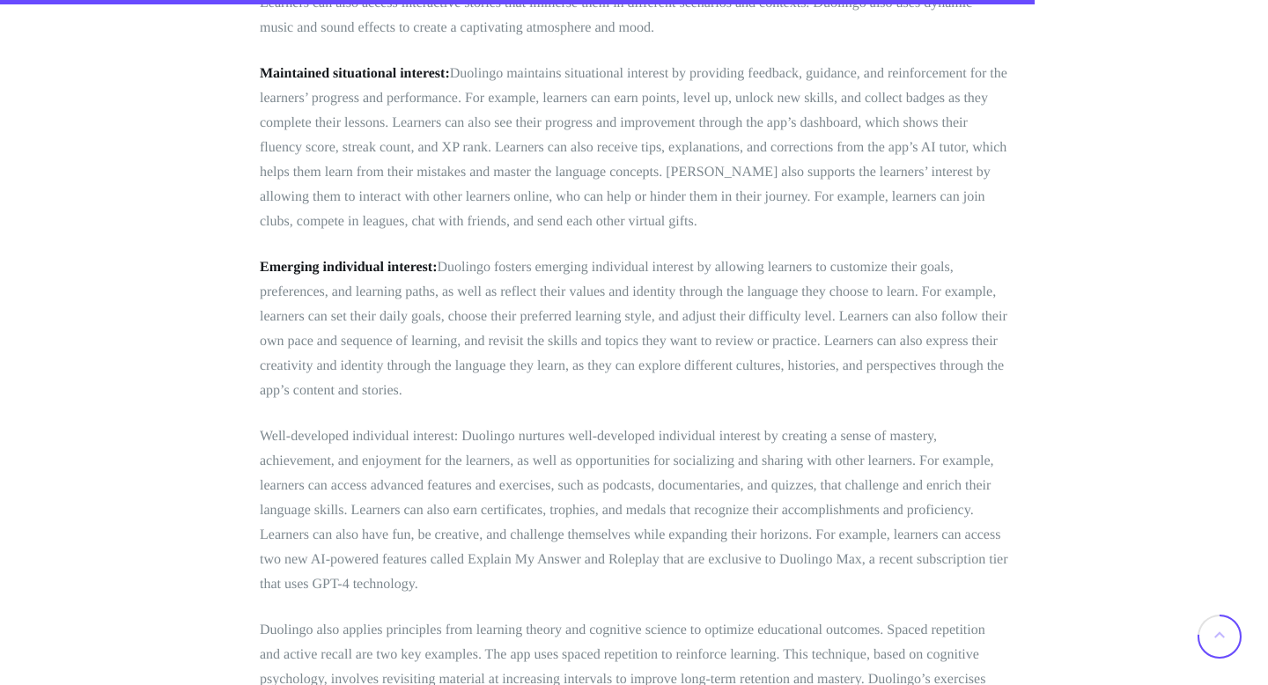
click at [414, 99] on p "Maintained situational interest: [PERSON_NAME] maintains situational interest b…" at bounding box center [634, 148] width 748 height 173
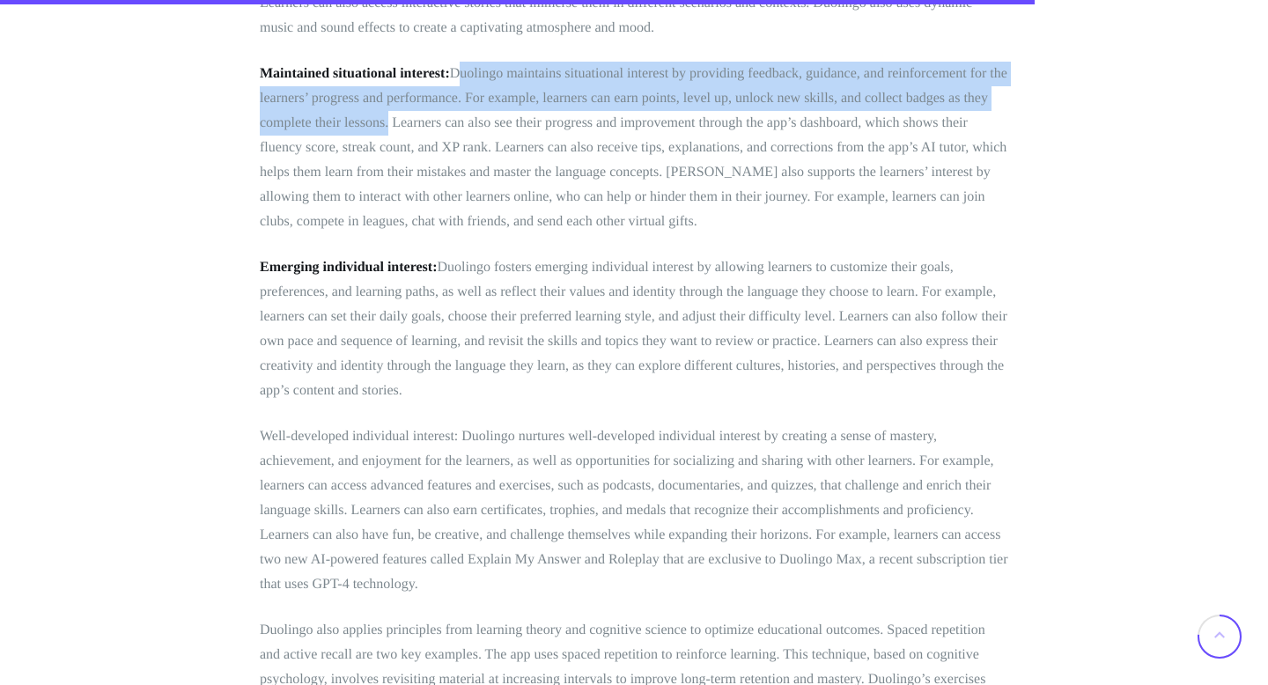
drag, startPoint x: 414, startPoint y: 99, endPoint x: 454, endPoint y: 39, distance: 73.0
click at [454, 62] on p "Maintained situational interest: [PERSON_NAME] maintains situational interest b…" at bounding box center [634, 148] width 748 height 173
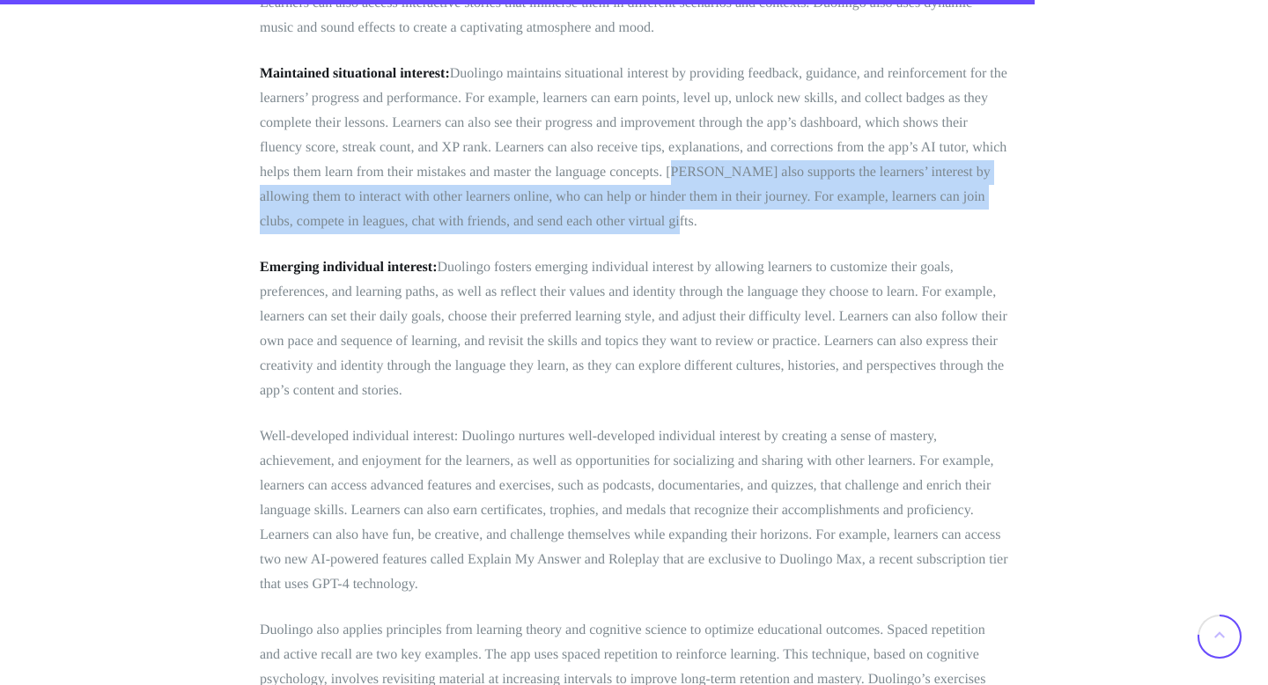
drag, startPoint x: 668, startPoint y: 145, endPoint x: 715, endPoint y: 191, distance: 65.4
click at [715, 191] on p "Maintained situational interest: [PERSON_NAME] maintains situational interest b…" at bounding box center [634, 148] width 748 height 173
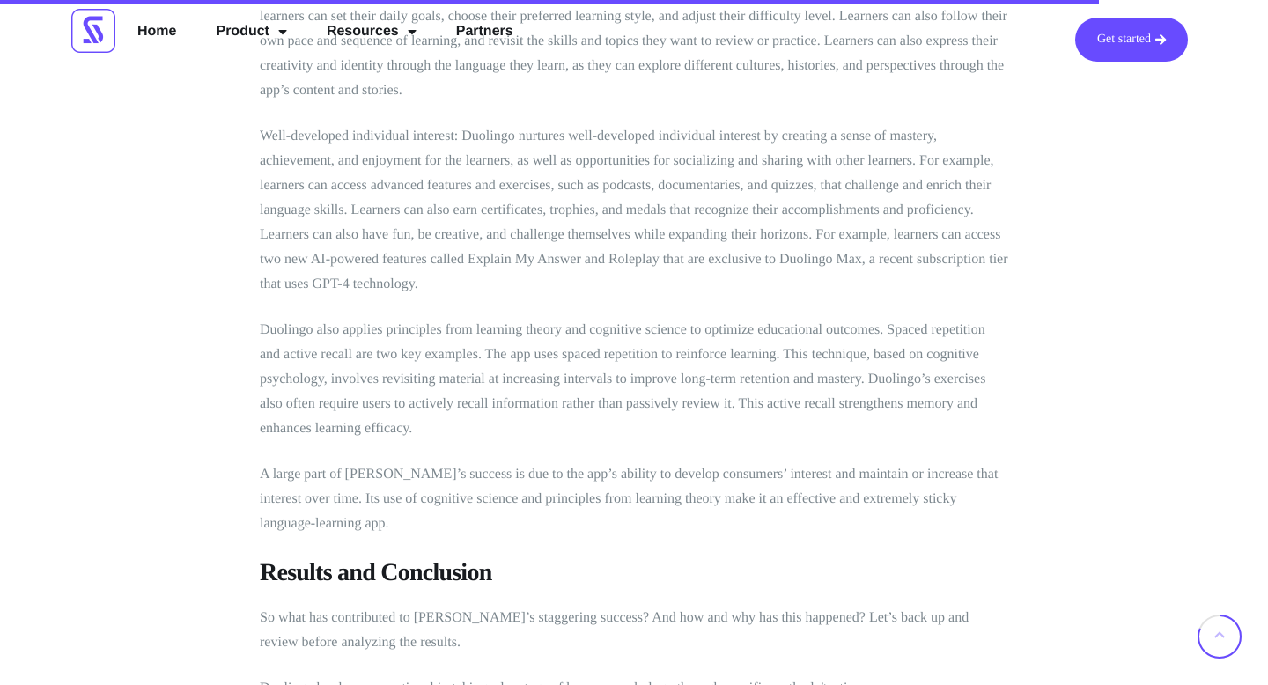
scroll to position [6065, 0]
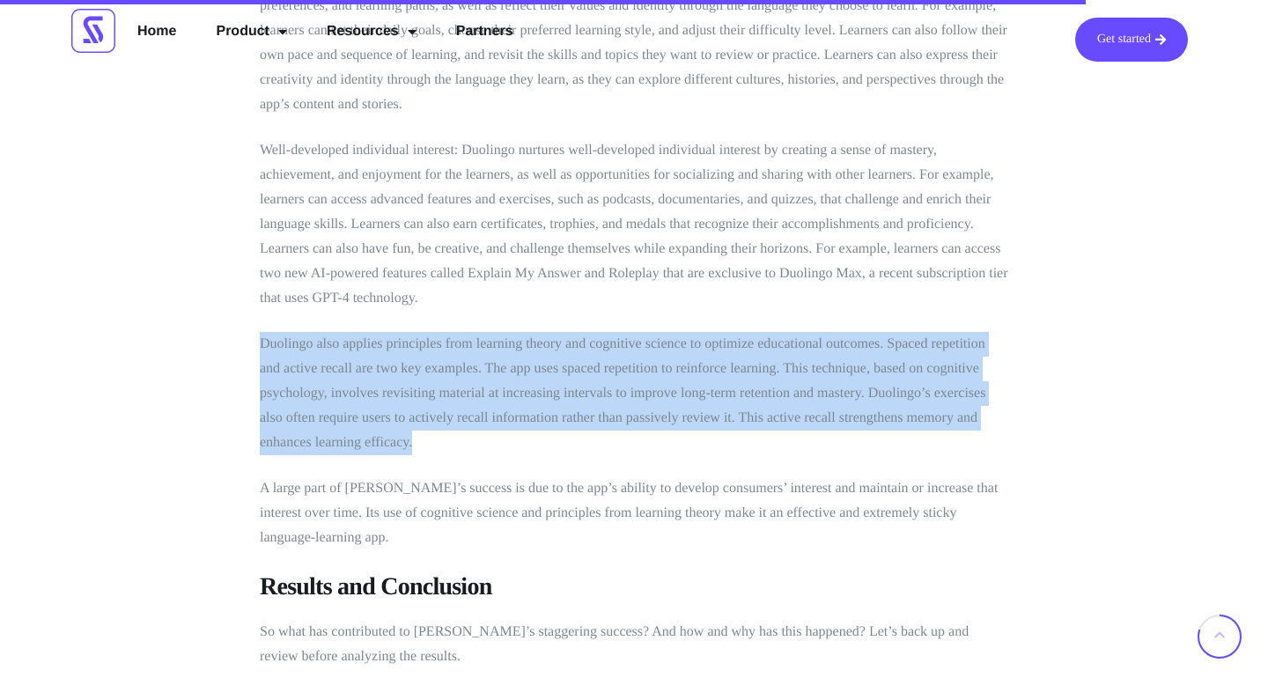
drag, startPoint x: 254, startPoint y: 313, endPoint x: 486, endPoint y: 410, distance: 250.9
click at [485, 410] on p "Duolingo also applies principles from learning theory and cognitive science to …" at bounding box center [634, 393] width 748 height 123
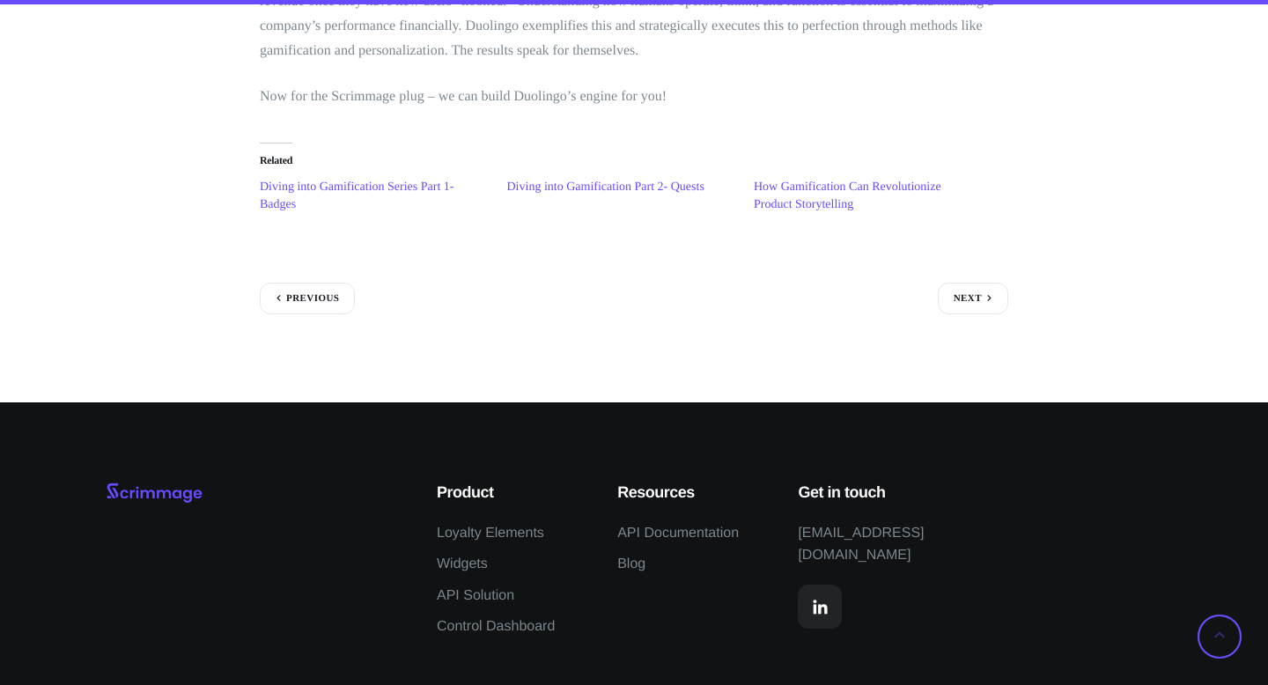
scroll to position [7561, 0]
